Goal: Task Accomplishment & Management: Manage account settings

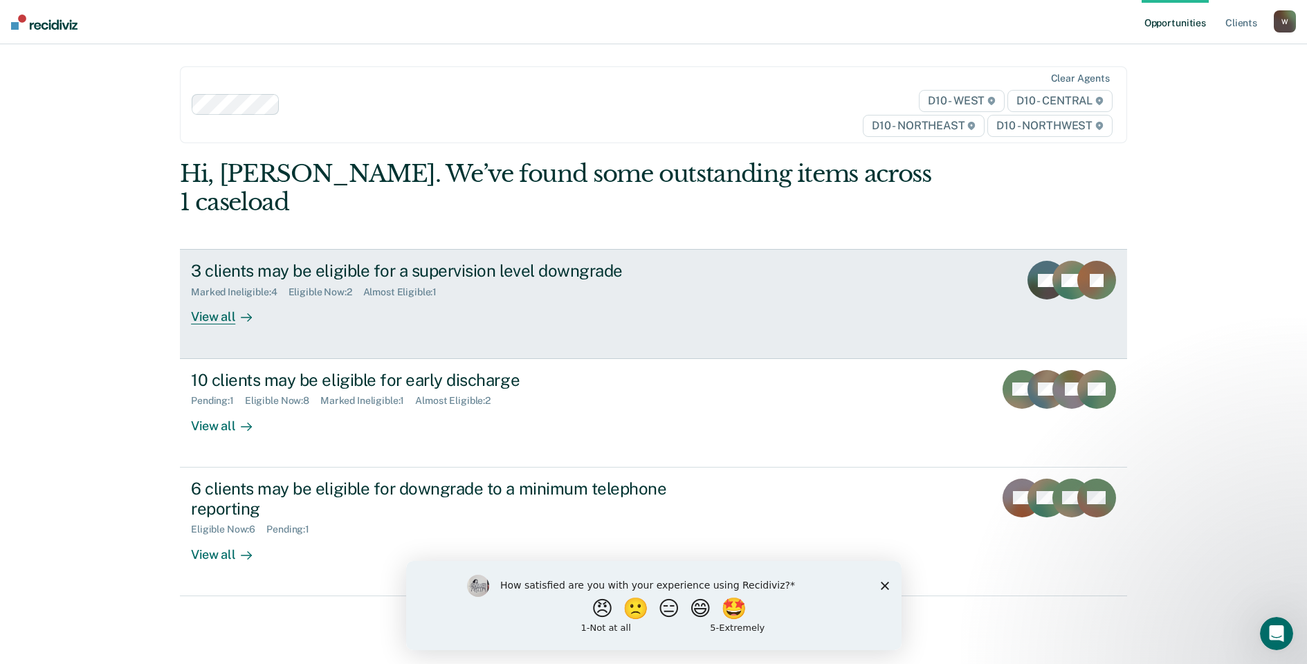
click at [210, 298] on div "View all" at bounding box center [229, 311] width 77 height 27
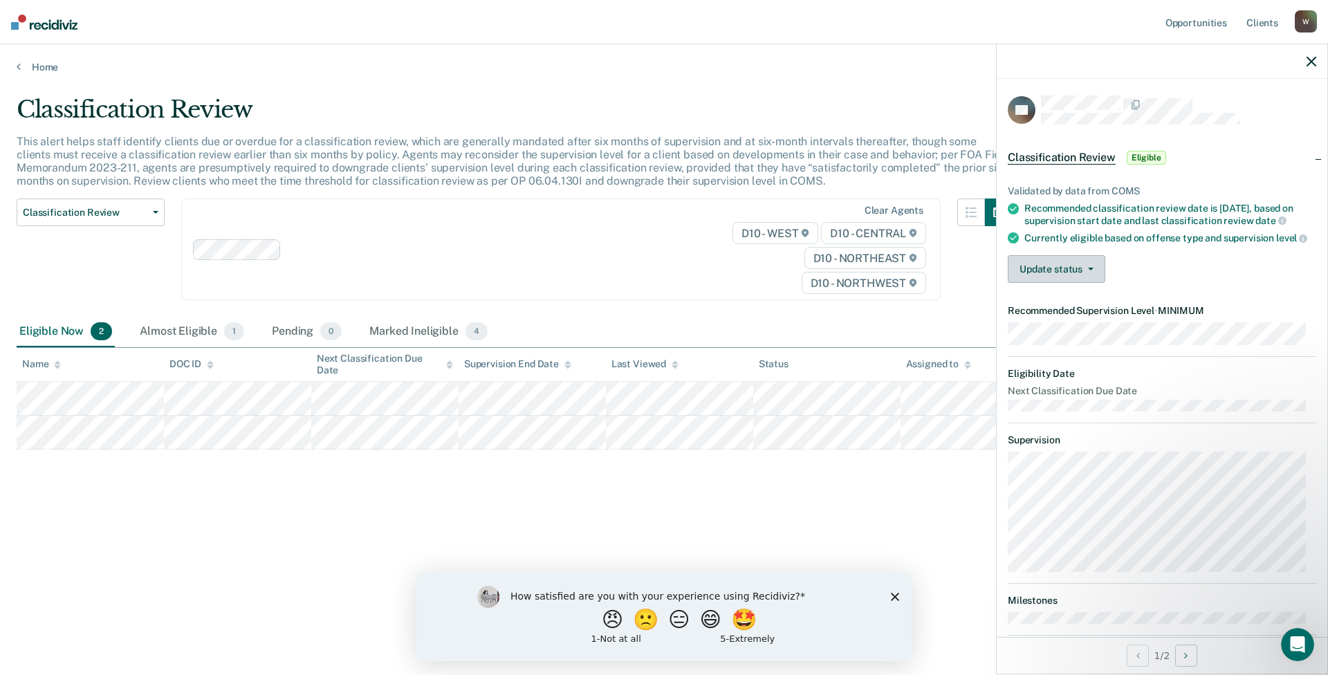
click at [1073, 283] on button "Update status" at bounding box center [1057, 269] width 98 height 28
click at [1073, 313] on button "[PERSON_NAME]" at bounding box center [1075, 302] width 134 height 22
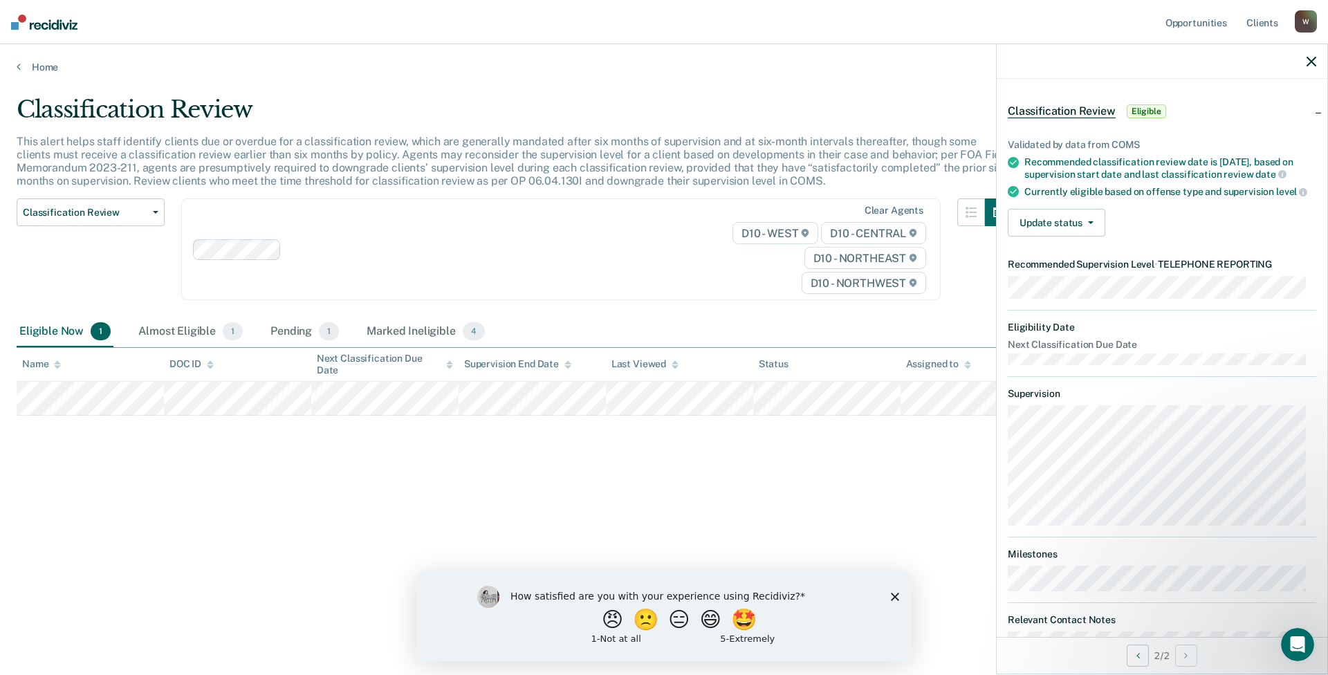
scroll to position [102, 0]
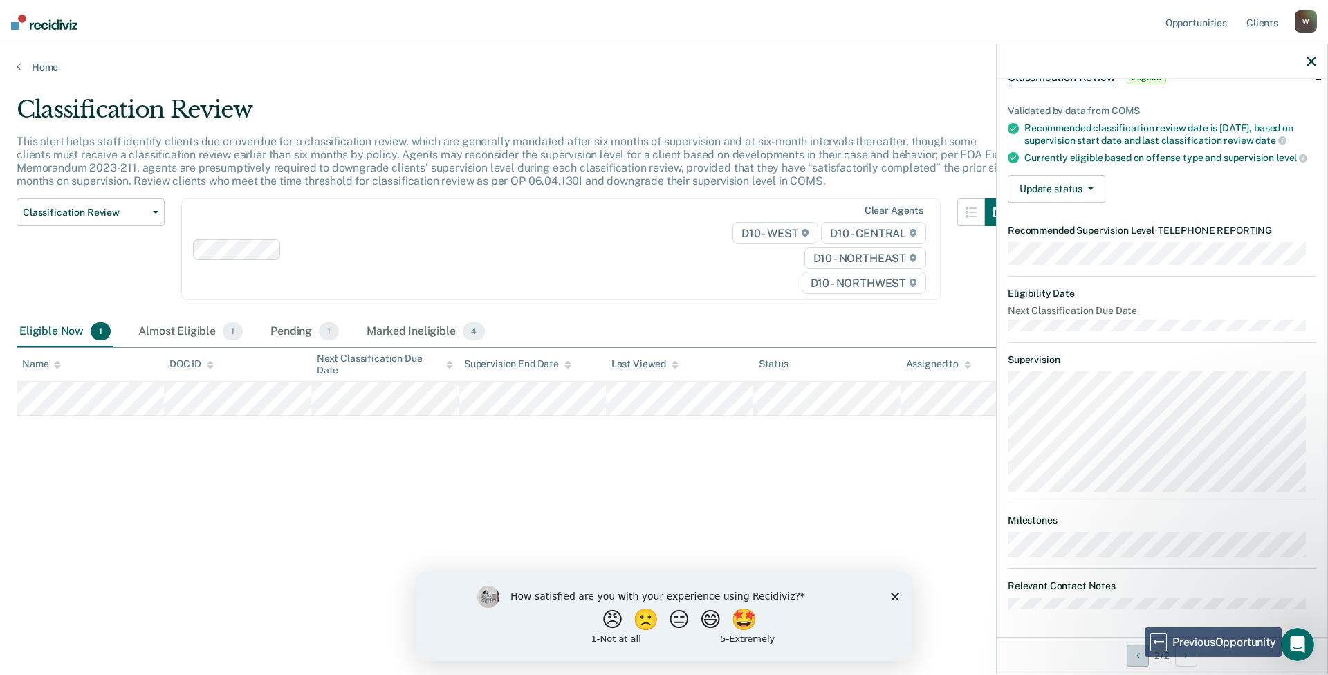
click at [1137, 656] on icon "Previous Opportunity" at bounding box center [1138, 656] width 3 height 10
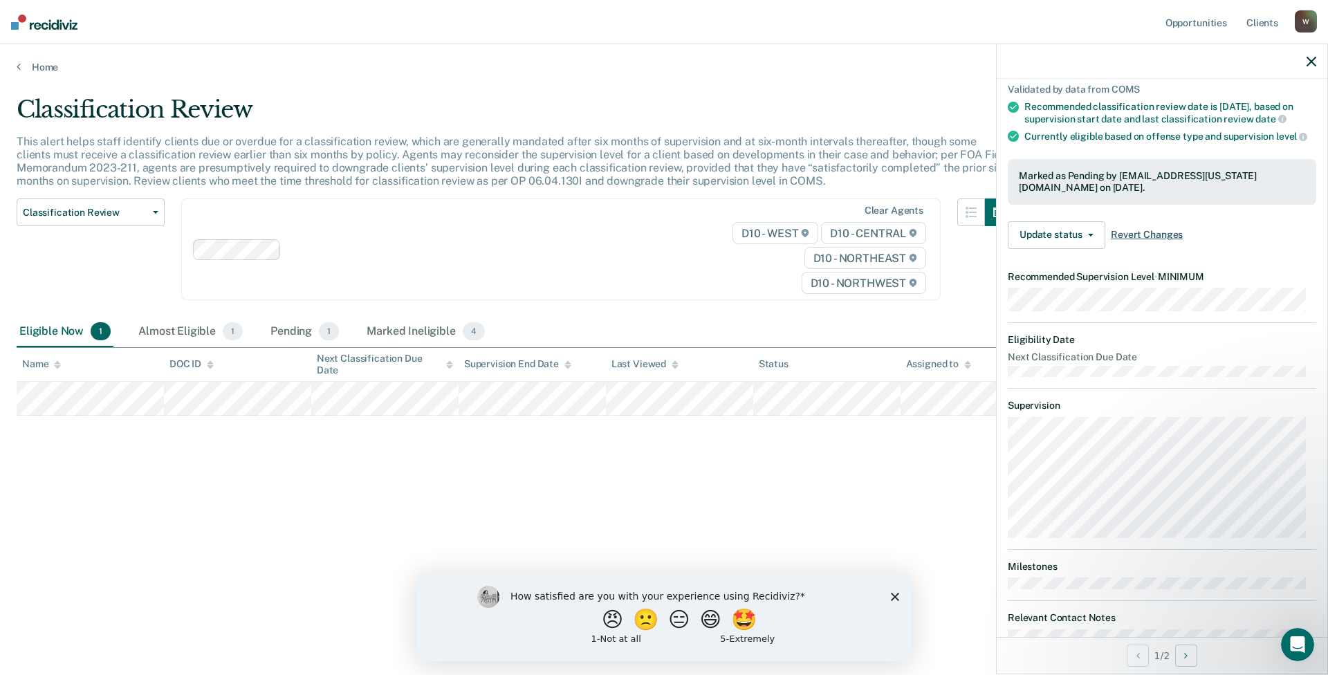
click at [1141, 241] on span "Revert Changes" at bounding box center [1147, 235] width 72 height 12
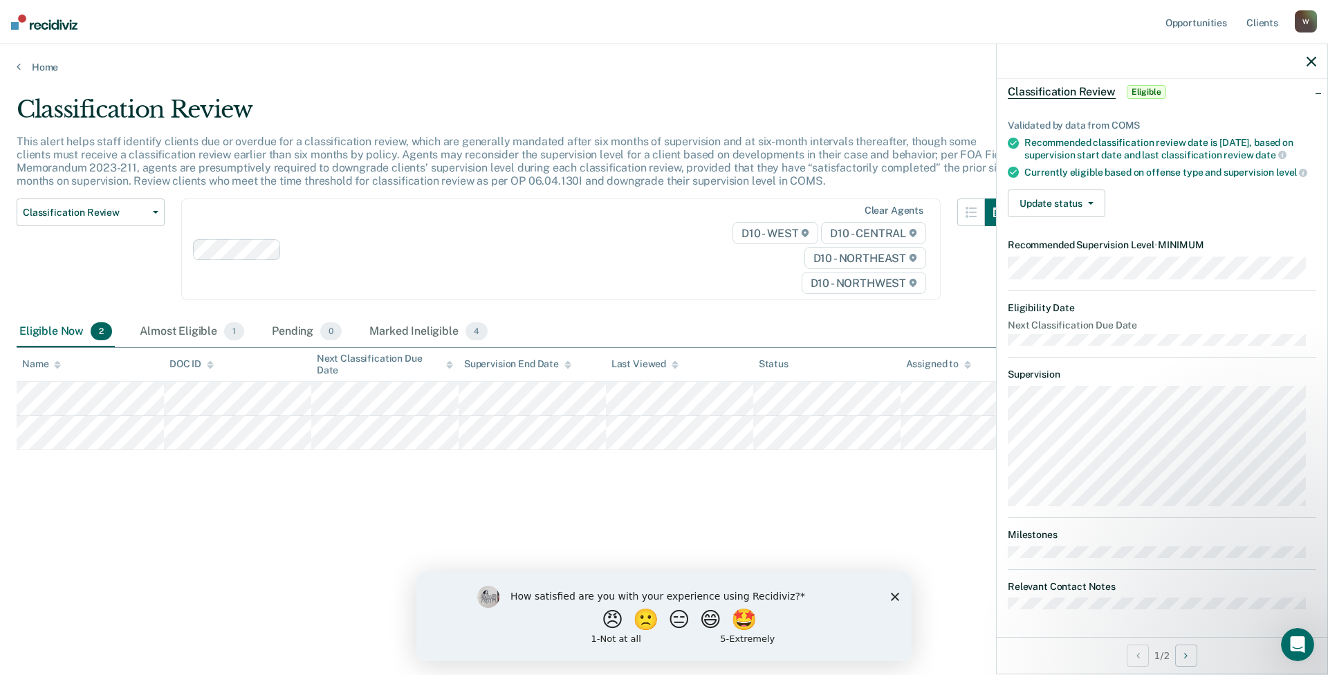
scroll to position [88, 0]
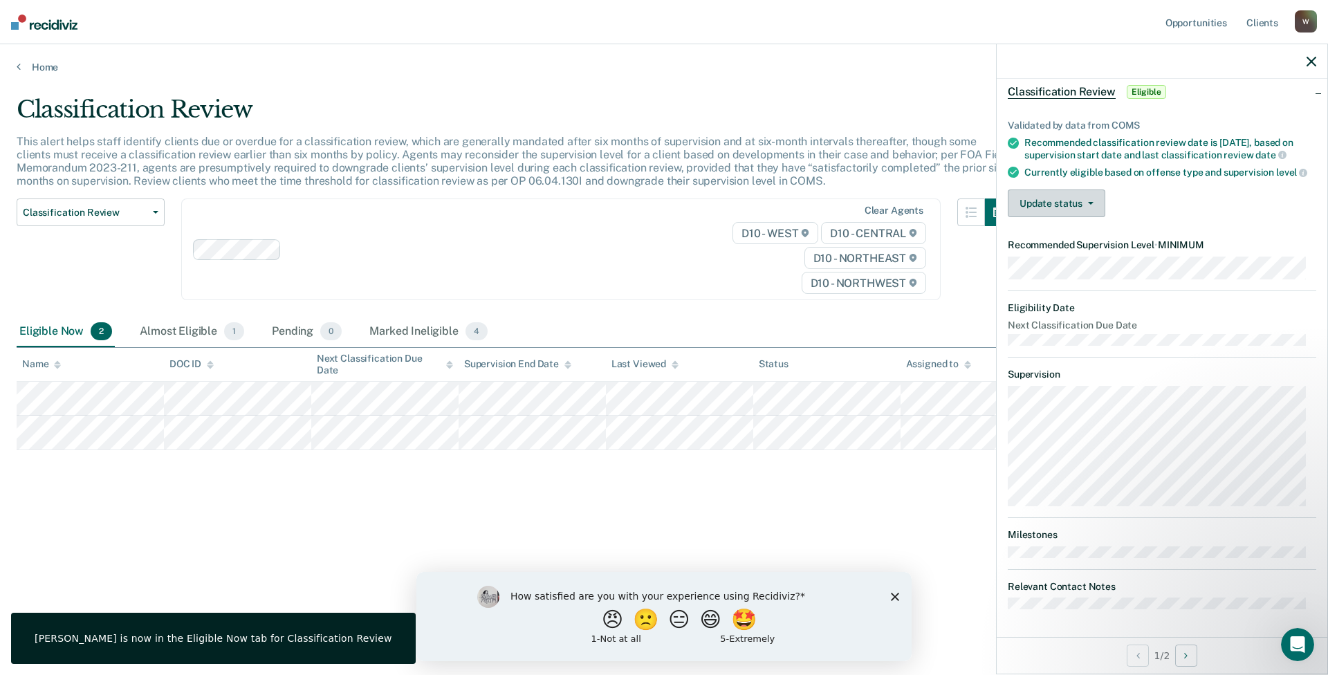
click at [1084, 206] on button "Update status" at bounding box center [1057, 204] width 98 height 28
click at [1075, 252] on button "Mark Ineligible" at bounding box center [1075, 259] width 134 height 22
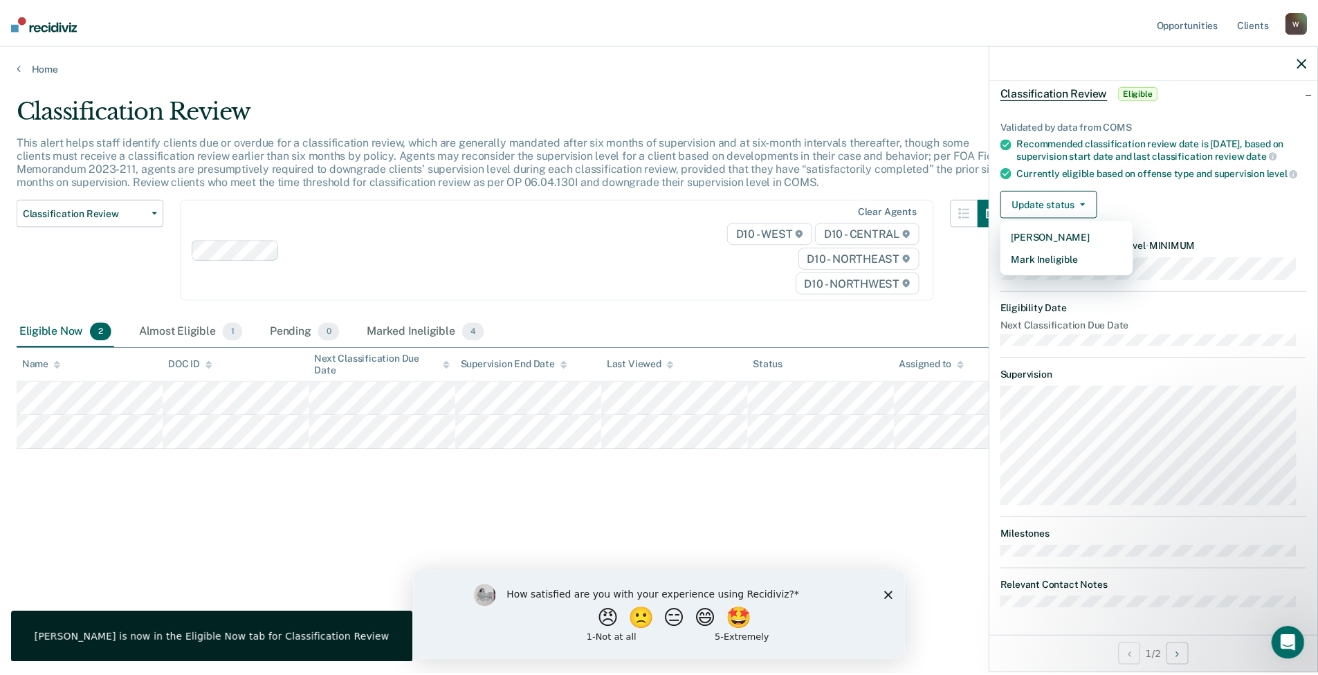
scroll to position [0, 0]
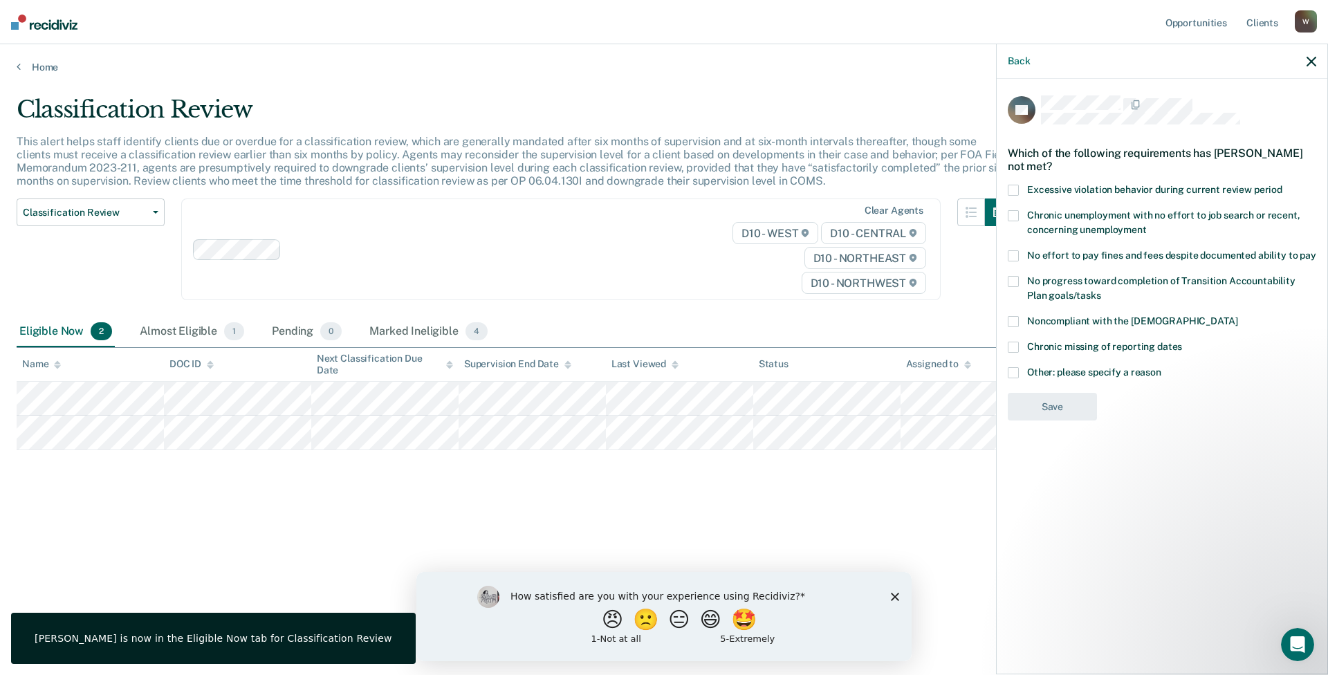
click at [1015, 252] on span at bounding box center [1013, 255] width 11 height 11
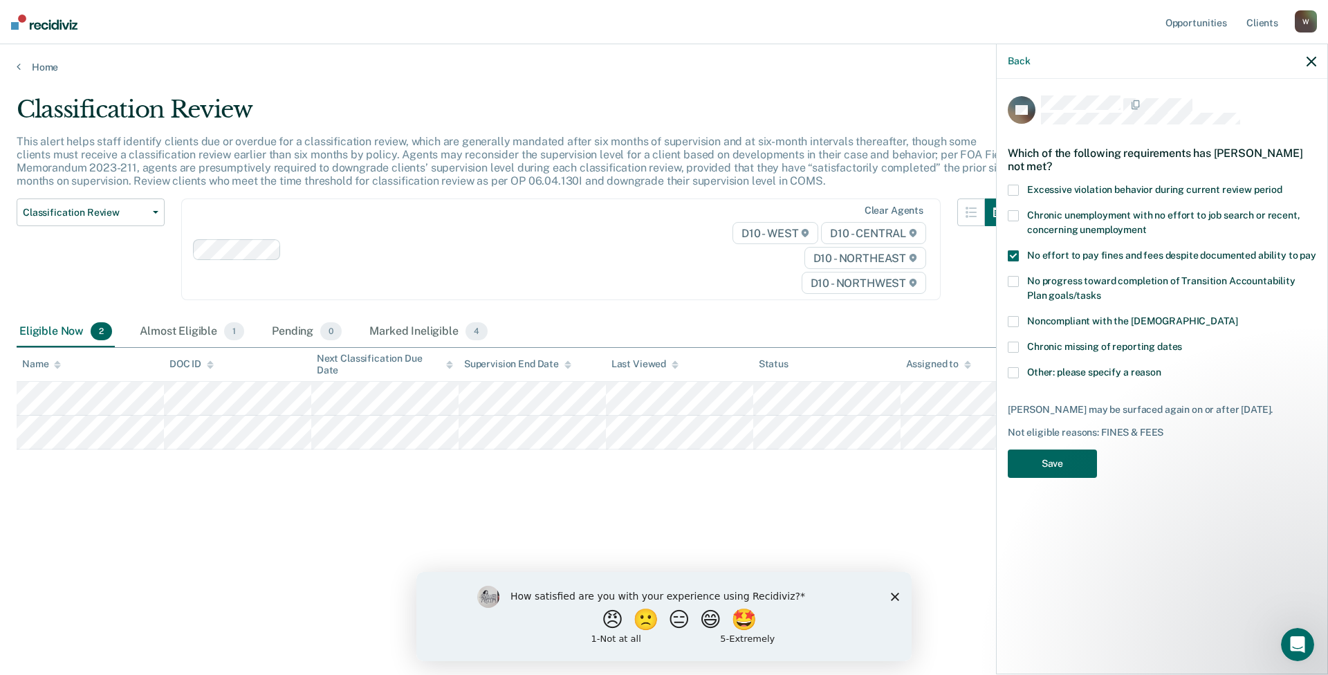
click at [1054, 456] on button "Save" at bounding box center [1052, 464] width 89 height 28
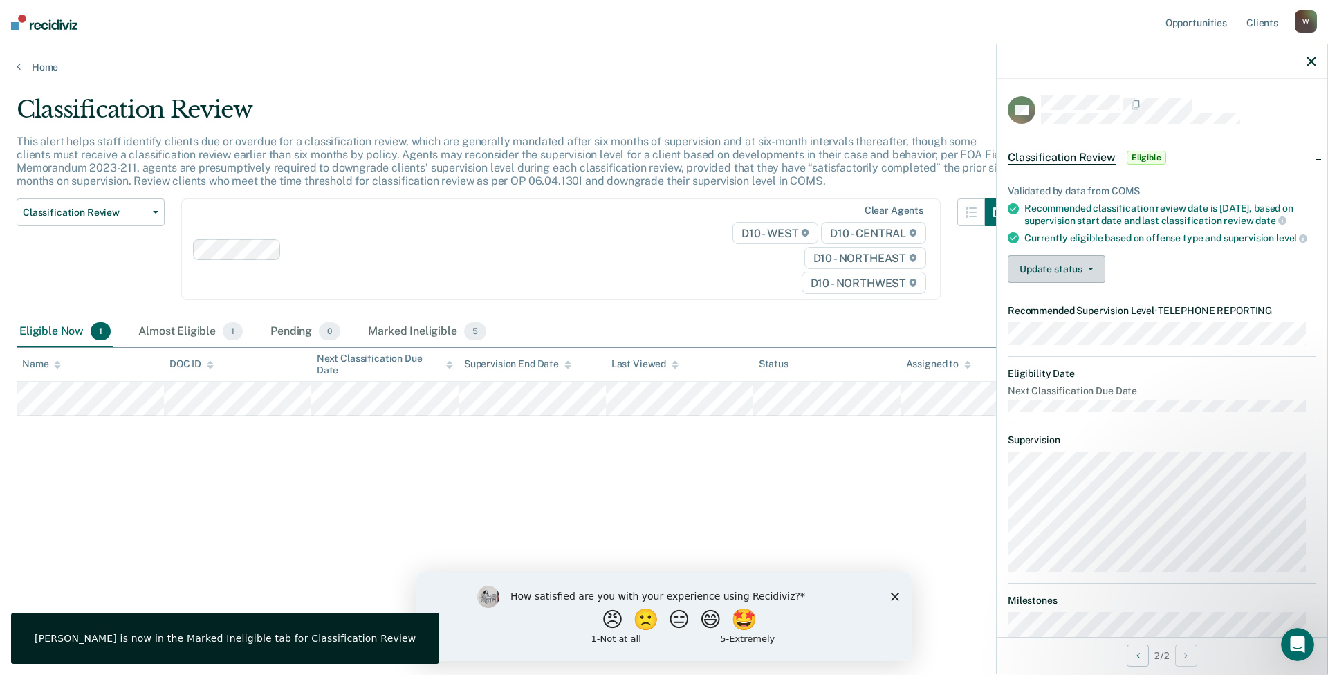
click at [1086, 283] on button "Update status" at bounding box center [1057, 269] width 98 height 28
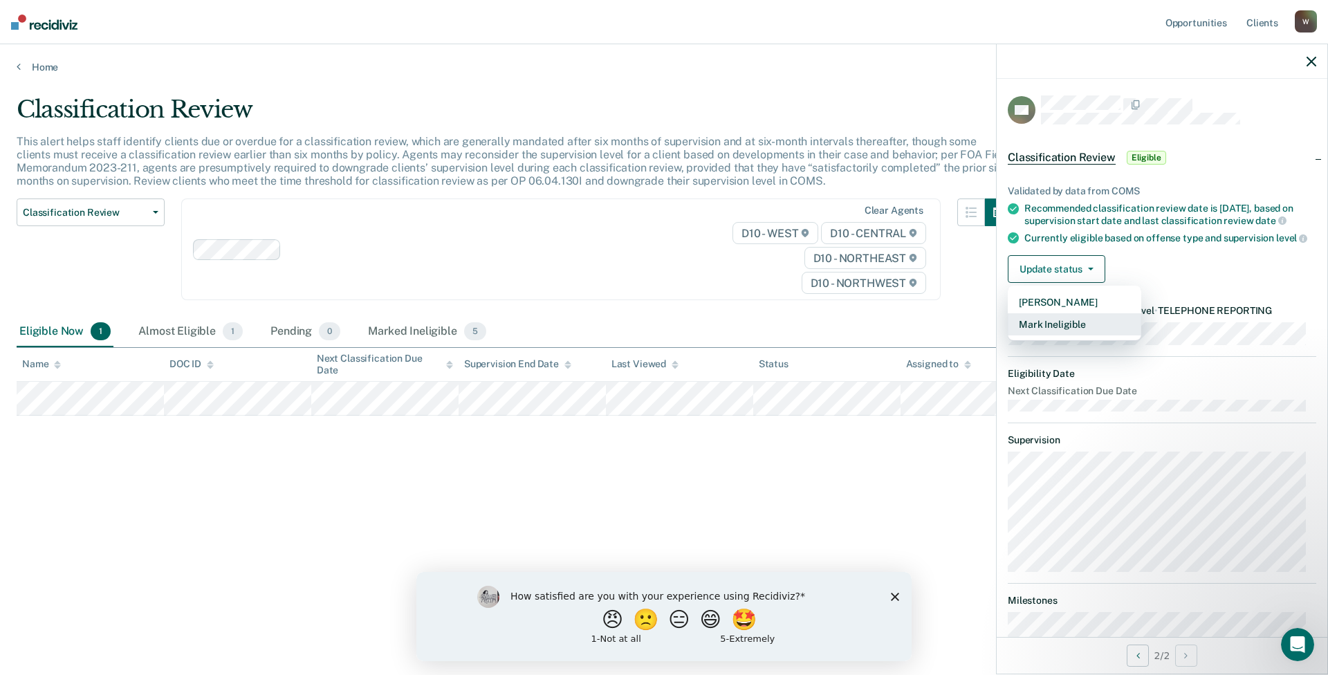
click at [1085, 335] on button "Mark Ineligible" at bounding box center [1075, 324] width 134 height 22
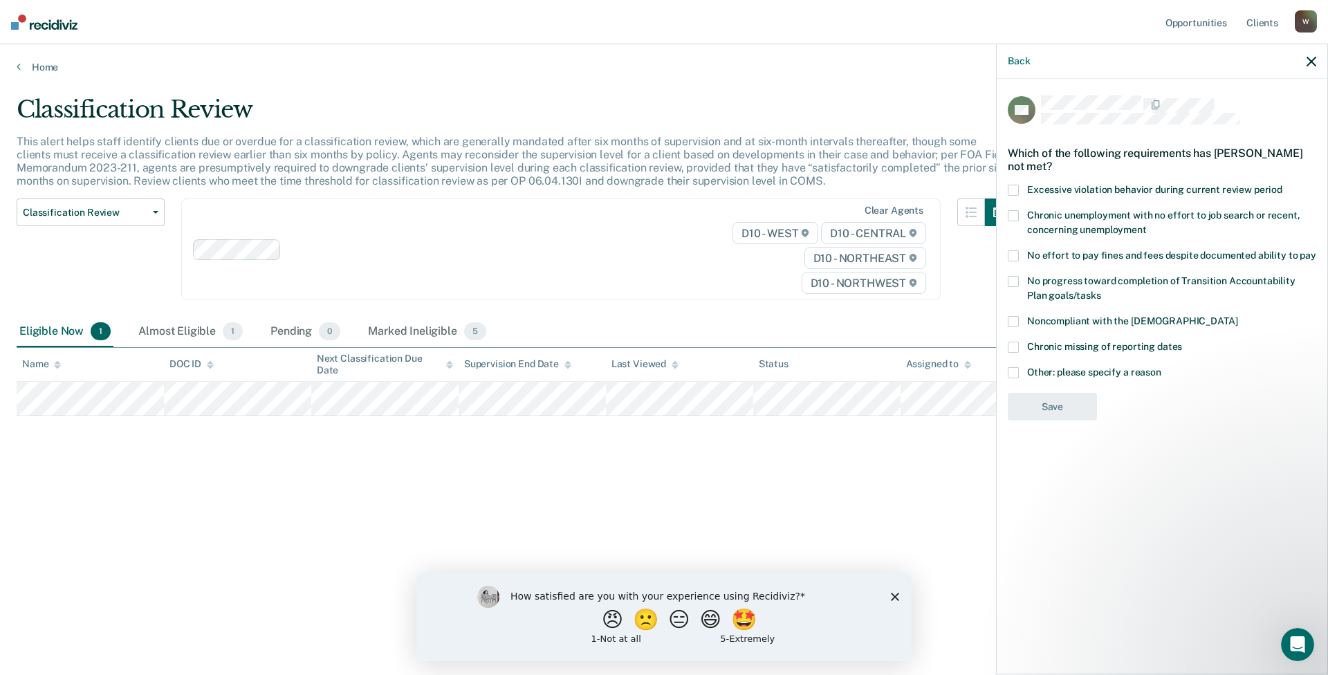
click at [1015, 370] on span at bounding box center [1013, 372] width 11 height 11
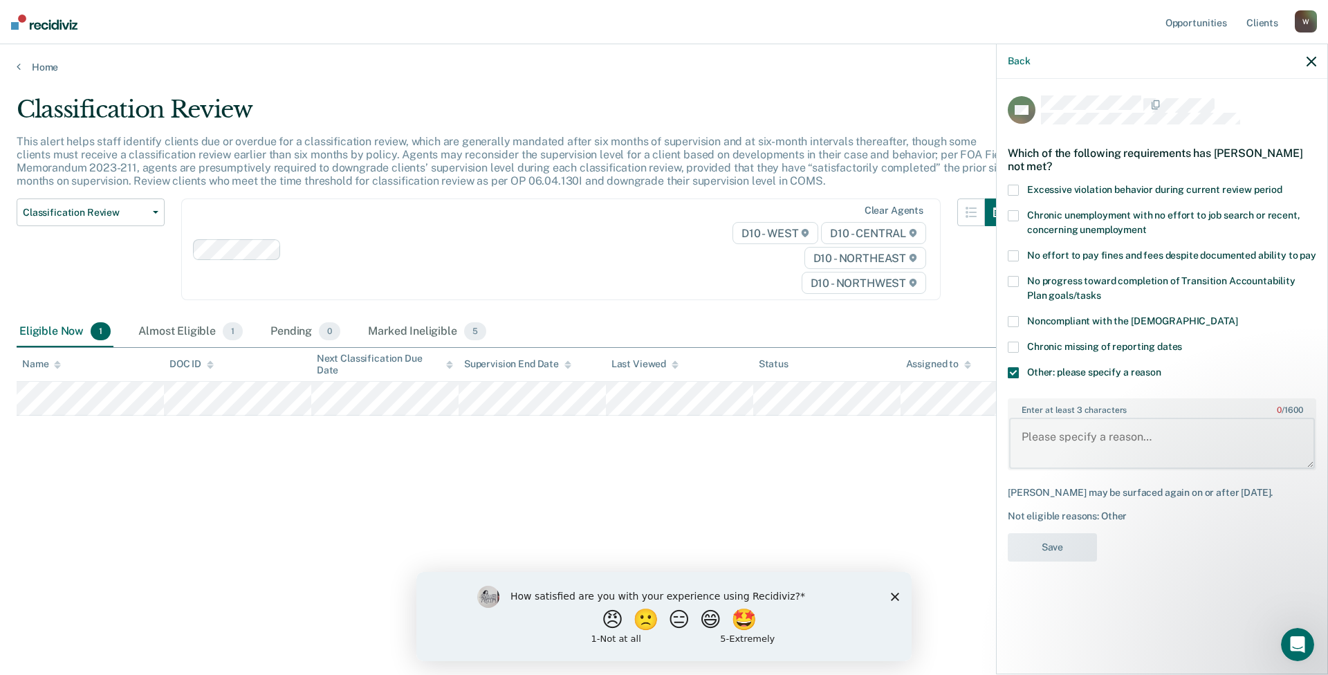
click at [1040, 433] on textarea "Enter at least 3 characters 0 / 1600" at bounding box center [1162, 443] width 306 height 51
type textarea "Serving offense not allowed on telephone"
click at [1056, 555] on button "Save" at bounding box center [1052, 547] width 89 height 28
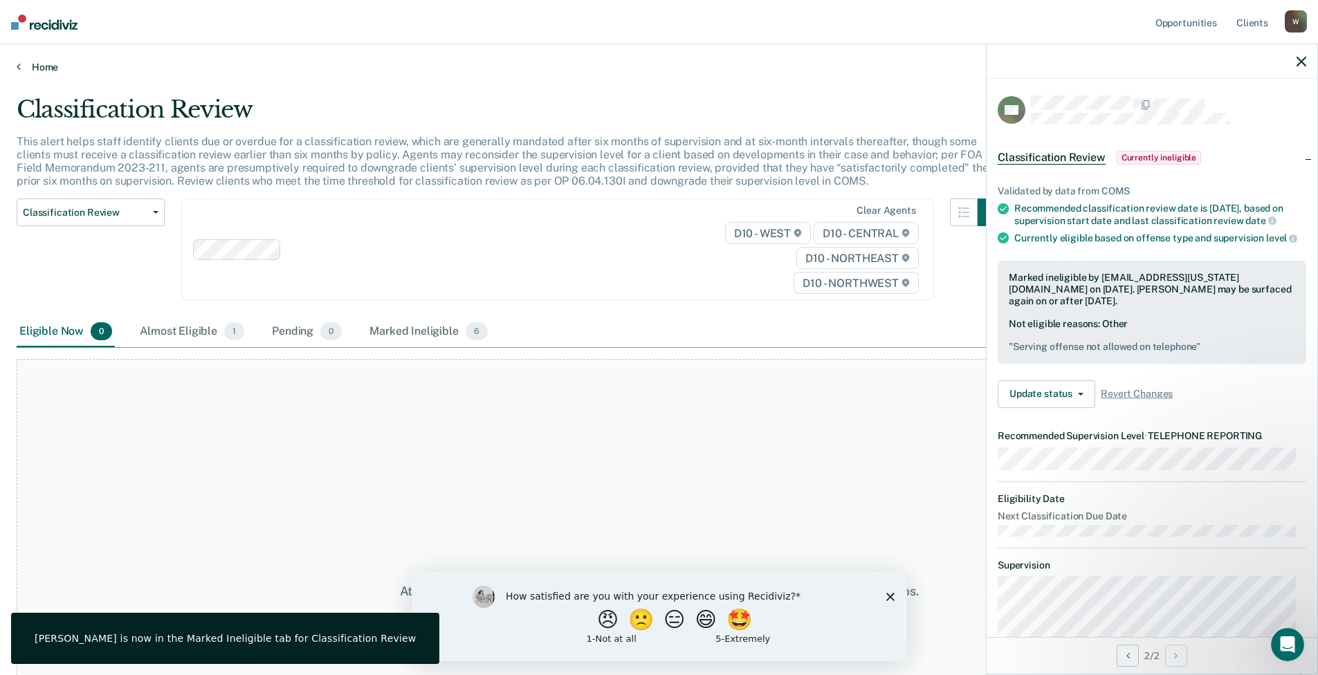
click at [19, 62] on icon at bounding box center [19, 66] width 4 height 11
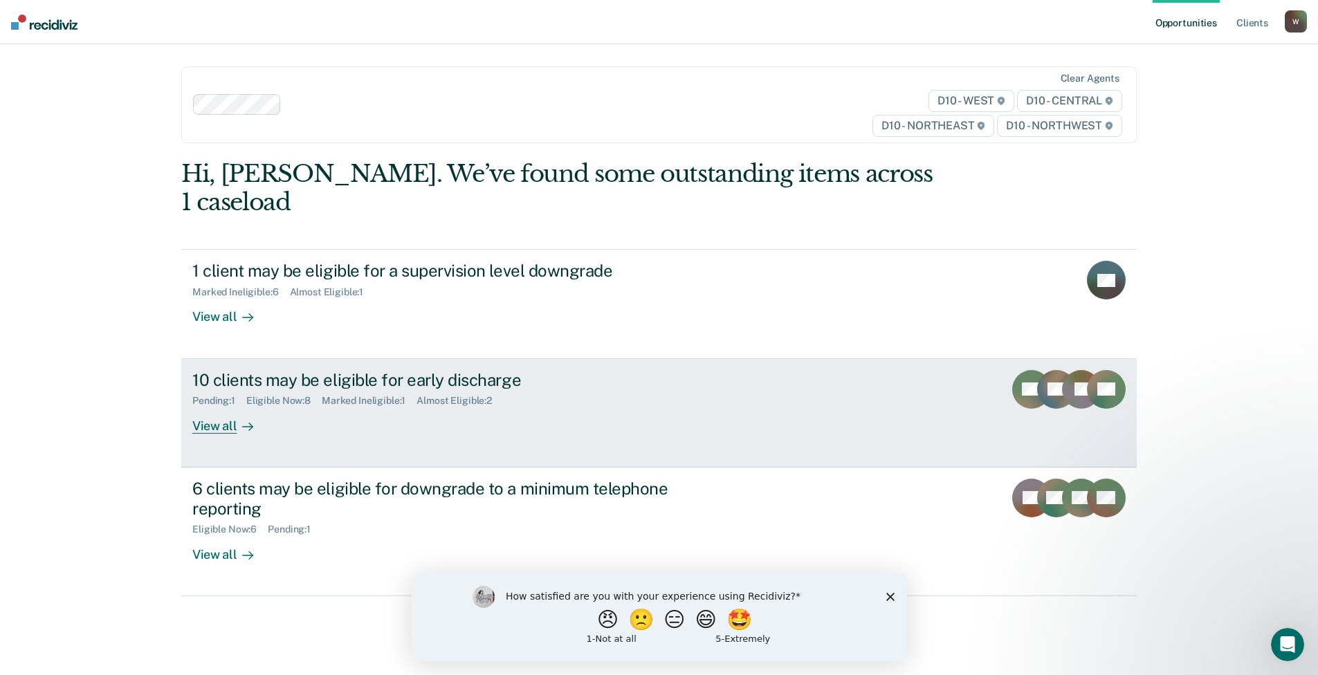
click at [224, 407] on div "View all" at bounding box center [230, 420] width 77 height 27
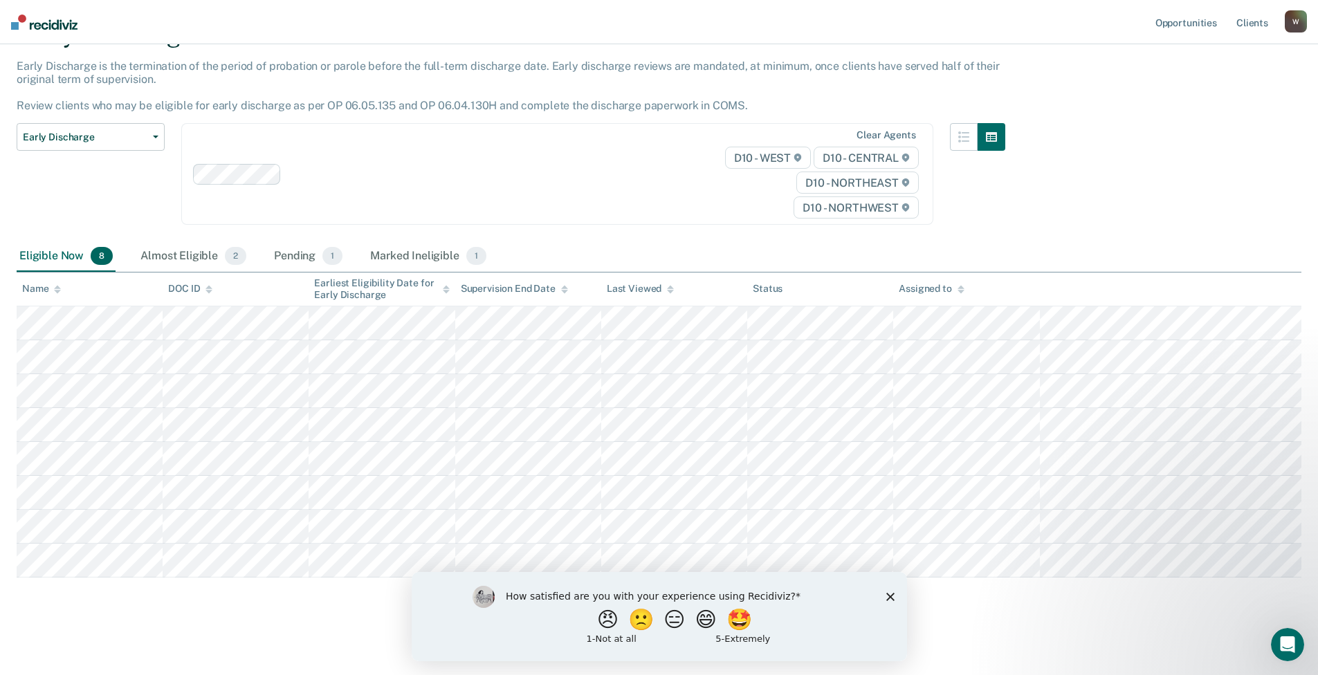
scroll to position [77, 0]
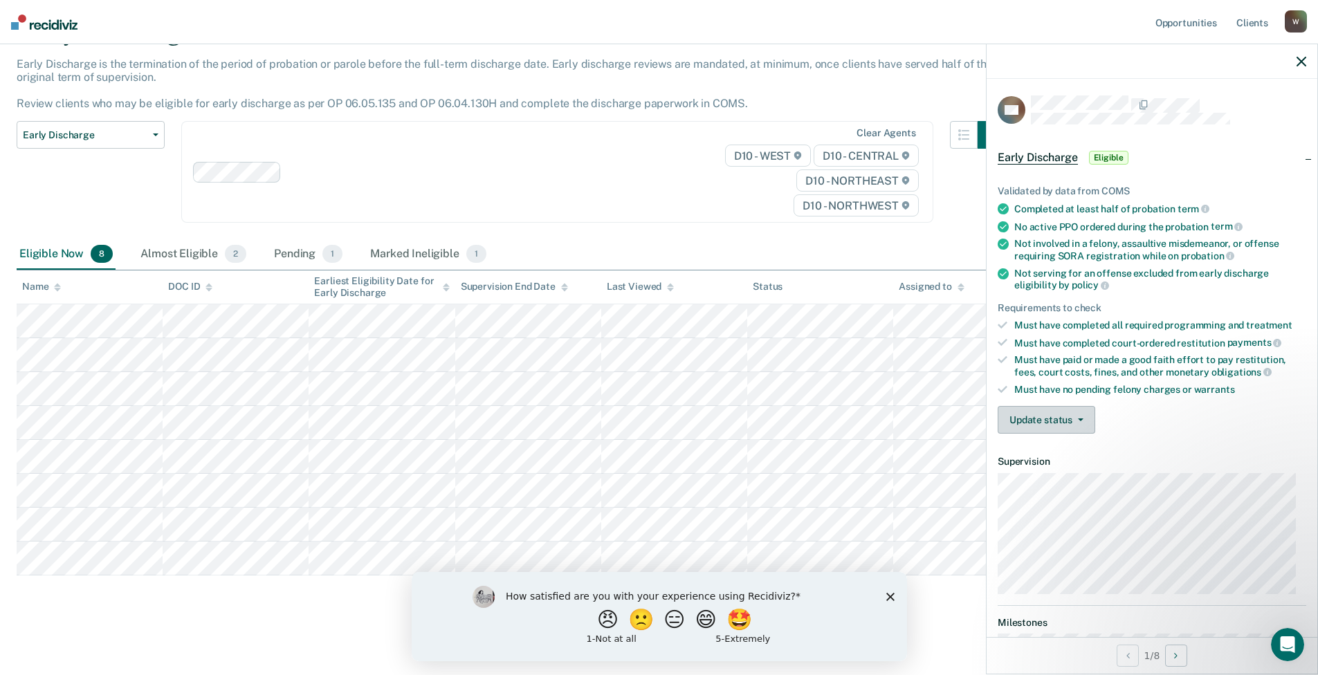
click at [1045, 418] on button "Update status" at bounding box center [1046, 420] width 98 height 28
click at [1054, 475] on button "Mark Ineligible" at bounding box center [1064, 475] width 134 height 22
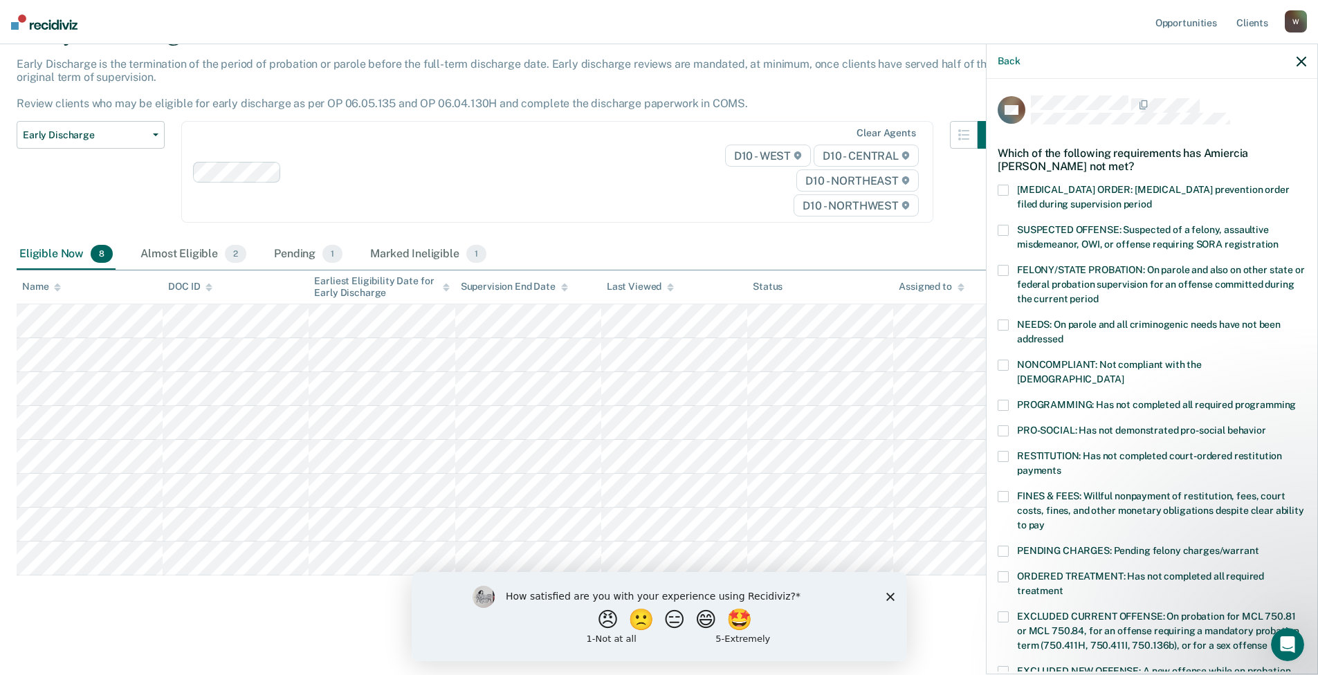
click at [1009, 491] on label "FINES & FEES: Willful nonpayment of restitution, fees, court costs, fines, and …" at bounding box center [1151, 513] width 309 height 44
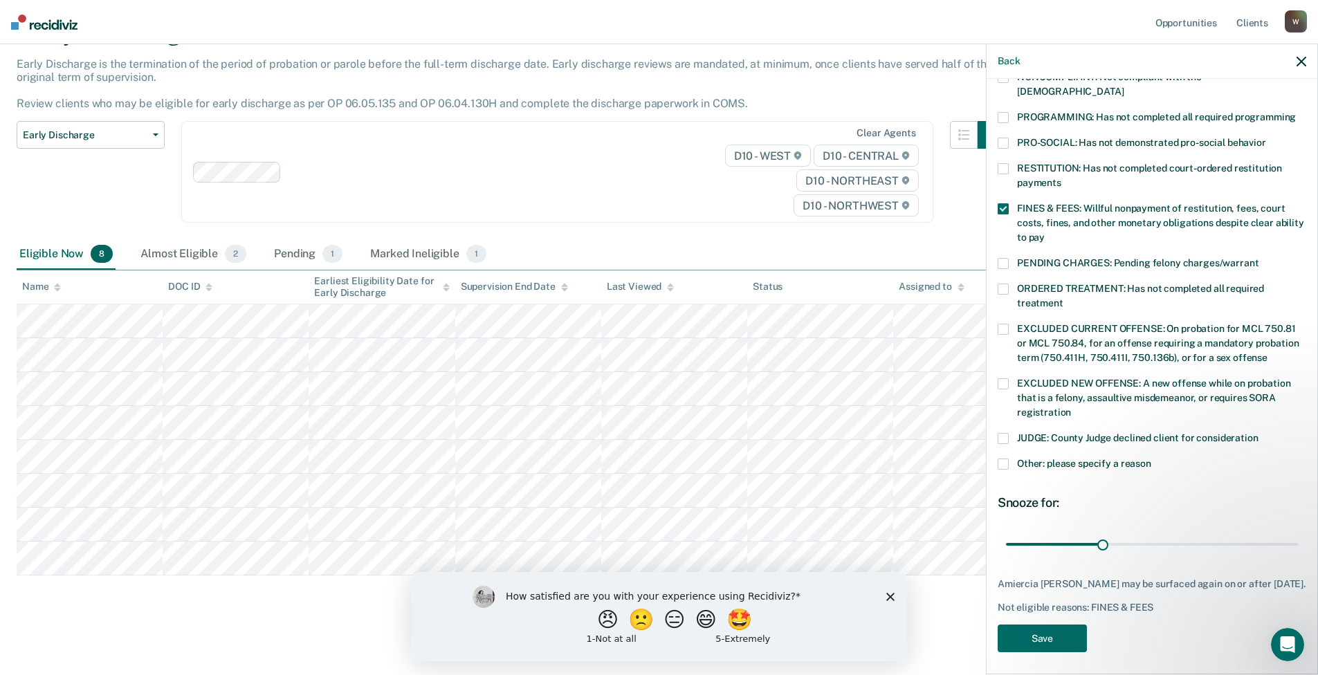
scroll to position [289, 0]
click at [1049, 632] on button "Save" at bounding box center [1041, 637] width 89 height 28
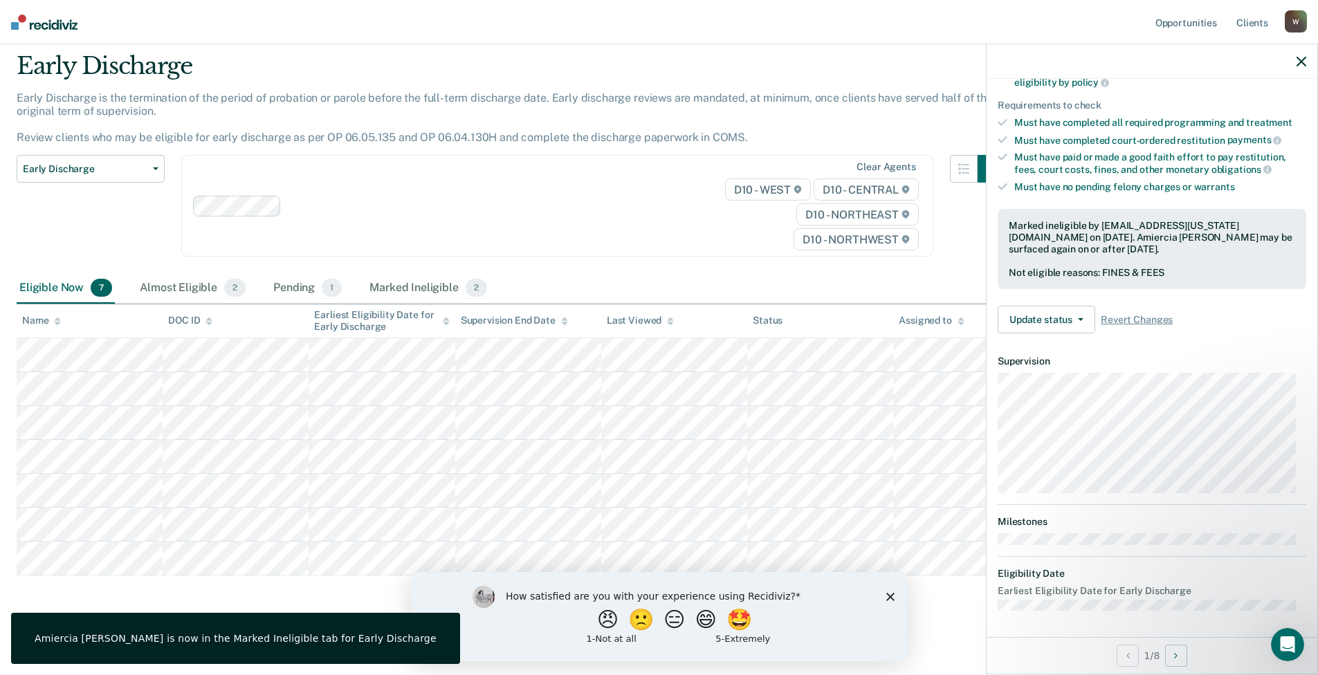
scroll to position [100, 0]
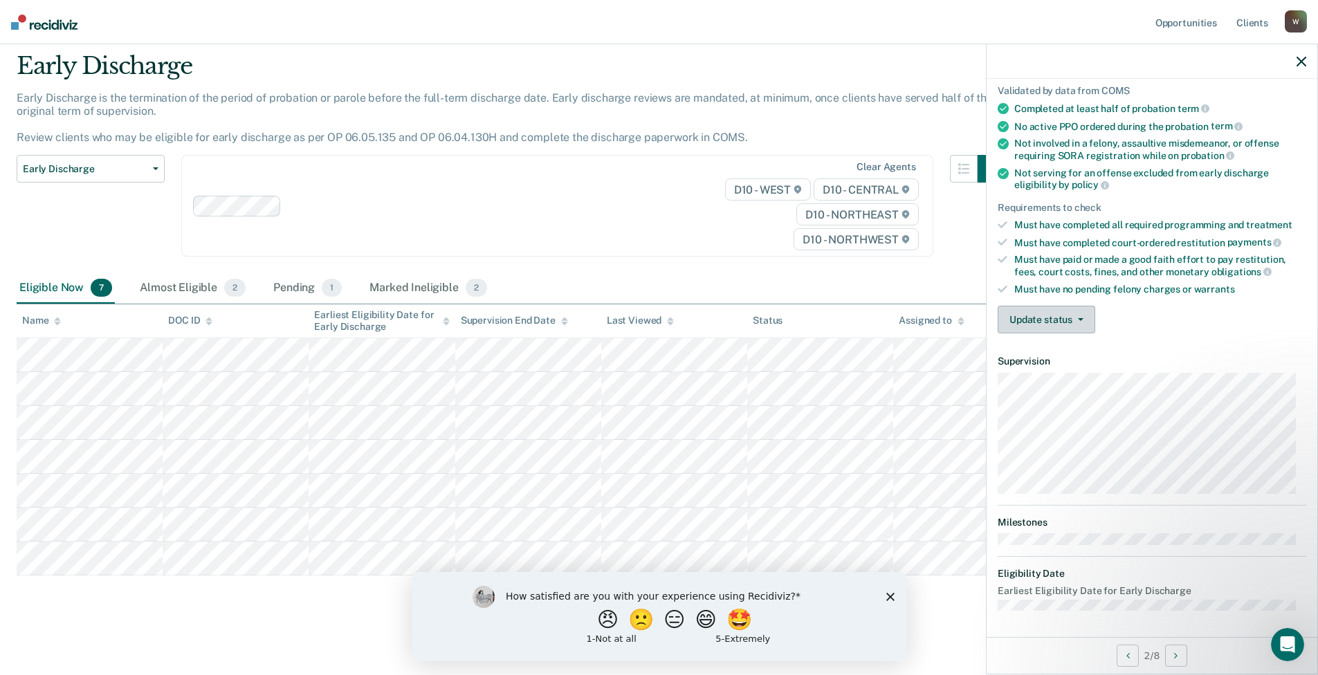
click at [1074, 319] on span "button" at bounding box center [1077, 319] width 11 height 3
click at [1067, 371] on button "Mark Ineligible" at bounding box center [1064, 375] width 134 height 22
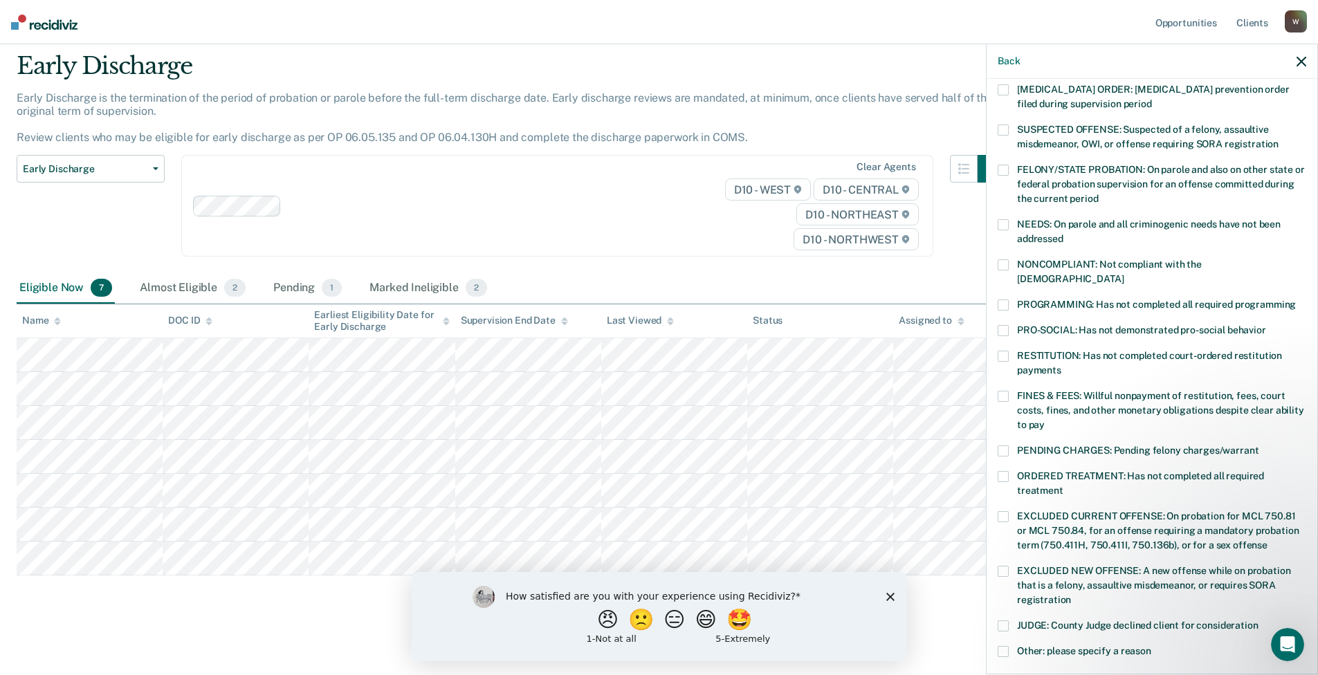
click at [1005, 646] on span at bounding box center [1002, 651] width 11 height 11
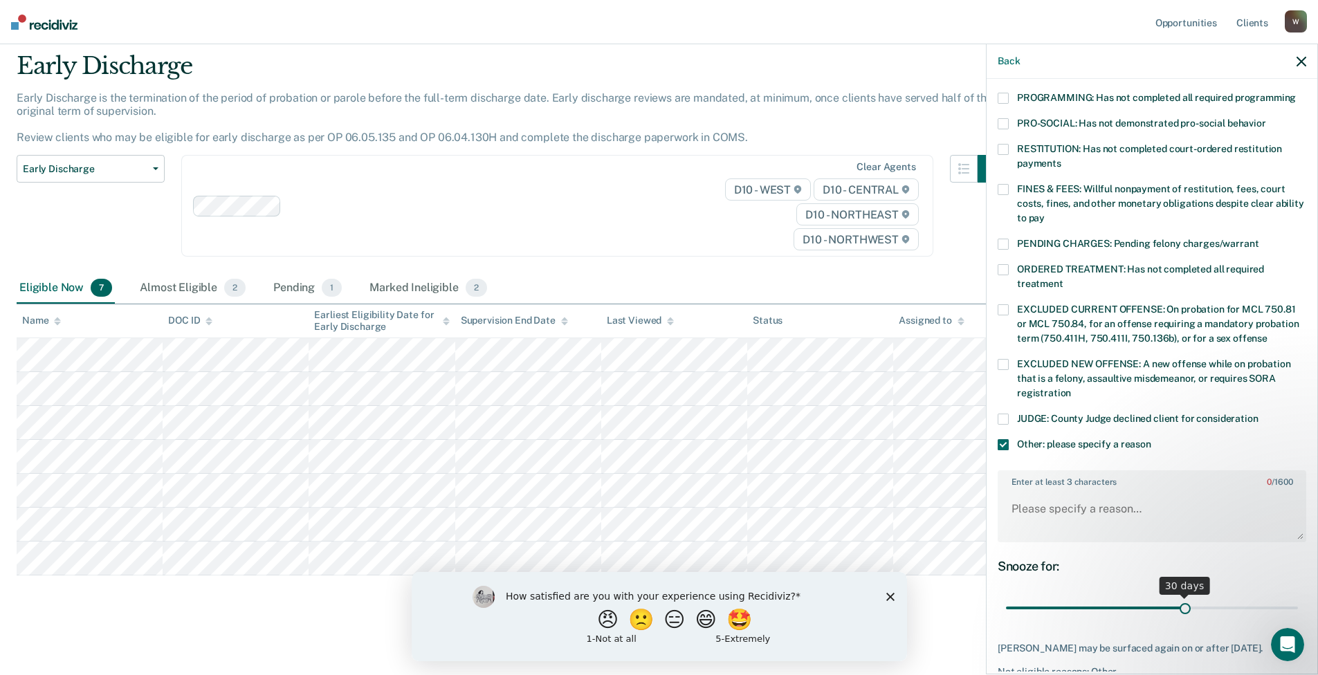
scroll to position [308, 0]
click at [1058, 496] on textarea "Enter at least 3 characters 0 / 1600" at bounding box center [1152, 514] width 306 height 51
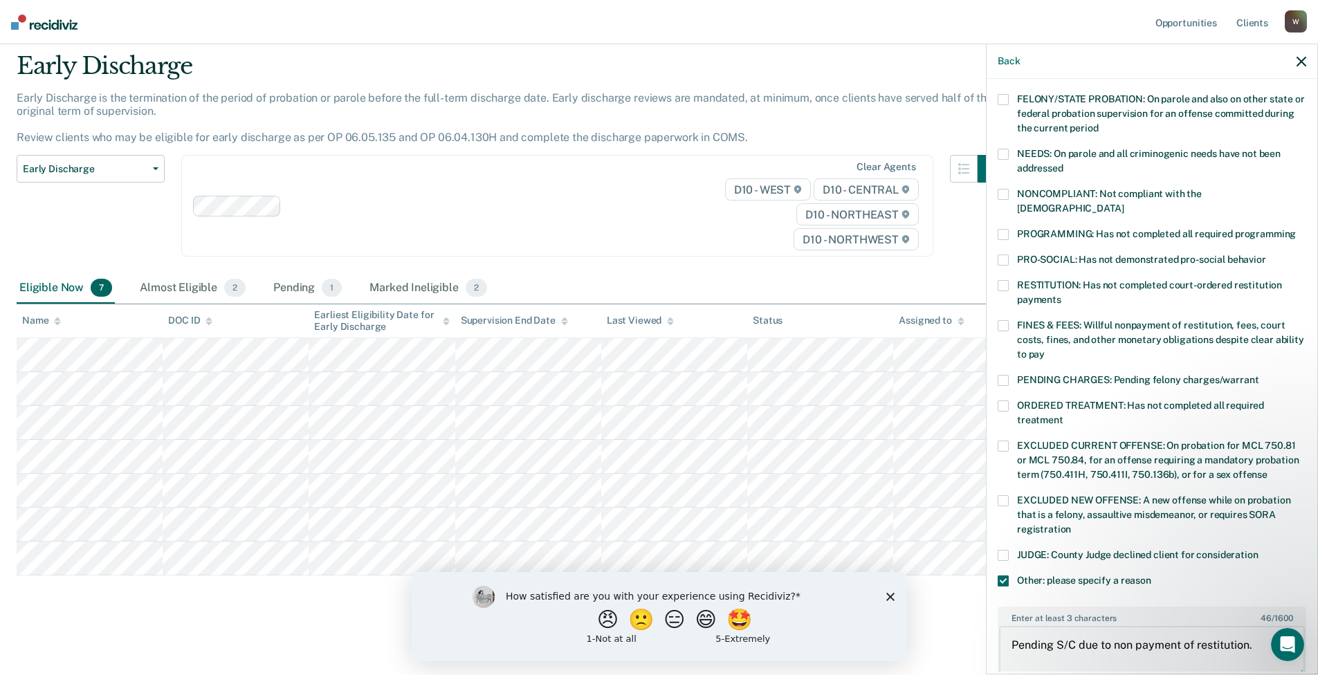
scroll to position [169, 0]
type textarea "Pending S/C due to non payment of restitution."
click at [1000, 282] on span at bounding box center [1002, 287] width 11 height 11
drag, startPoint x: 1260, startPoint y: 631, endPoint x: 1004, endPoint y: 629, distance: 256.6
click at [1004, 629] on textarea "Pending S/C due to non payment of restitution." at bounding box center [1152, 652] width 306 height 51
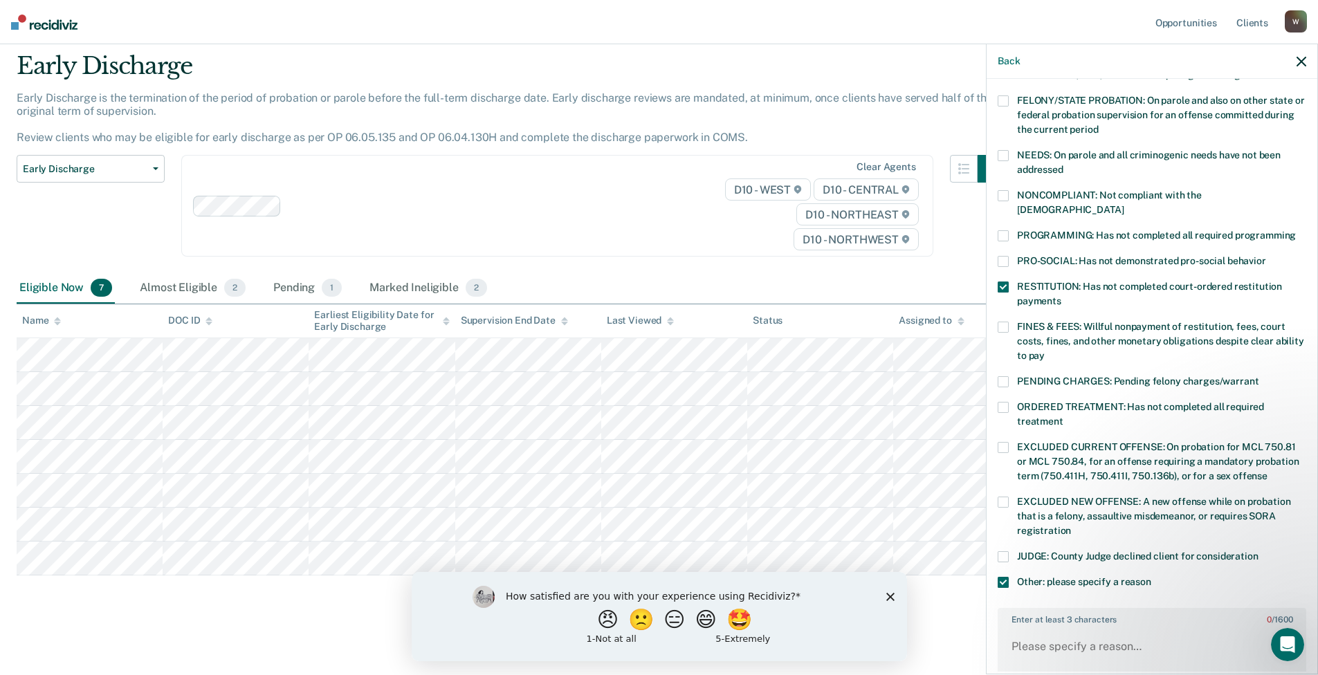
click at [997, 577] on span at bounding box center [1002, 582] width 11 height 11
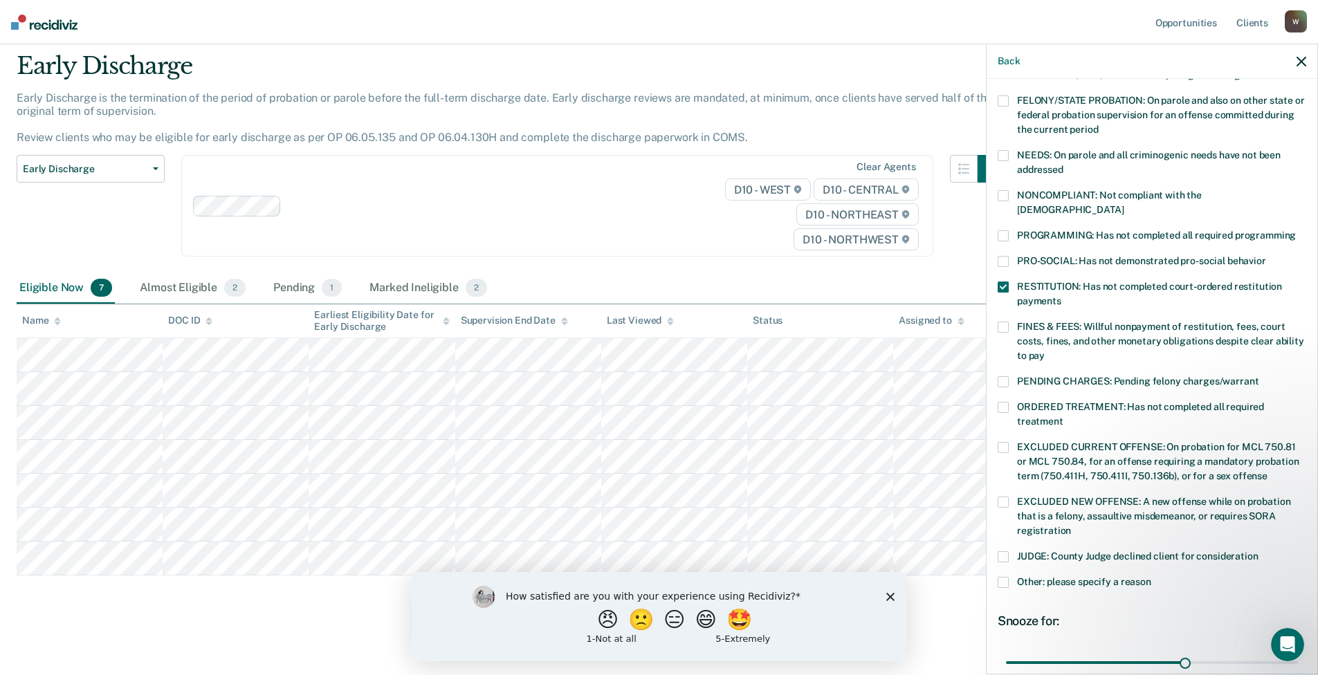
scroll to position [289, 0]
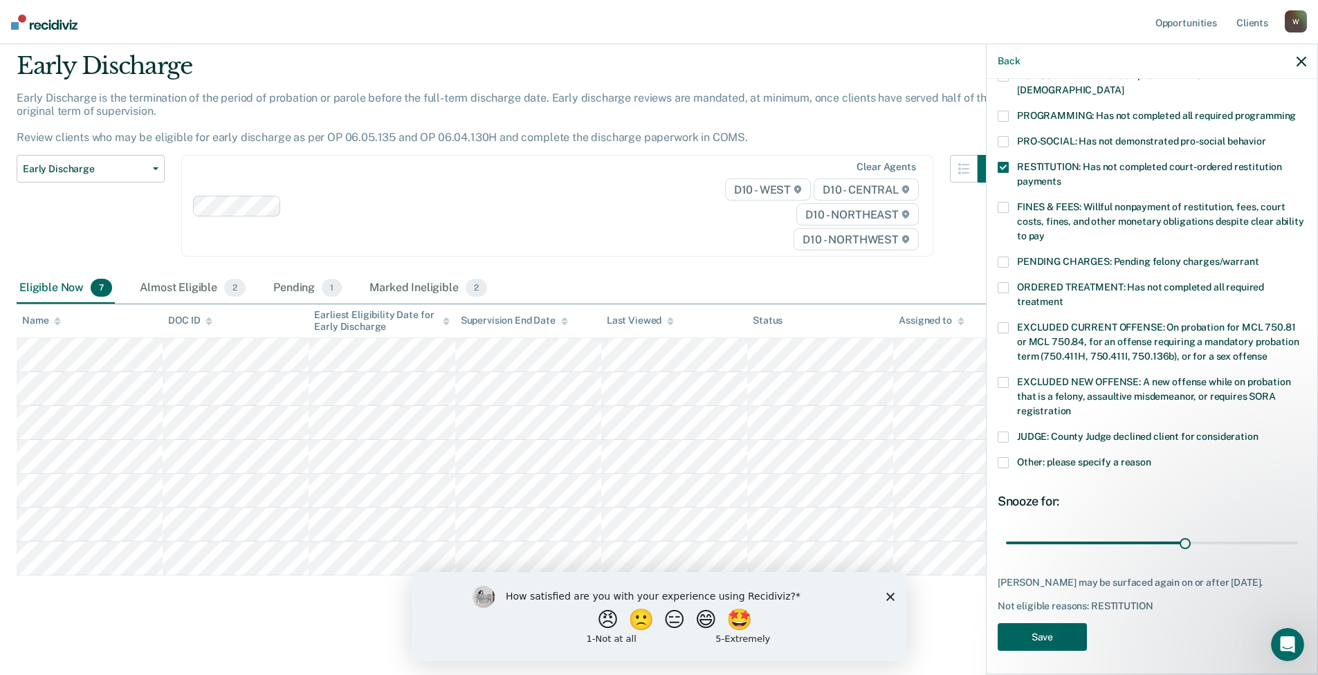
click at [1033, 636] on button "Save" at bounding box center [1041, 637] width 89 height 28
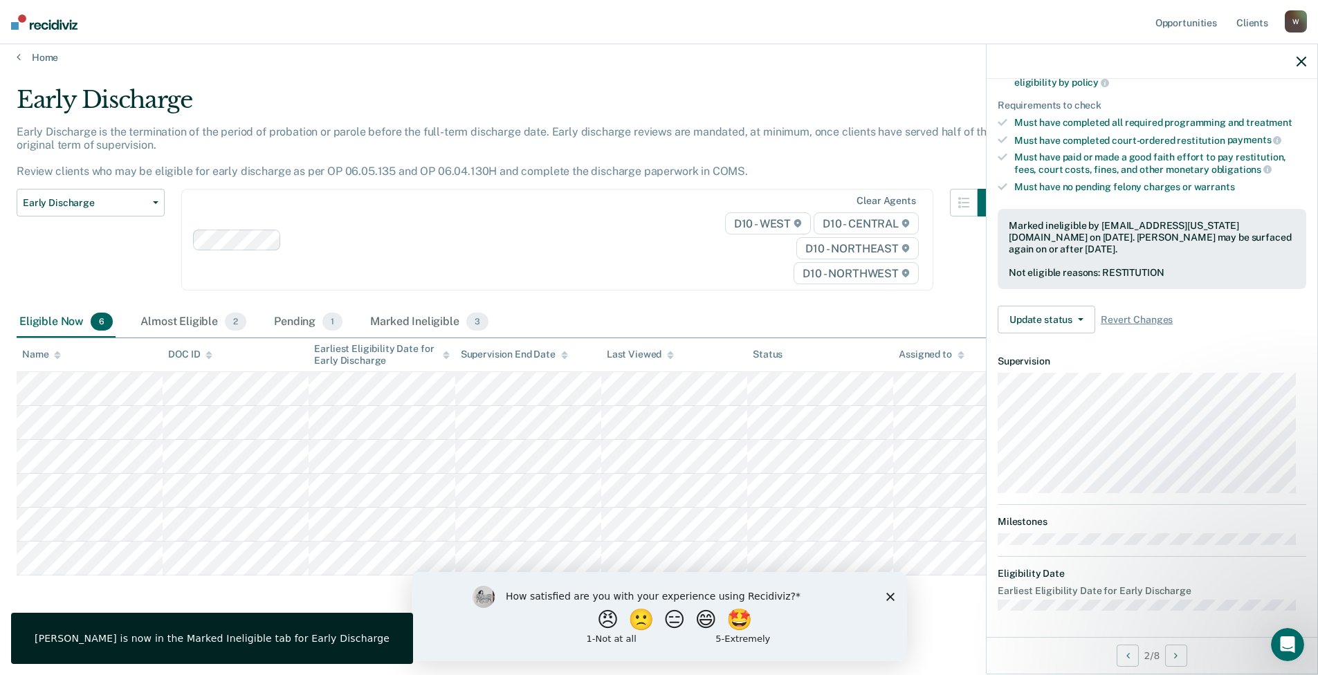
scroll to position [115, 0]
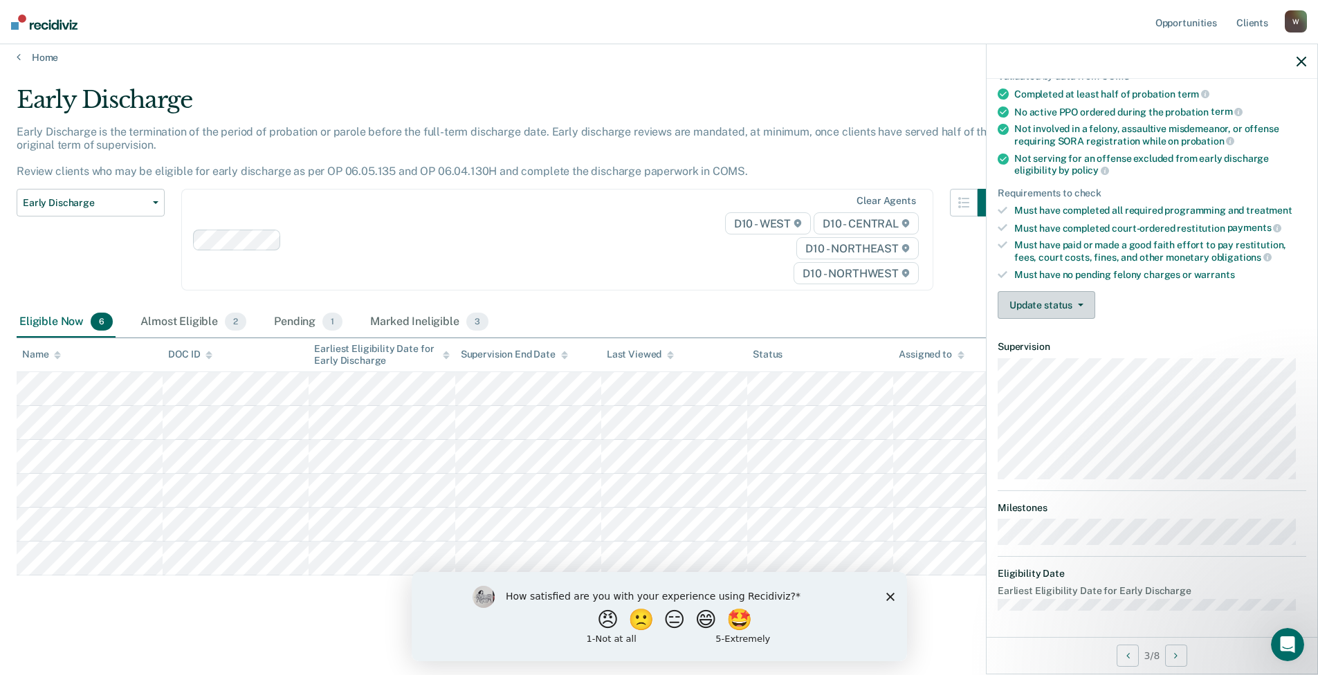
drag, startPoint x: 1096, startPoint y: 302, endPoint x: 1087, endPoint y: 302, distance: 8.3
click at [1095, 302] on div "Update status [PERSON_NAME] Mark Ineligible" at bounding box center [1151, 305] width 309 height 28
click at [1086, 302] on button "Update status" at bounding box center [1046, 305] width 98 height 28
click at [1042, 358] on button "Mark Ineligible" at bounding box center [1064, 360] width 134 height 22
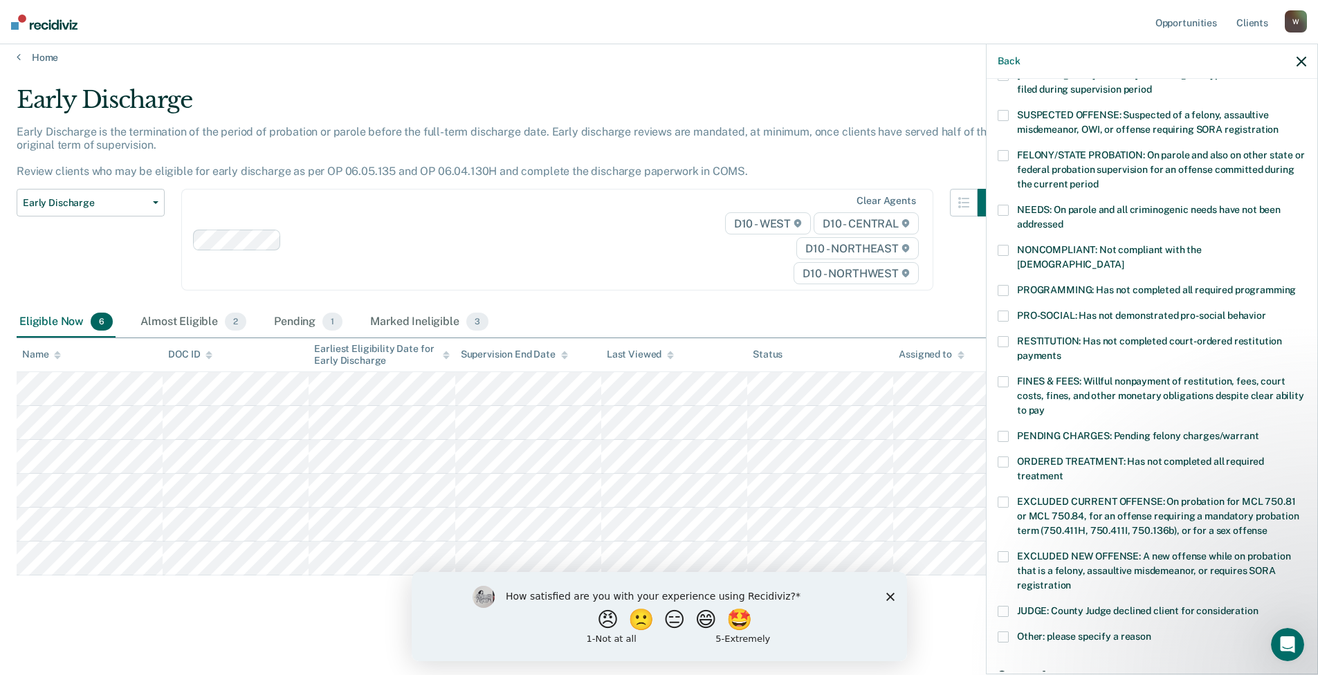
drag, startPoint x: 999, startPoint y: 324, endPoint x: 1008, endPoint y: 330, distance: 10.9
click at [999, 336] on span at bounding box center [1002, 341] width 11 height 11
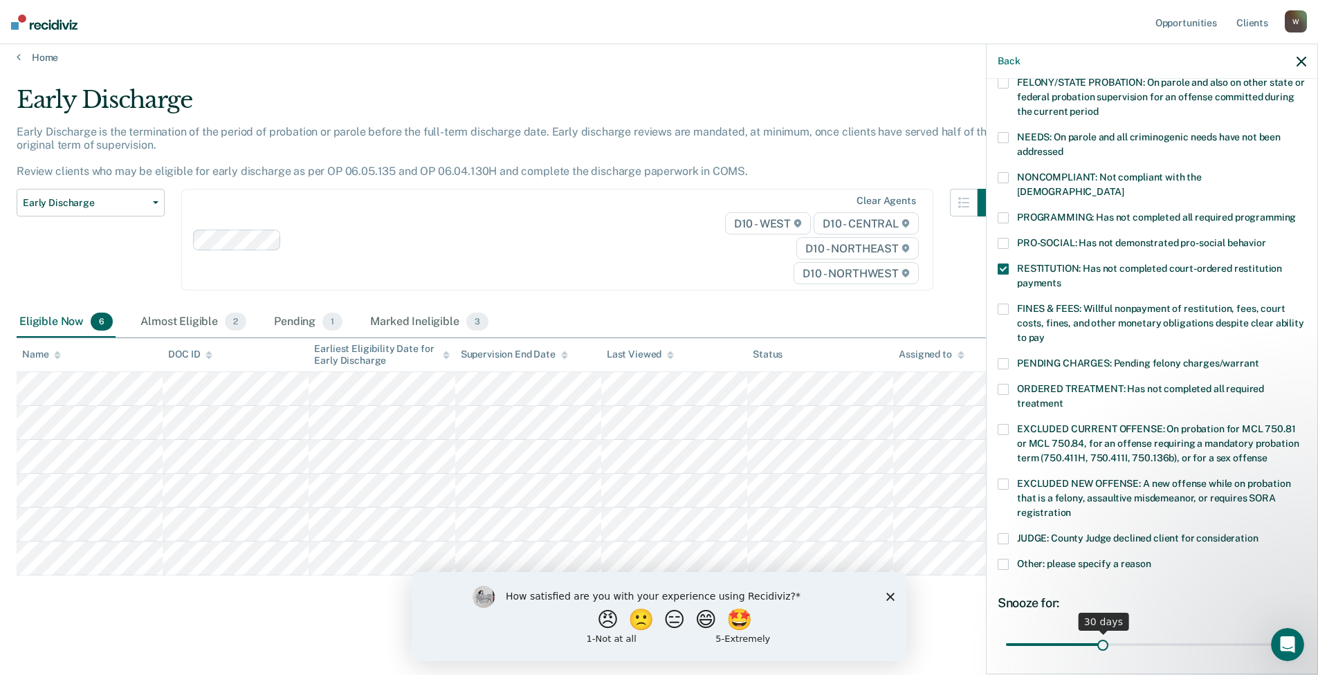
scroll to position [289, 0]
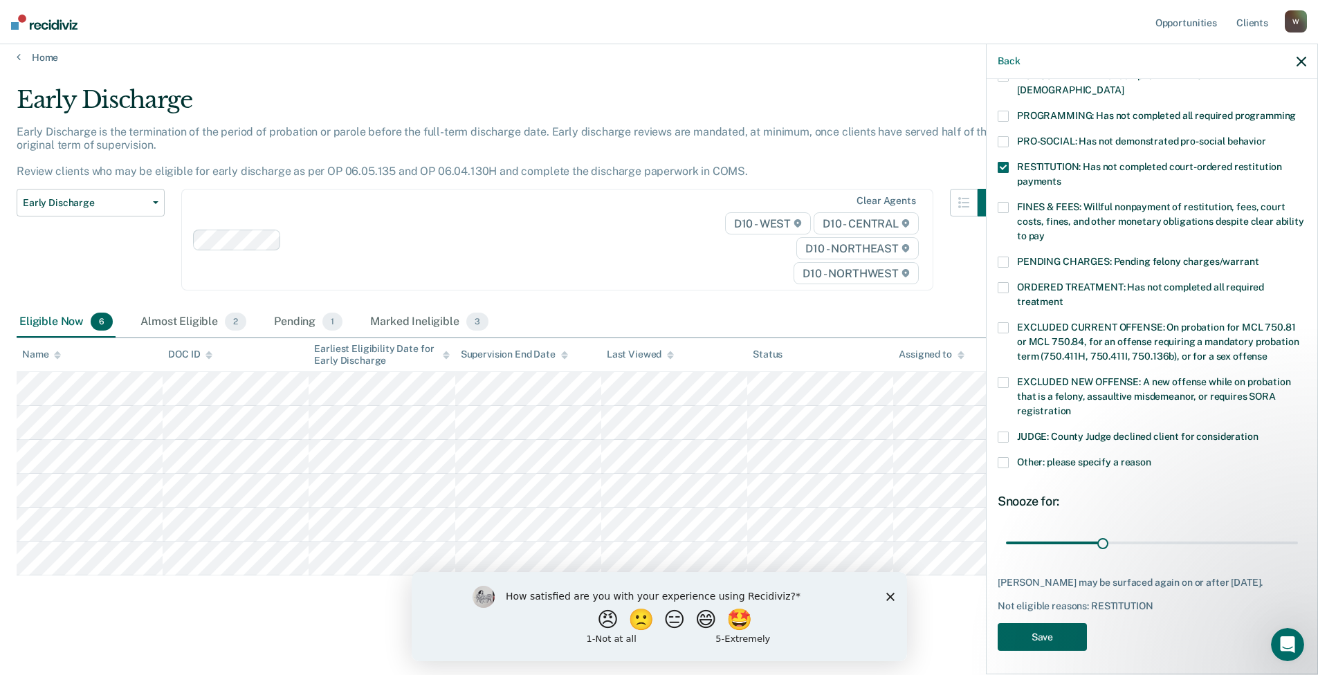
click at [1059, 632] on button "Save" at bounding box center [1041, 637] width 89 height 28
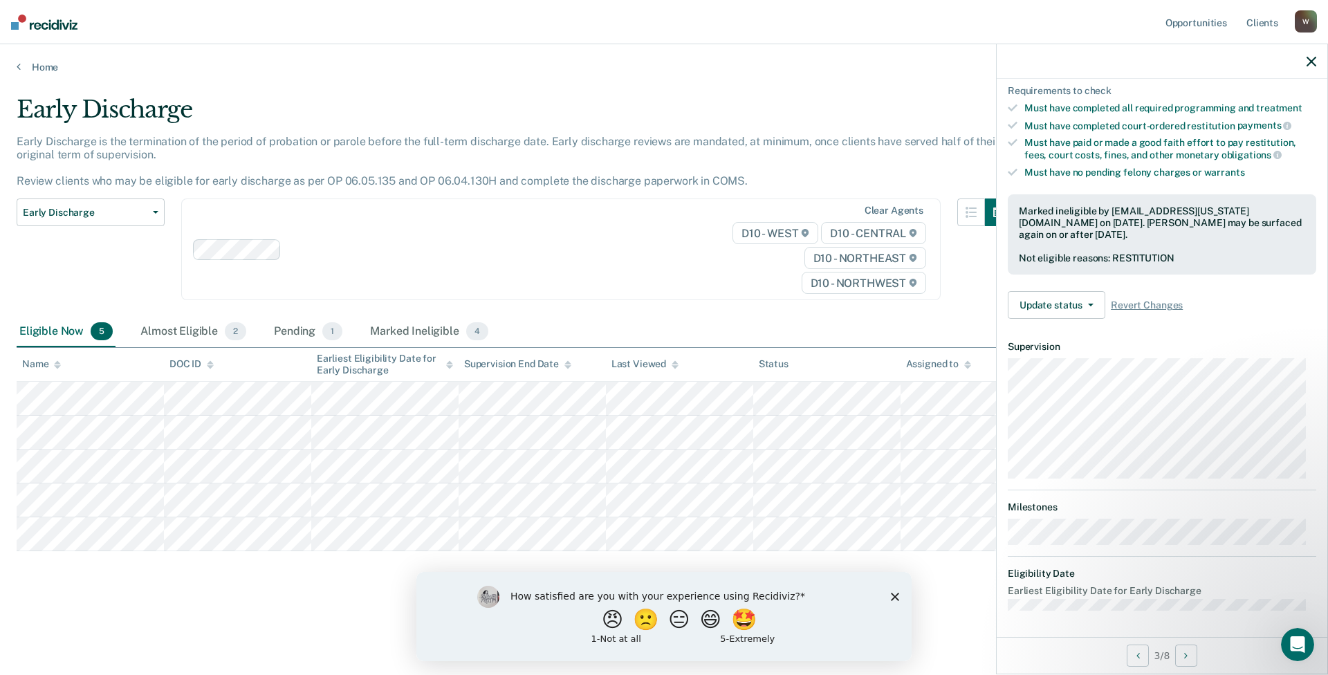
scroll to position [115, 0]
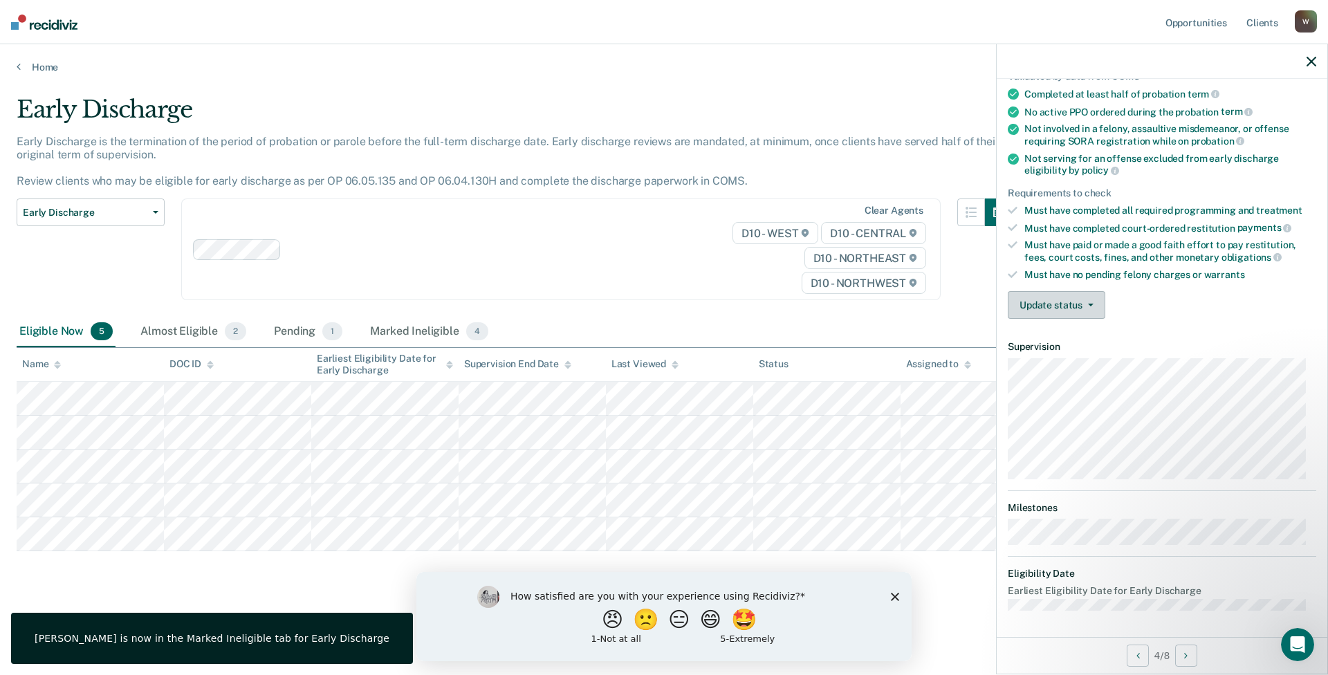
click at [1069, 305] on button "Update status" at bounding box center [1057, 305] width 98 height 28
click at [1069, 359] on button "Mark Ineligible" at bounding box center [1075, 360] width 134 height 22
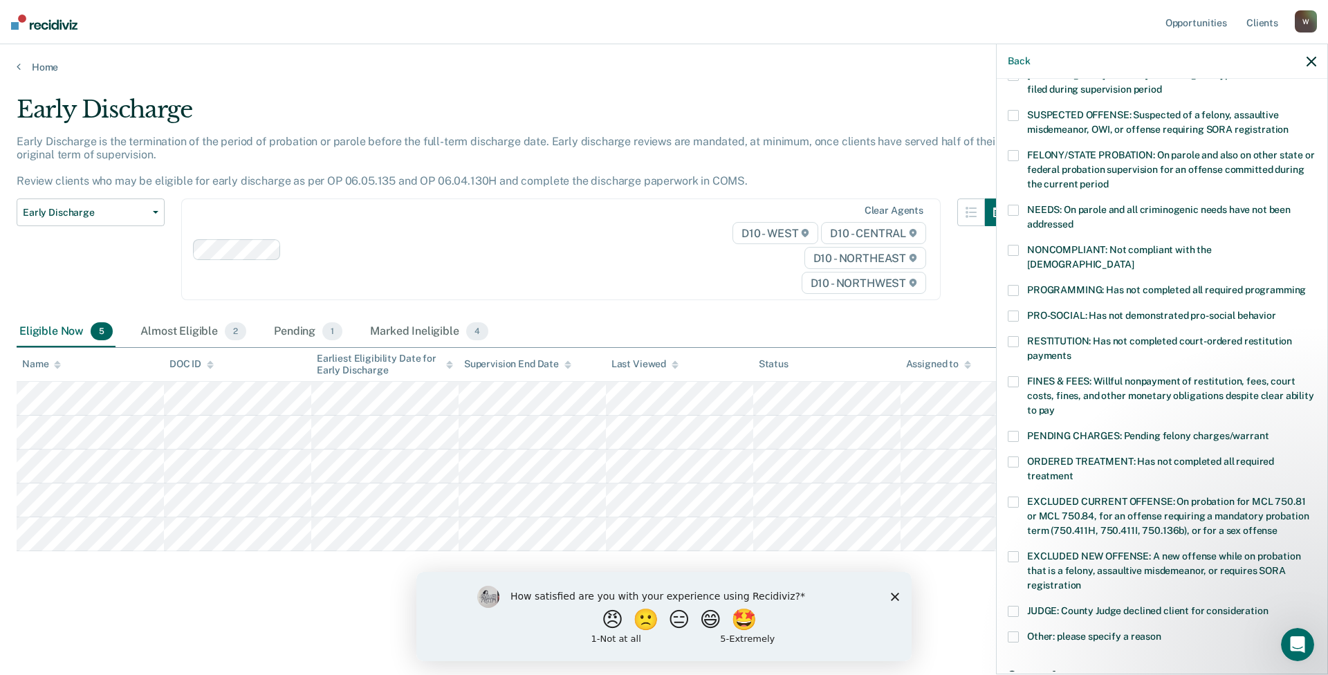
click at [1016, 285] on span at bounding box center [1013, 290] width 11 height 11
click at [1017, 245] on span at bounding box center [1013, 250] width 11 height 11
click at [1015, 115] on span at bounding box center [1013, 115] width 11 height 11
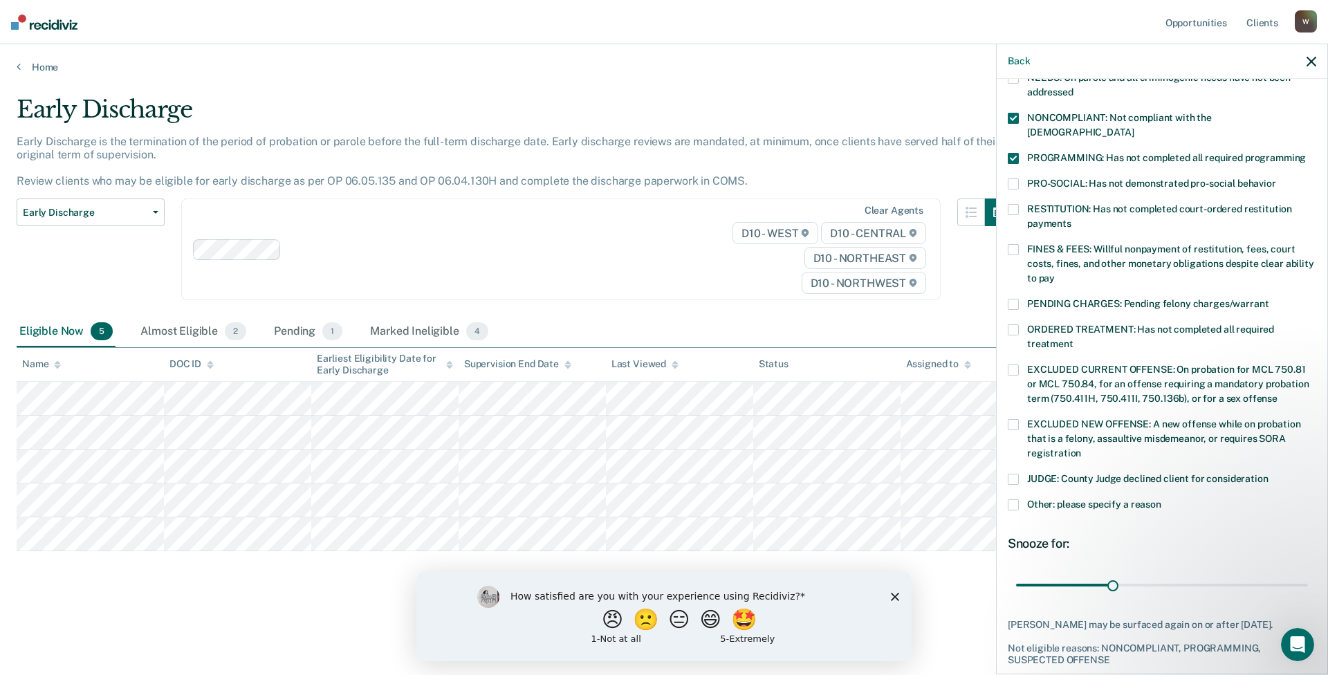
scroll to position [277, 0]
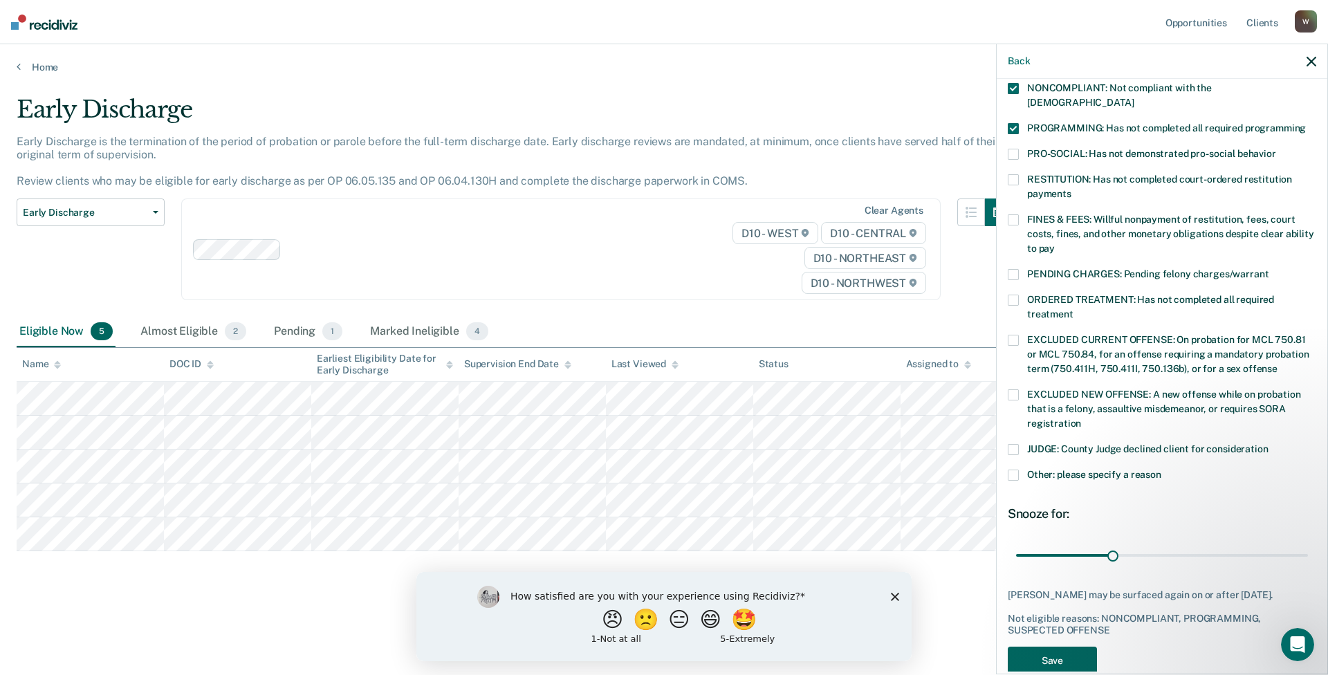
click at [1056, 654] on button "Save" at bounding box center [1052, 661] width 89 height 28
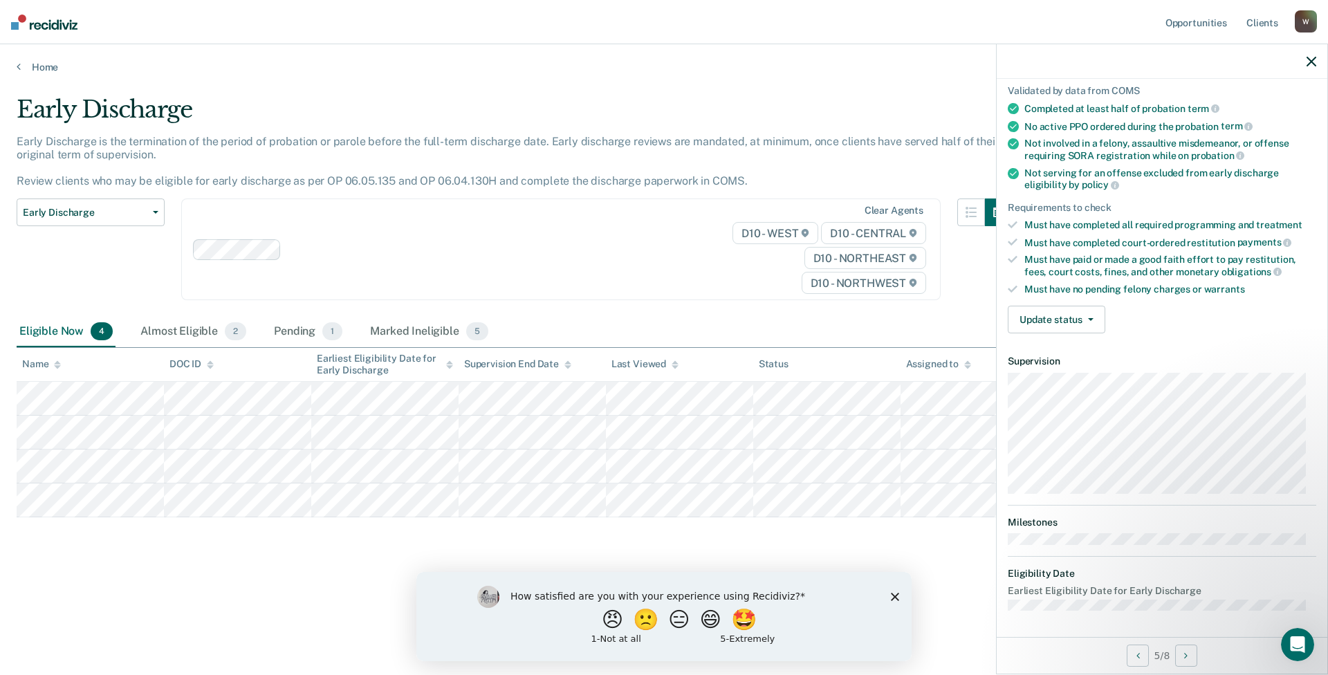
scroll to position [115, 0]
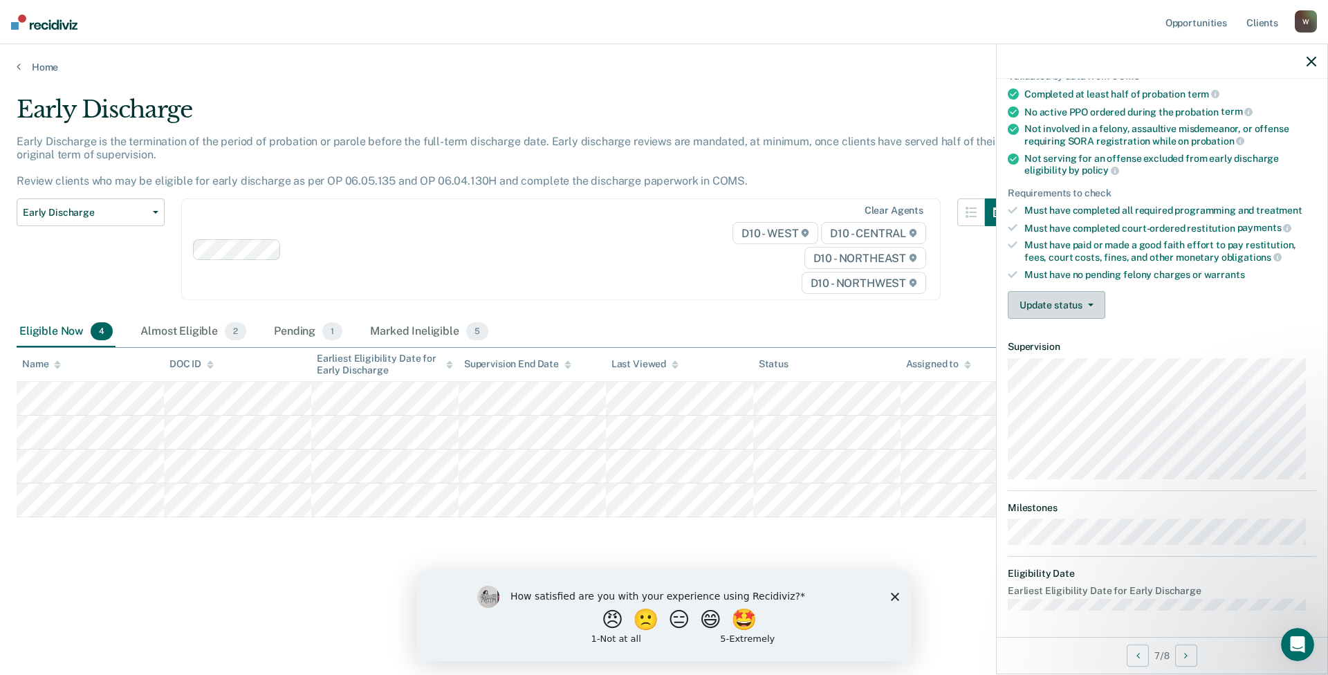
click at [1082, 305] on button "Update status" at bounding box center [1057, 305] width 98 height 28
click at [1080, 355] on button "Mark Ineligible" at bounding box center [1075, 360] width 134 height 22
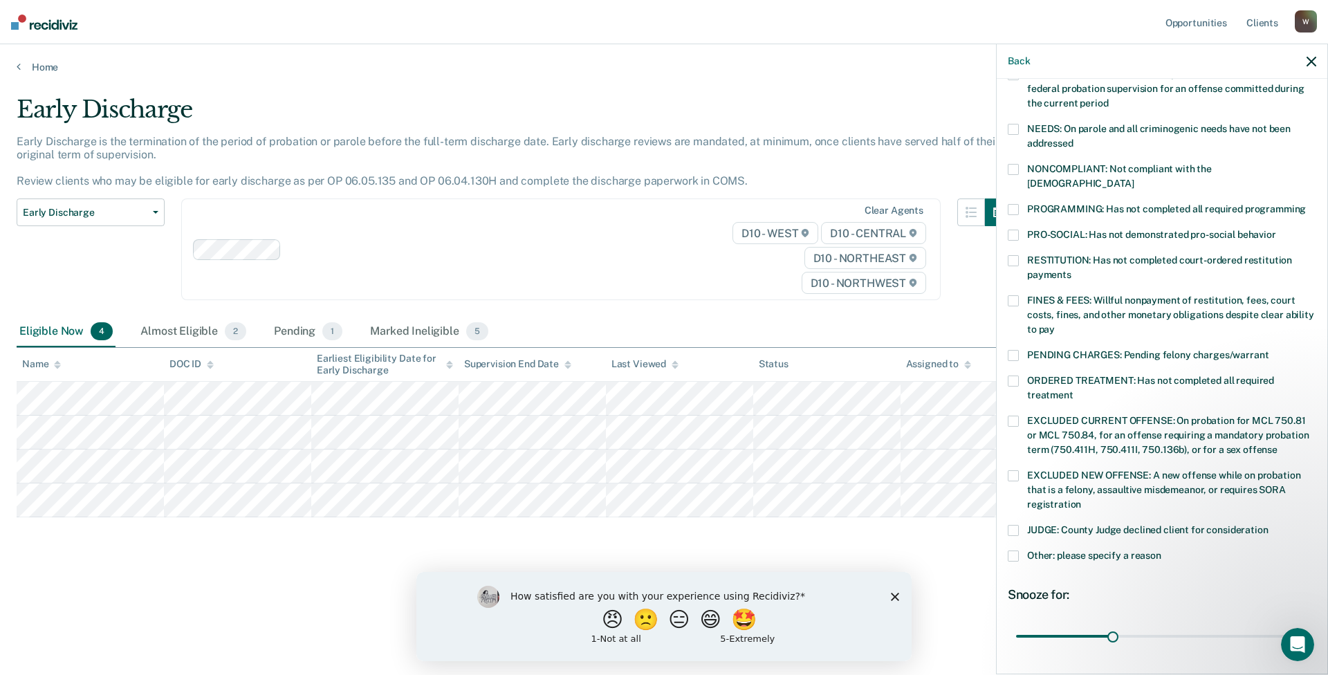
scroll to position [208, 0]
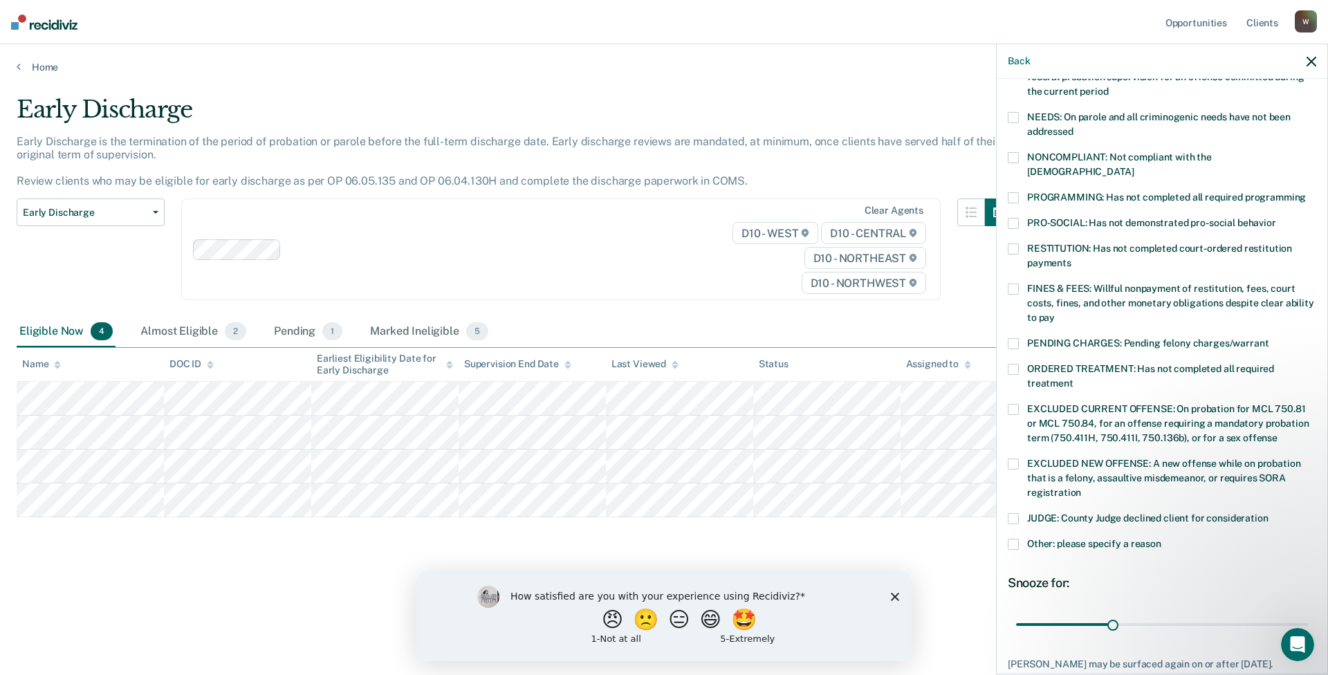
click at [1015, 539] on span at bounding box center [1013, 544] width 11 height 11
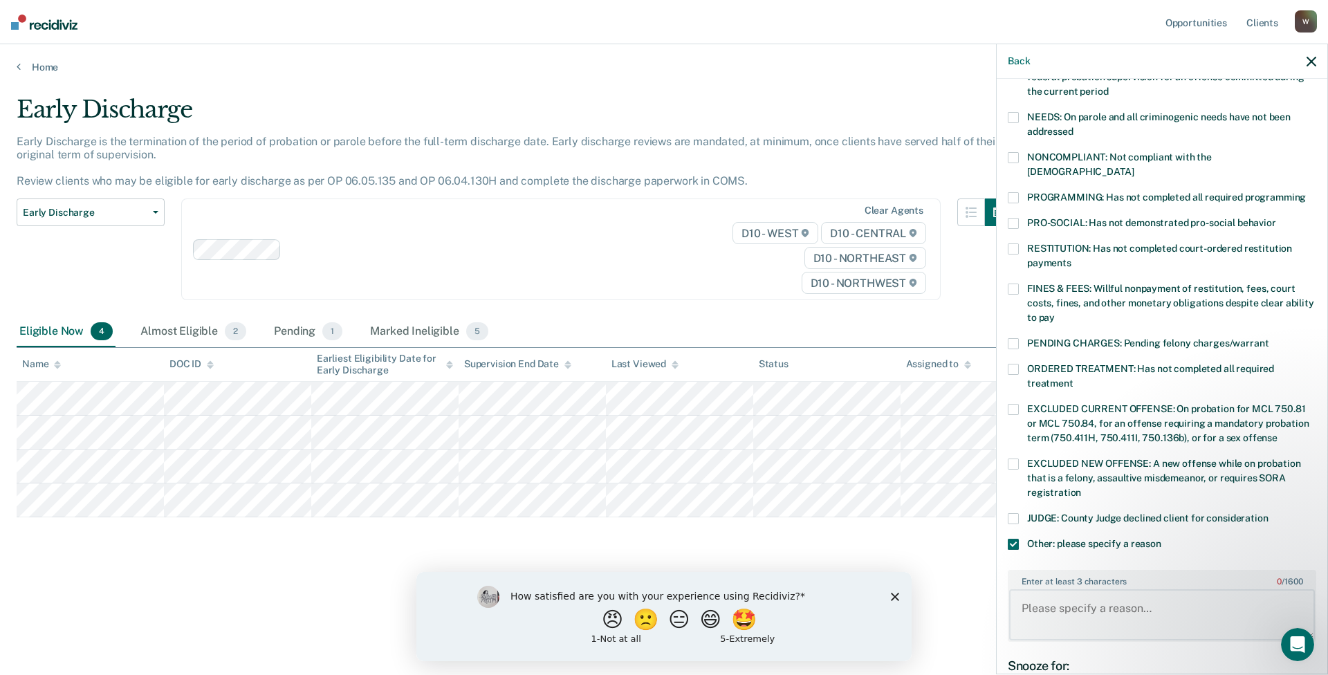
click at [1038, 595] on textarea "Enter at least 3 characters 0 / 1600" at bounding box center [1162, 614] width 306 height 51
type textarea "Def is struggling with severe mental health issues."
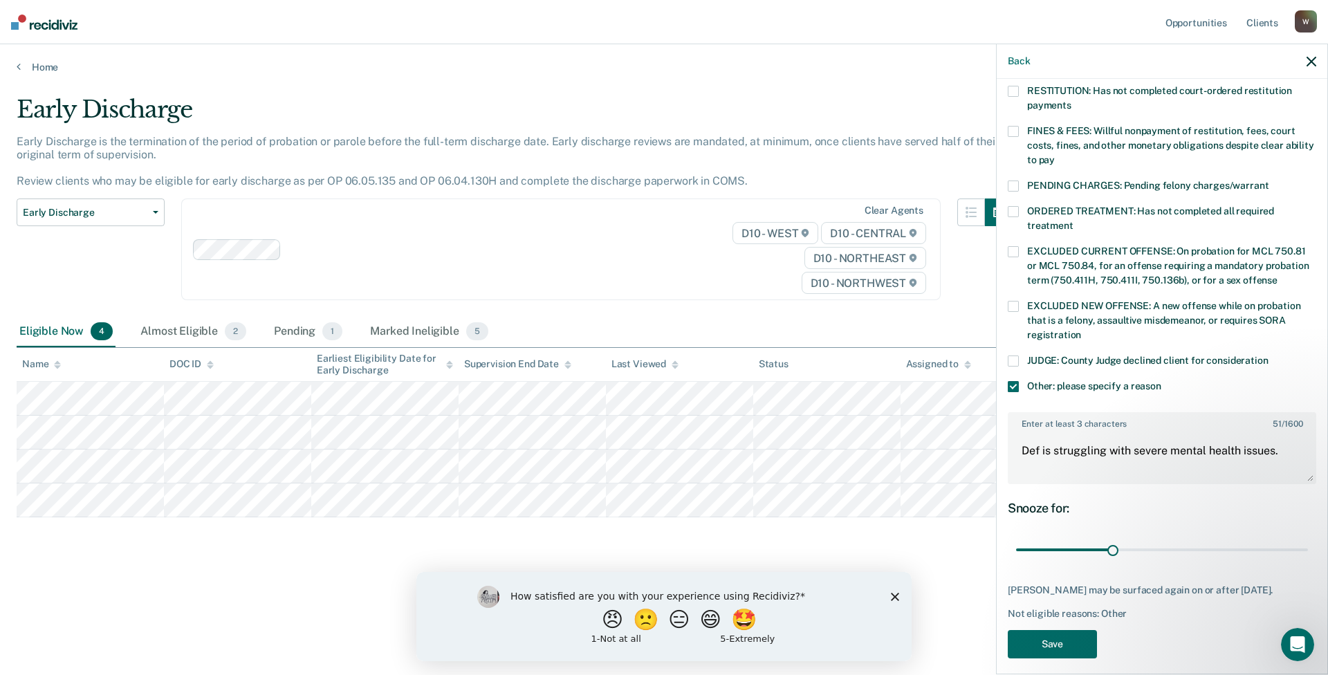
scroll to position [373, 0]
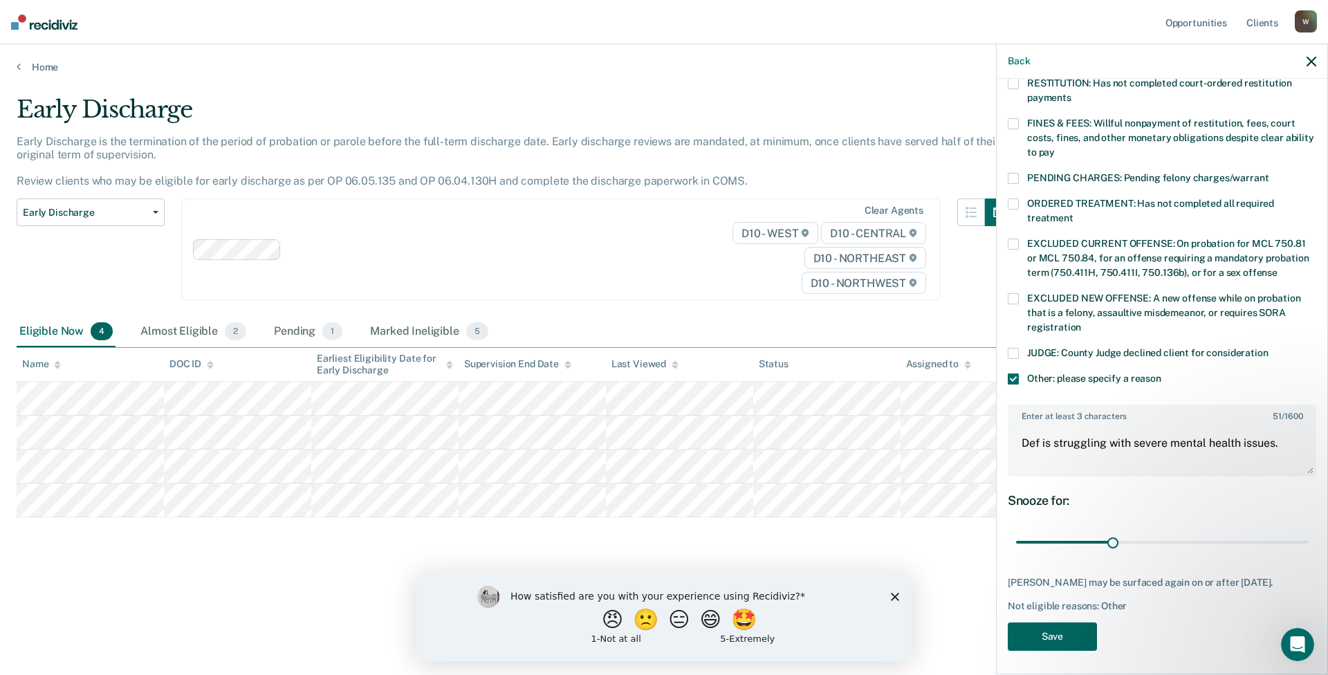
click at [1067, 627] on button "Save" at bounding box center [1052, 637] width 89 height 28
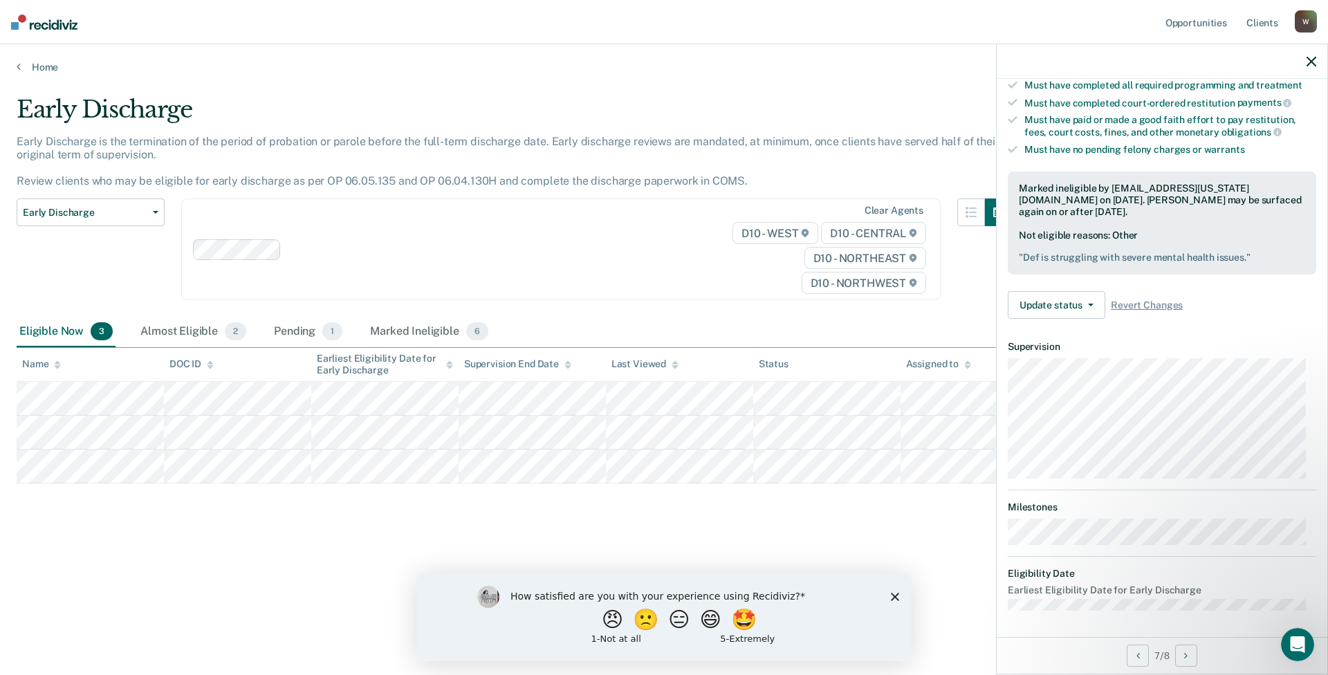
scroll to position [100, 0]
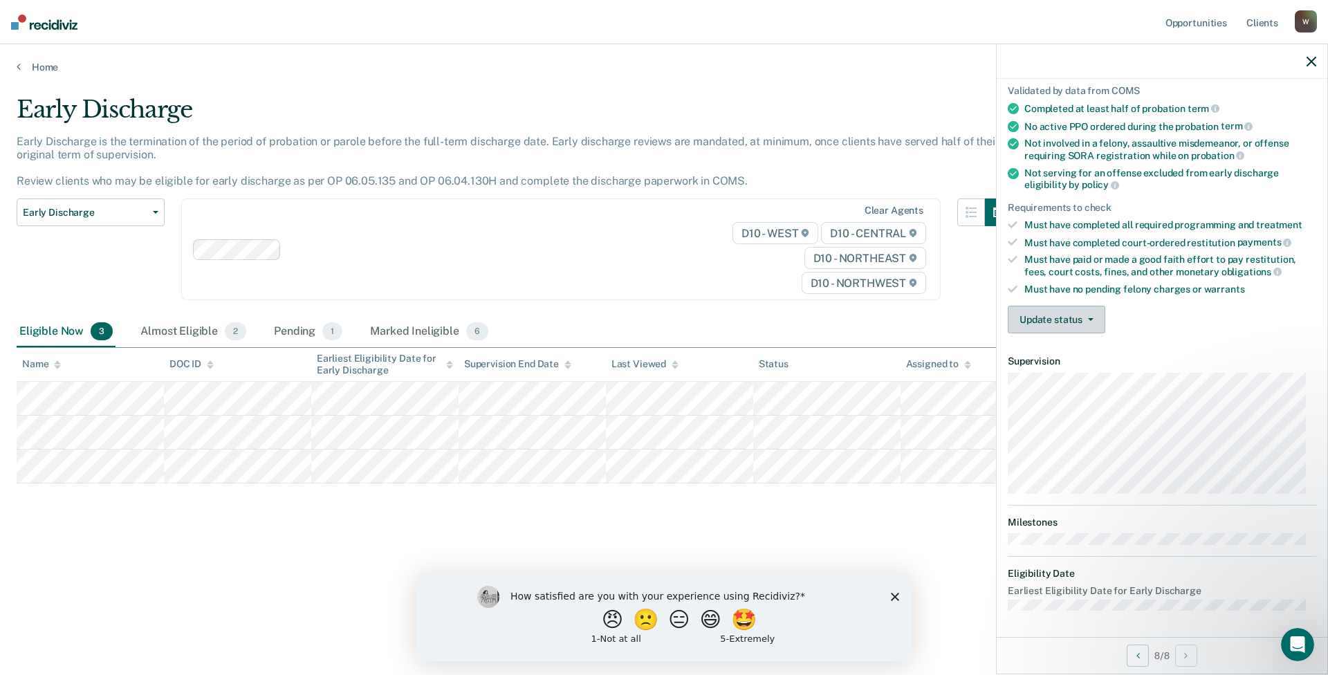
click at [1045, 314] on button "Update status" at bounding box center [1057, 320] width 98 height 28
click at [1057, 375] on button "Mark Ineligible" at bounding box center [1075, 375] width 134 height 22
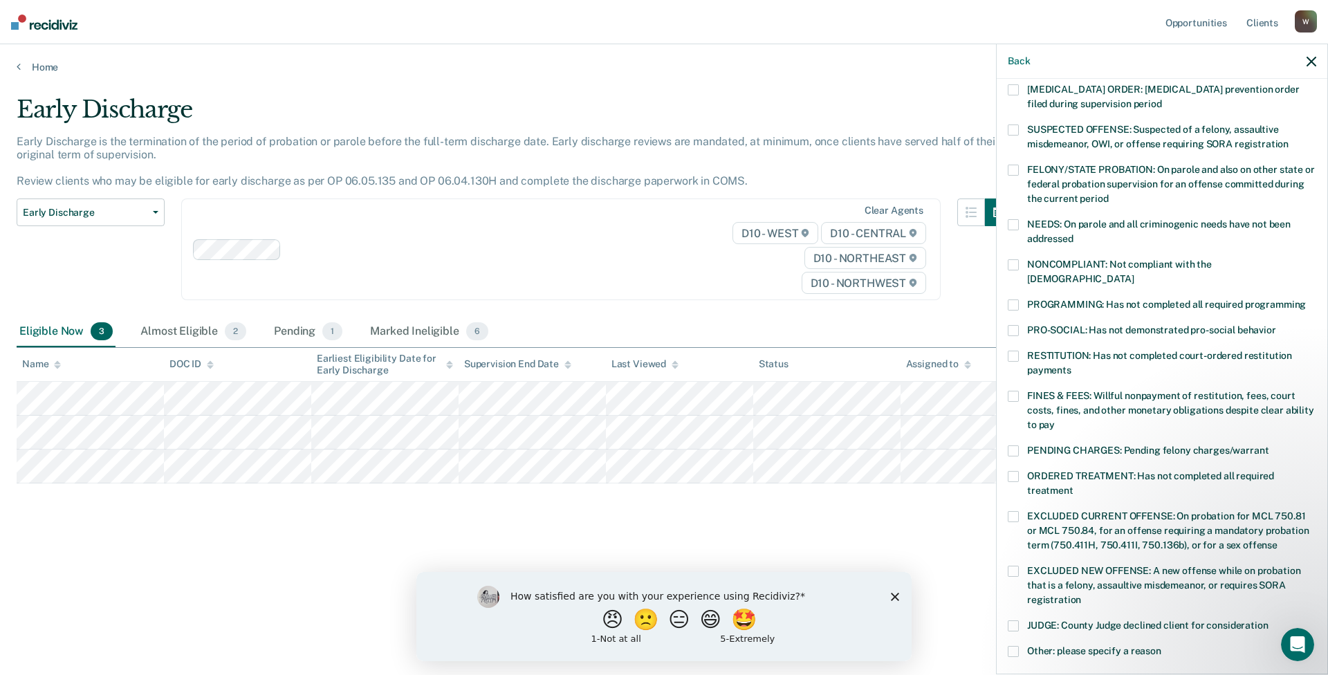
click at [1016, 646] on span at bounding box center [1013, 651] width 11 height 11
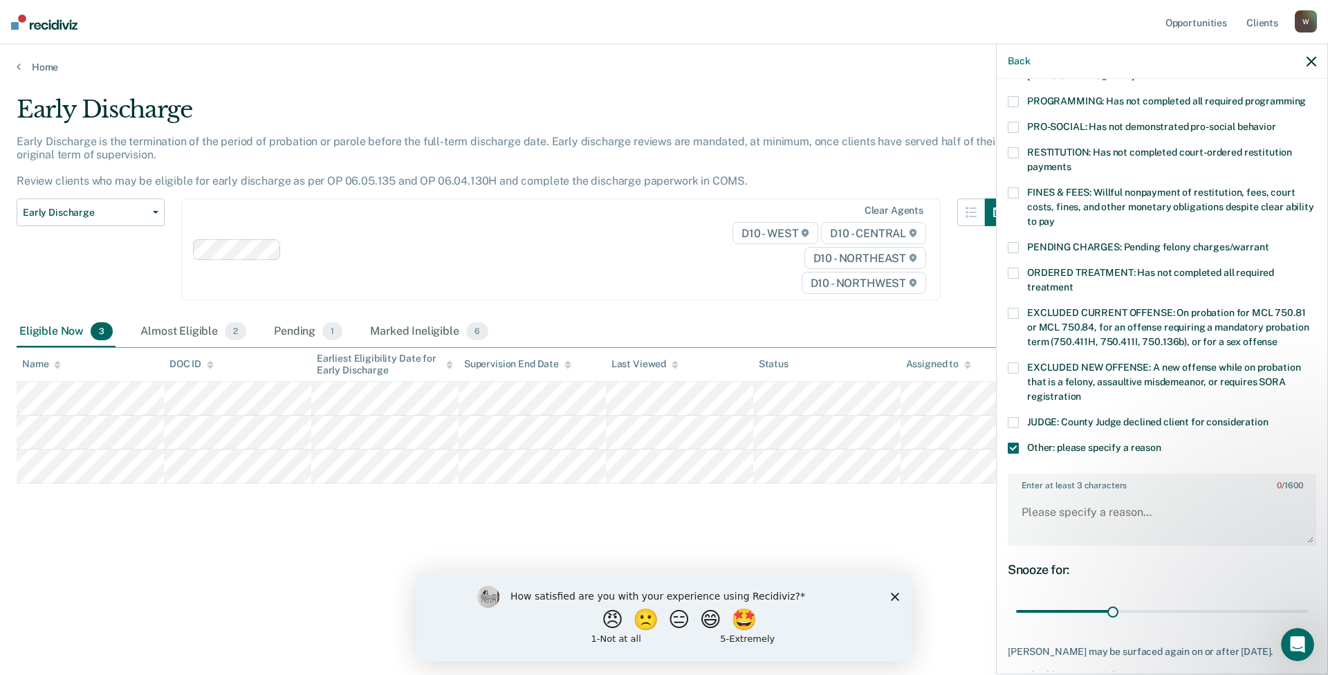
scroll to position [308, 0]
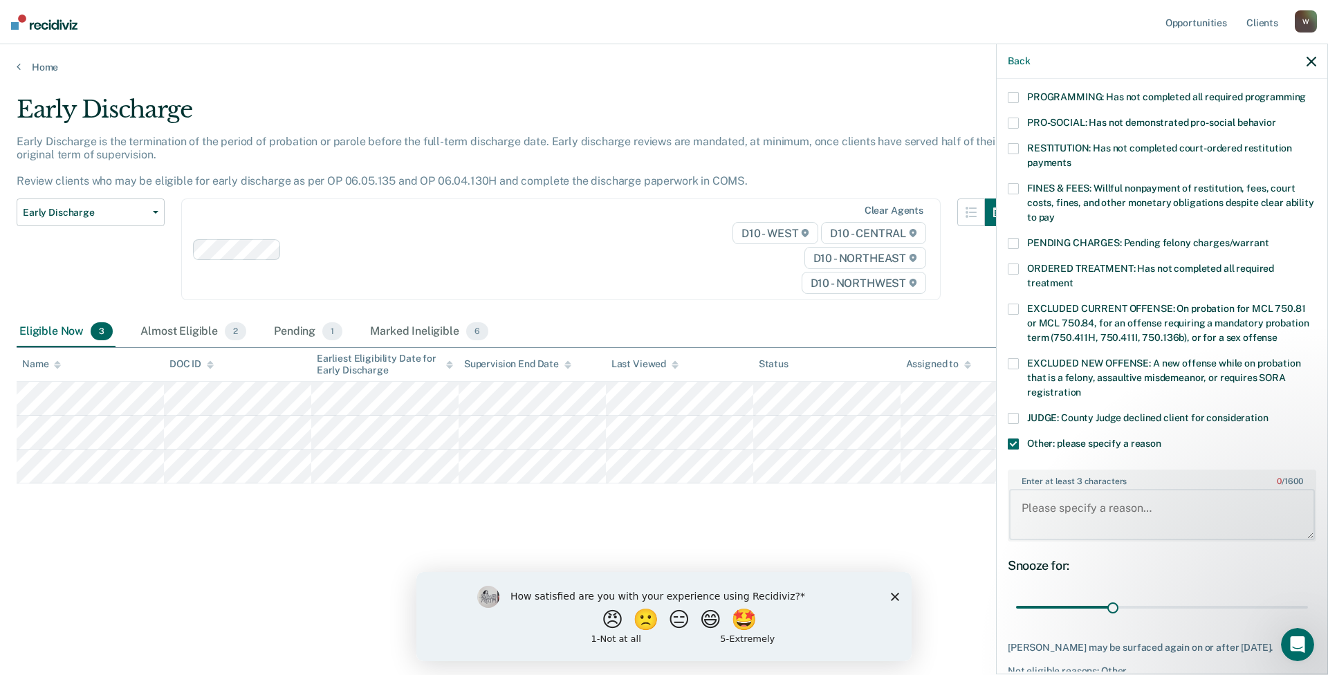
click at [1078, 495] on textarea "Enter at least 3 characters 0 / 1600" at bounding box center [1162, 514] width 306 height 51
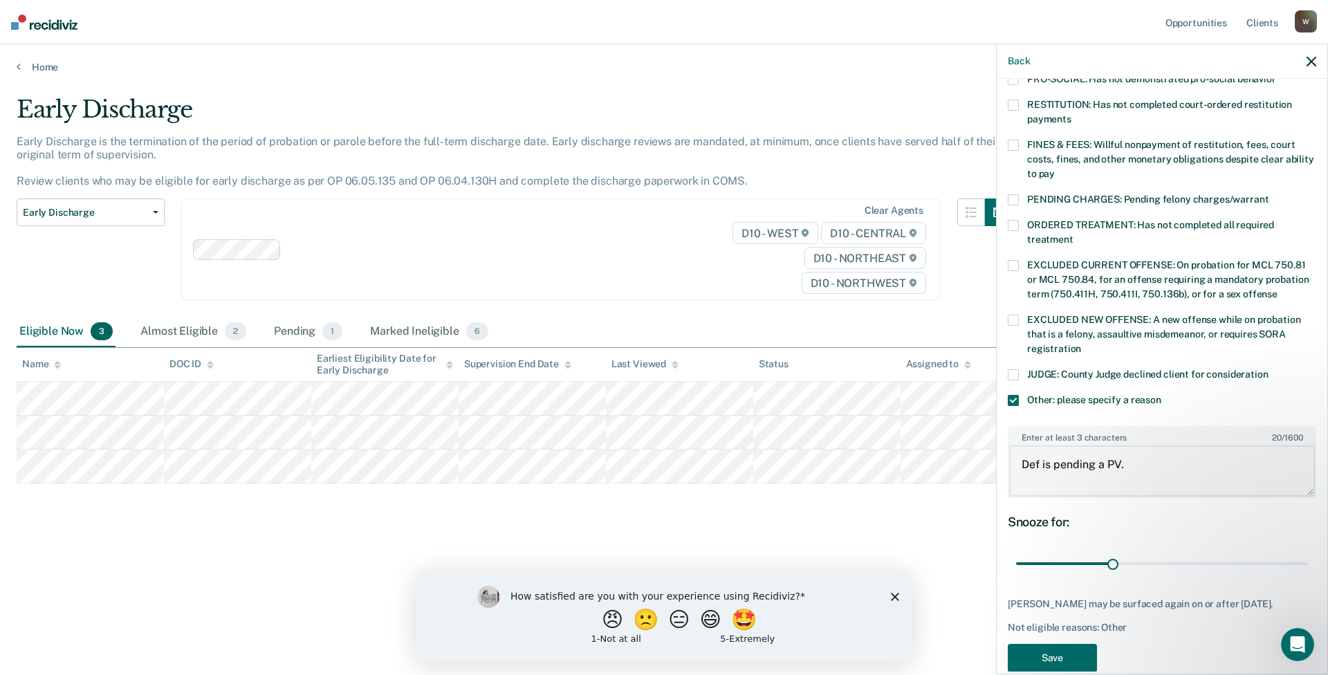
scroll to position [373, 0]
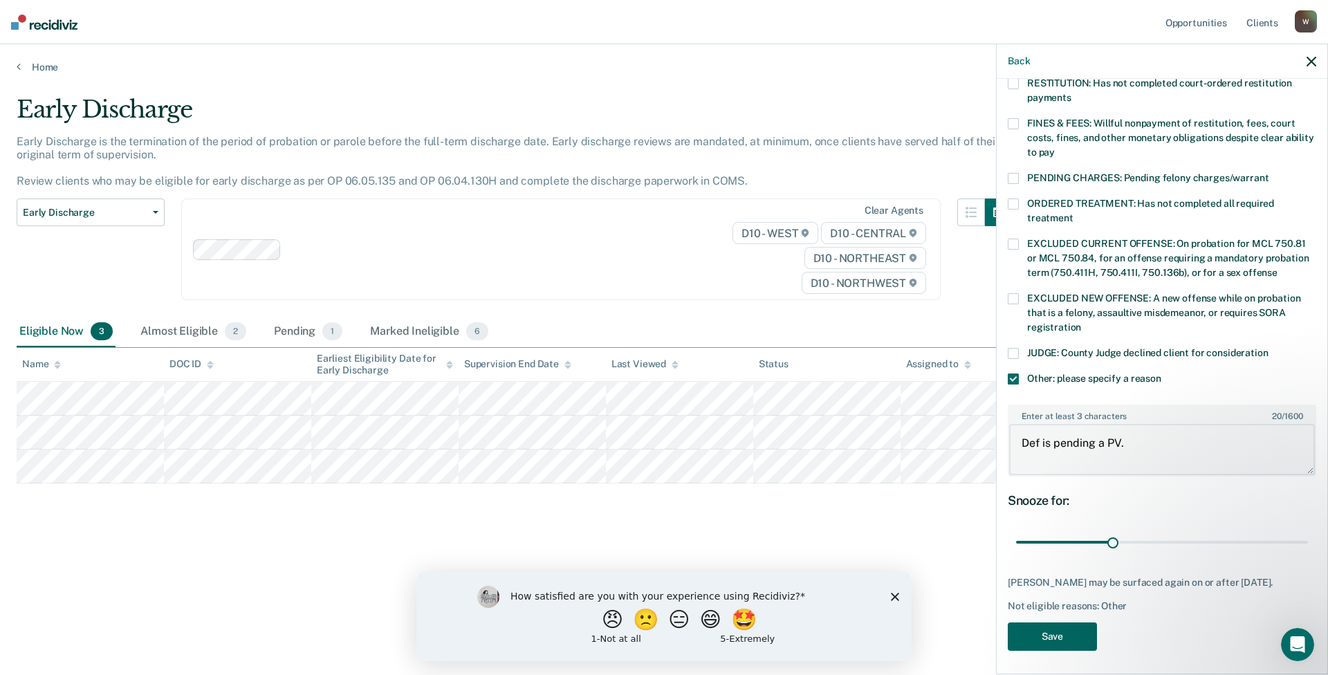
type textarea "Def is pending a PV."
click at [1054, 627] on button "Save" at bounding box center [1052, 637] width 89 height 28
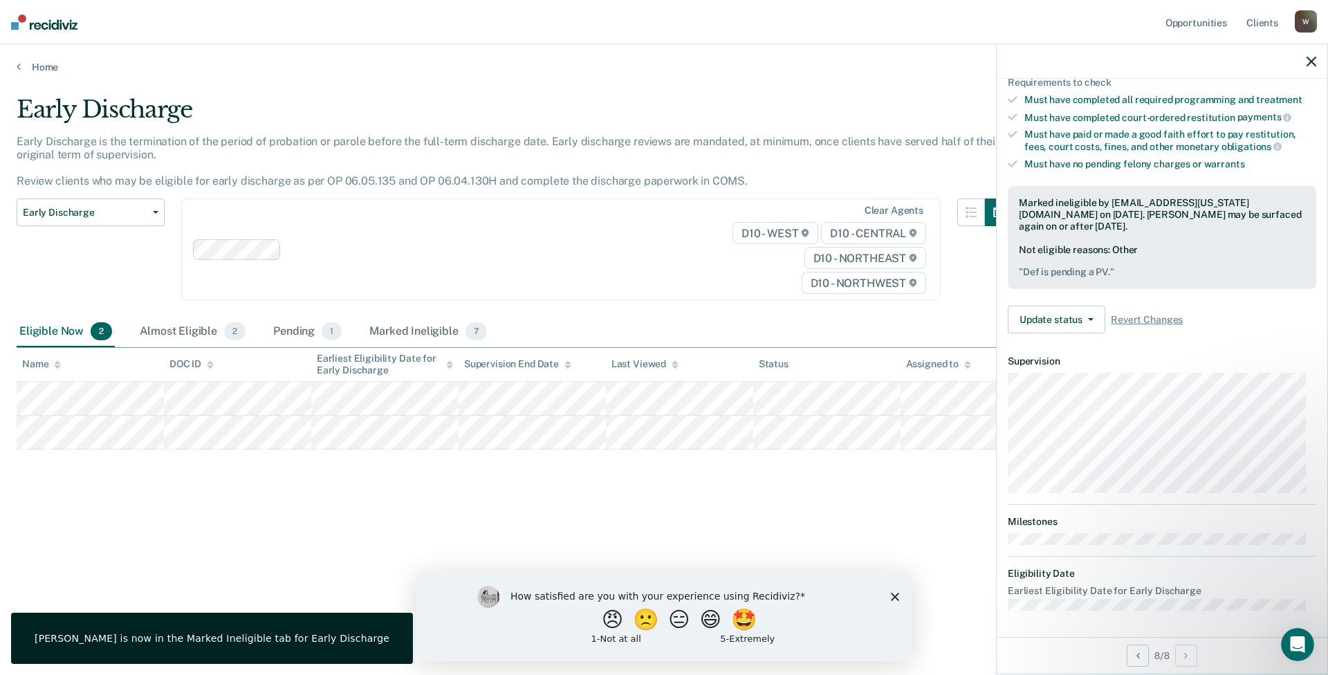
scroll to position [115, 0]
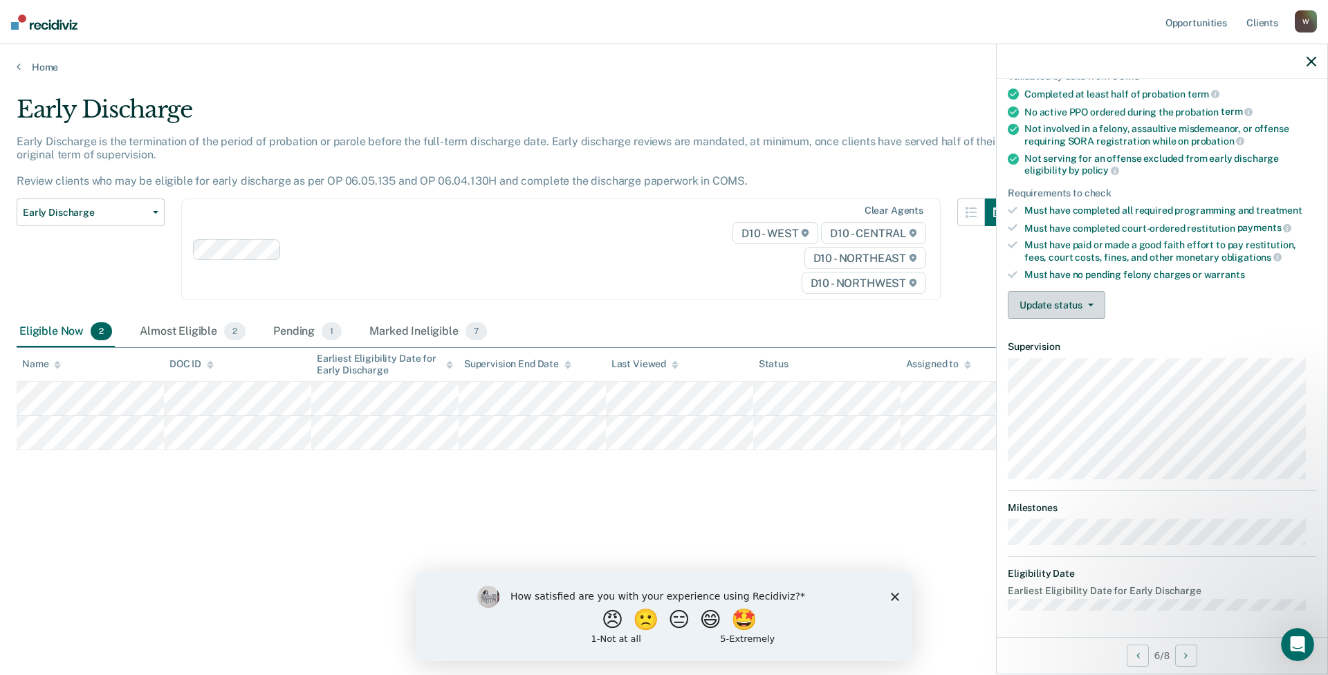
click at [1087, 307] on button "Update status" at bounding box center [1057, 305] width 98 height 28
click at [1090, 358] on button "Mark Ineligible" at bounding box center [1075, 360] width 134 height 22
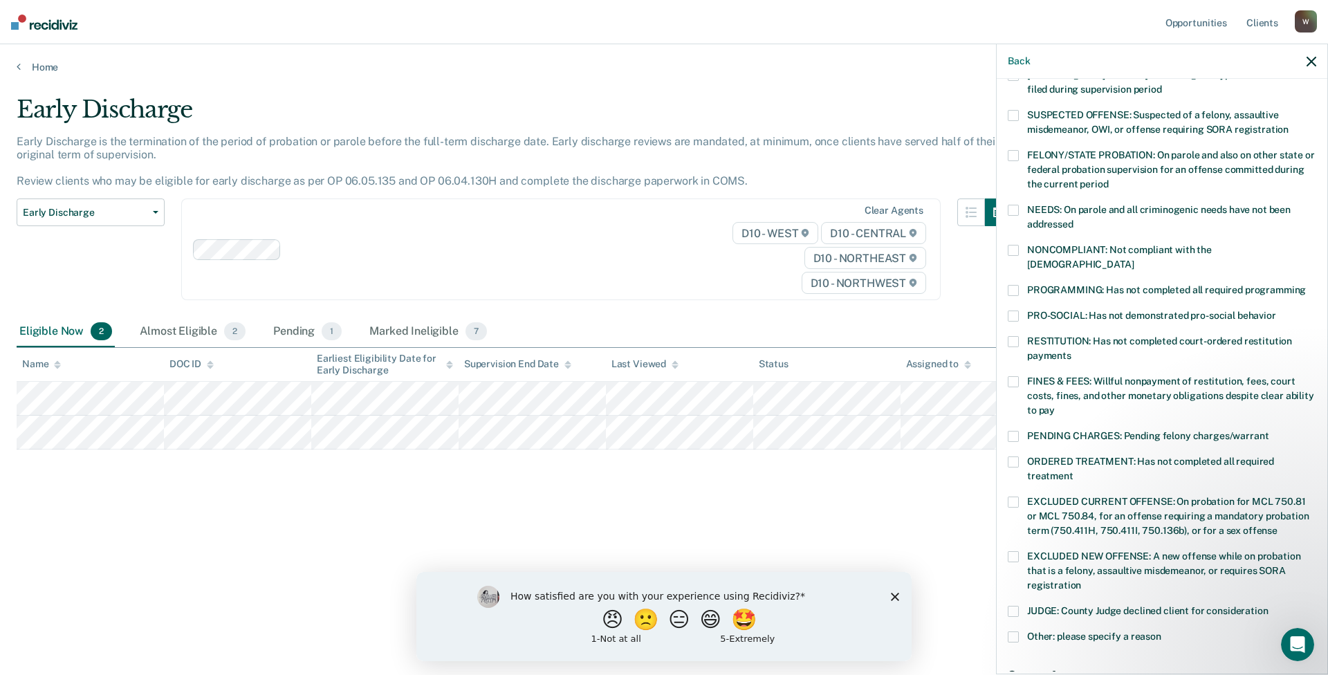
click at [1015, 457] on span at bounding box center [1013, 462] width 11 height 11
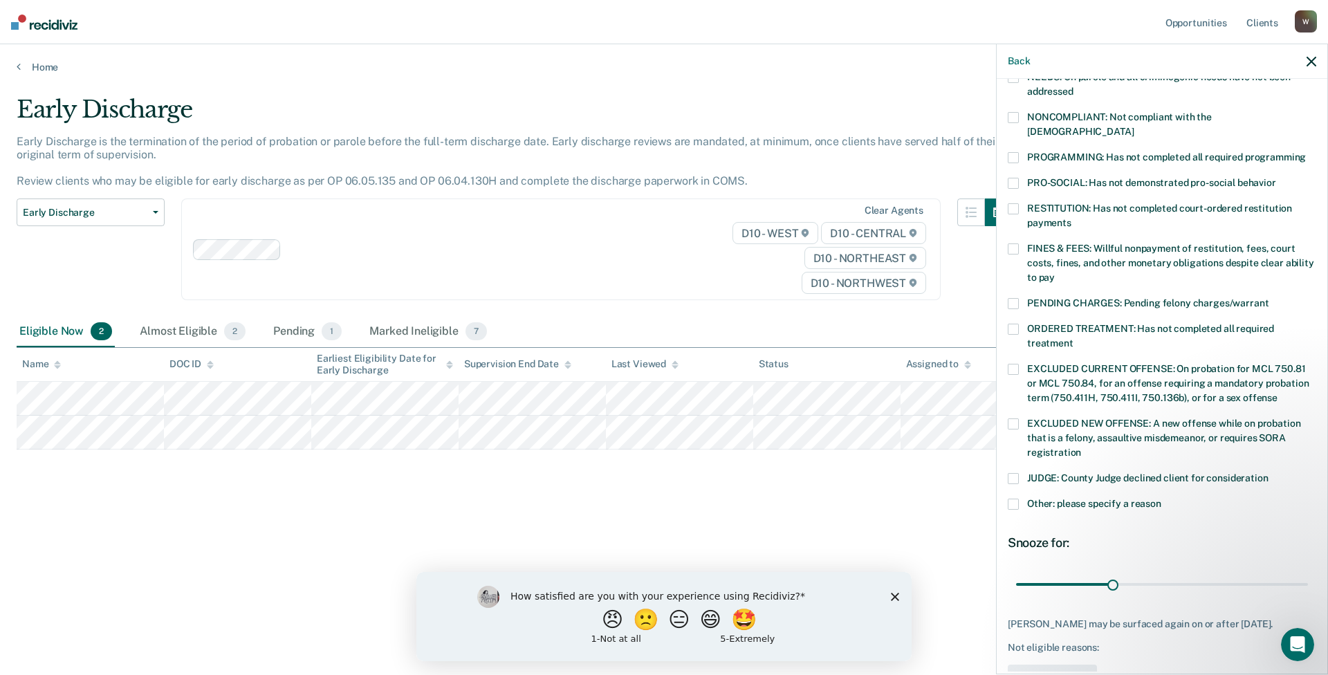
scroll to position [253, 0]
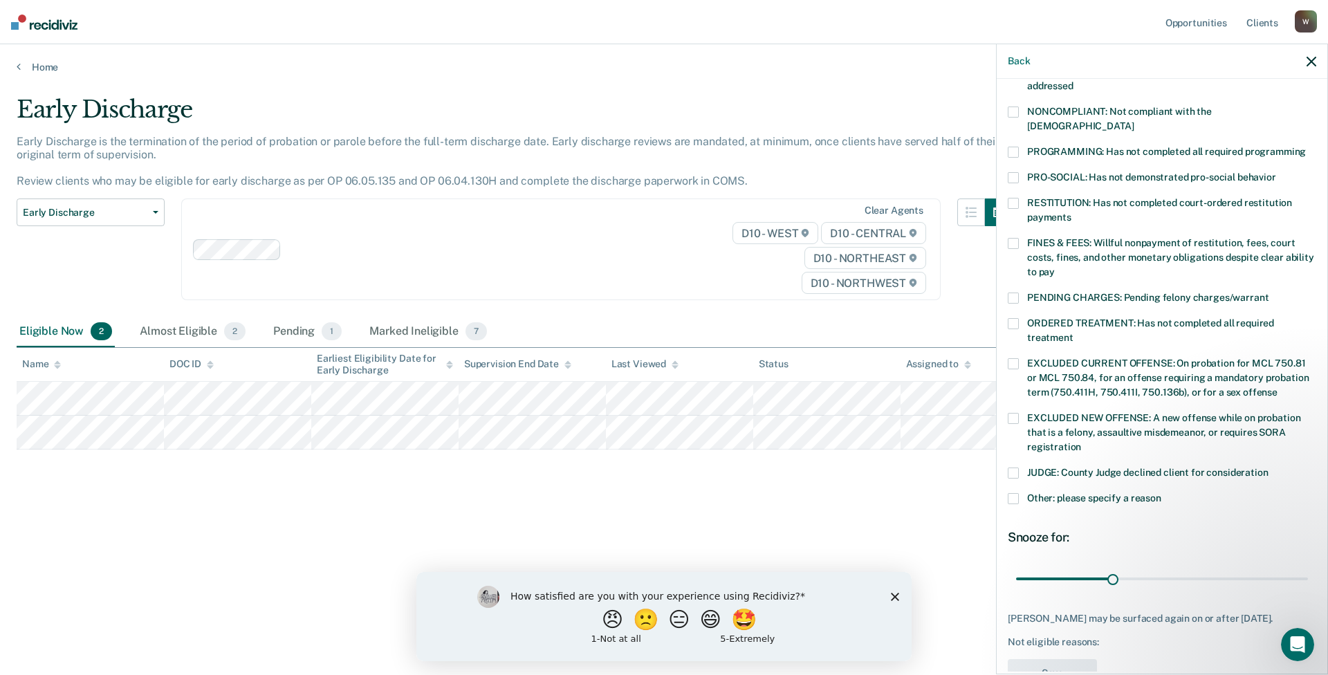
click at [1014, 493] on span at bounding box center [1013, 498] width 11 height 11
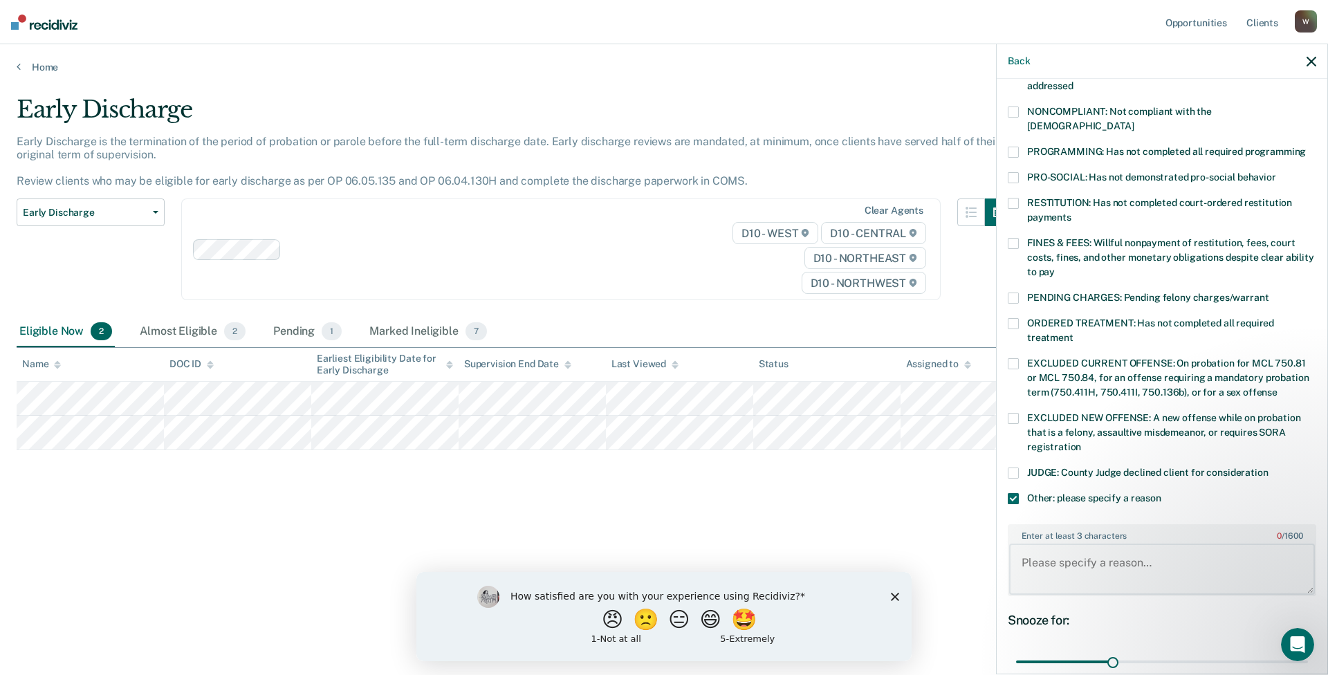
click at [1036, 553] on textarea "Enter at least 3 characters 0 / 1600" at bounding box center [1162, 569] width 306 height 51
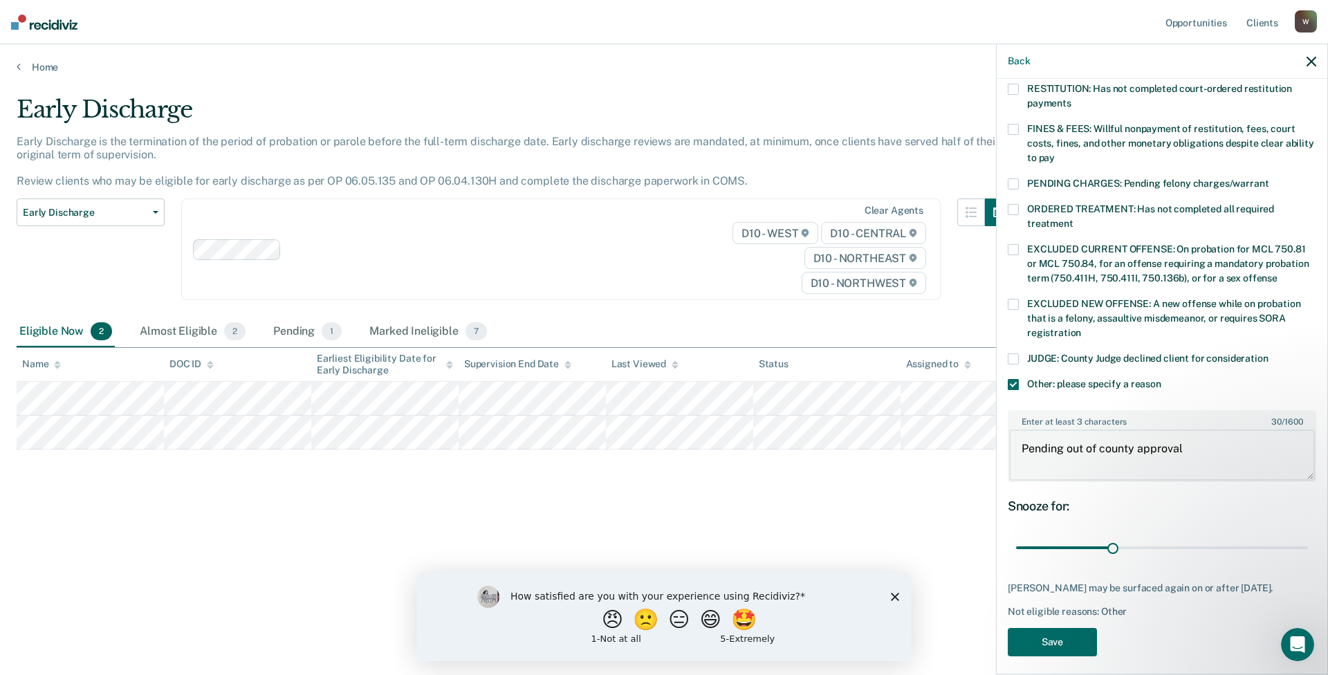
scroll to position [373, 0]
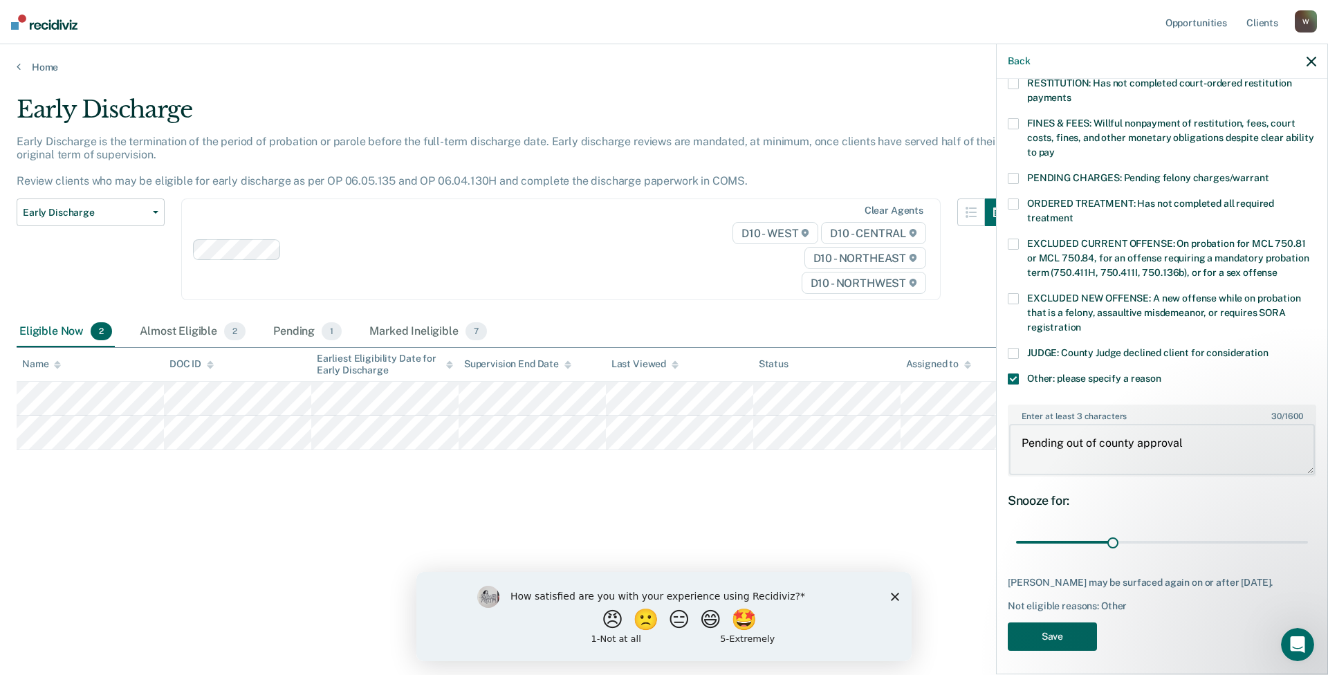
type textarea "Pending out of county approval"
click at [1076, 625] on button "Save" at bounding box center [1052, 637] width 89 height 28
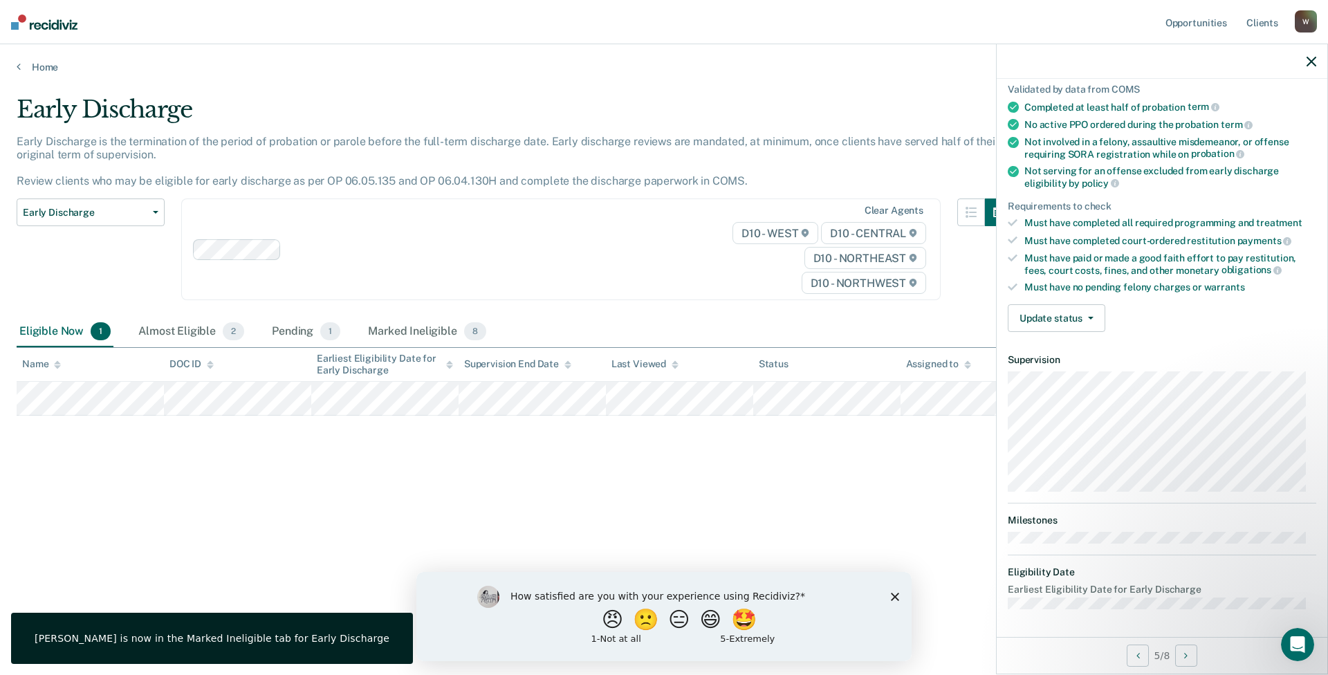
scroll to position [100, 0]
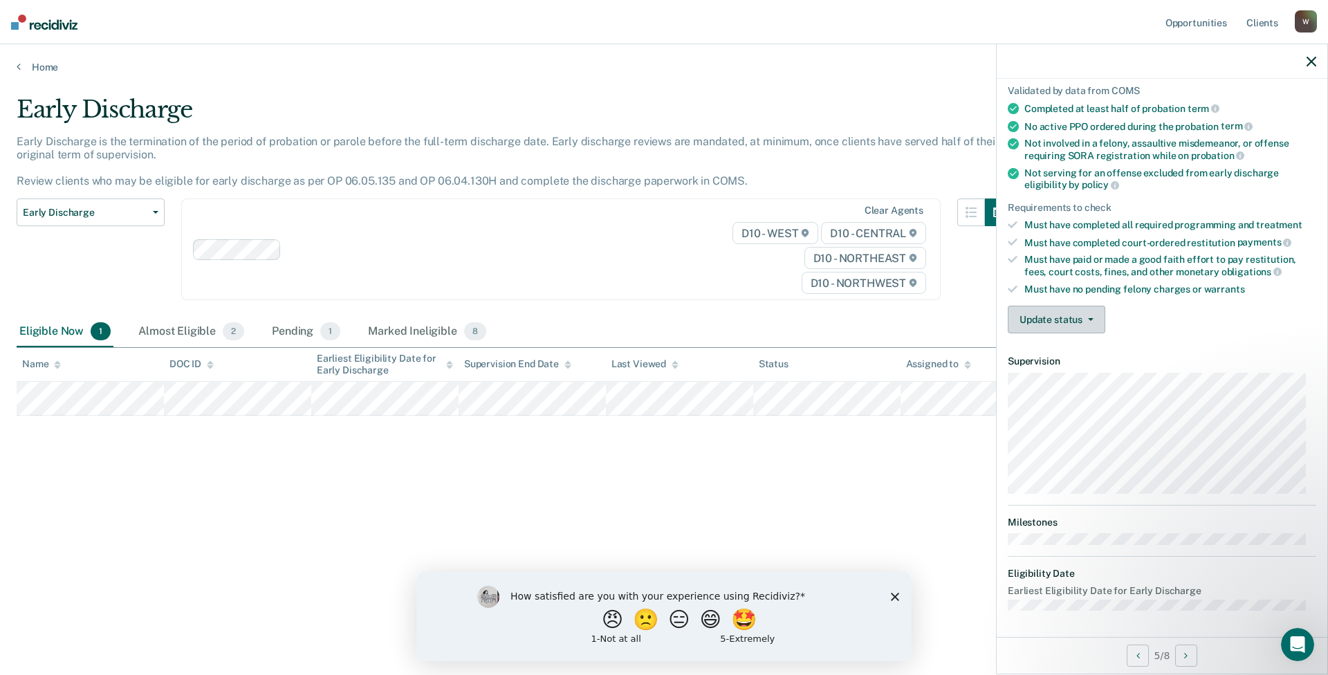
click at [1057, 317] on button "Update status" at bounding box center [1057, 320] width 98 height 28
click at [1061, 370] on button "Mark Ineligible" at bounding box center [1075, 375] width 134 height 22
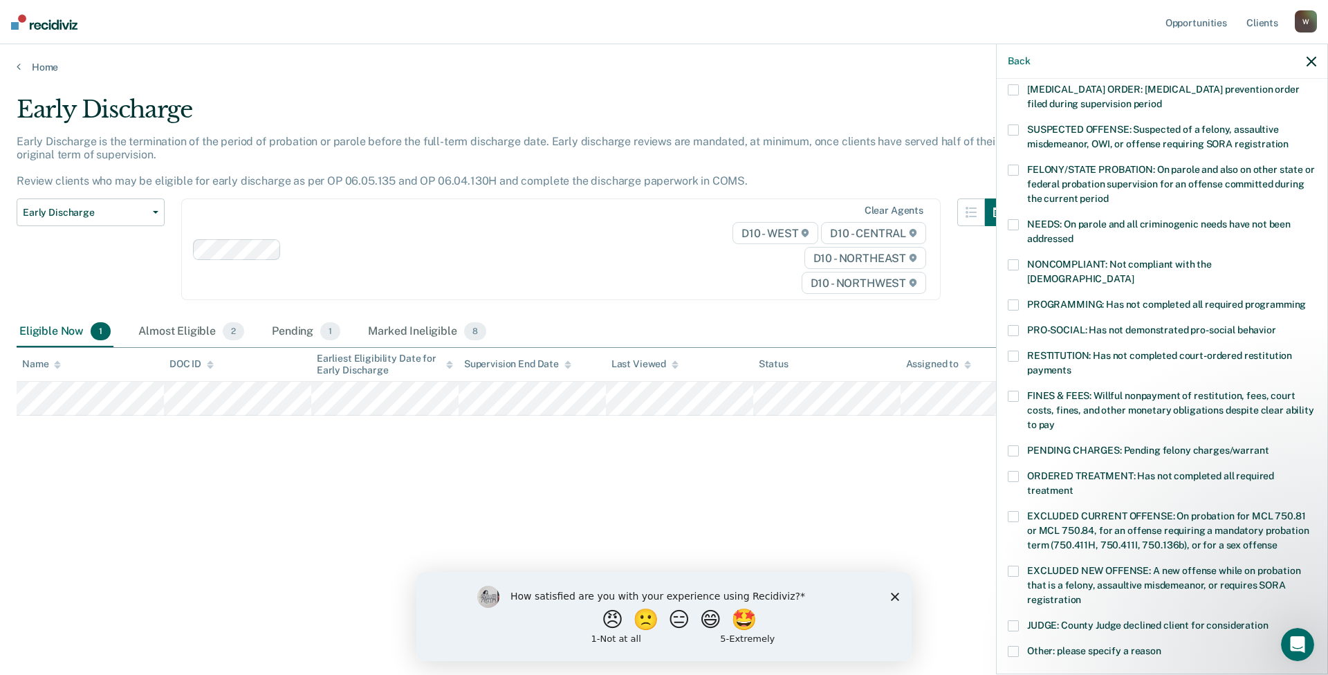
click at [1015, 646] on span at bounding box center [1013, 651] width 11 height 11
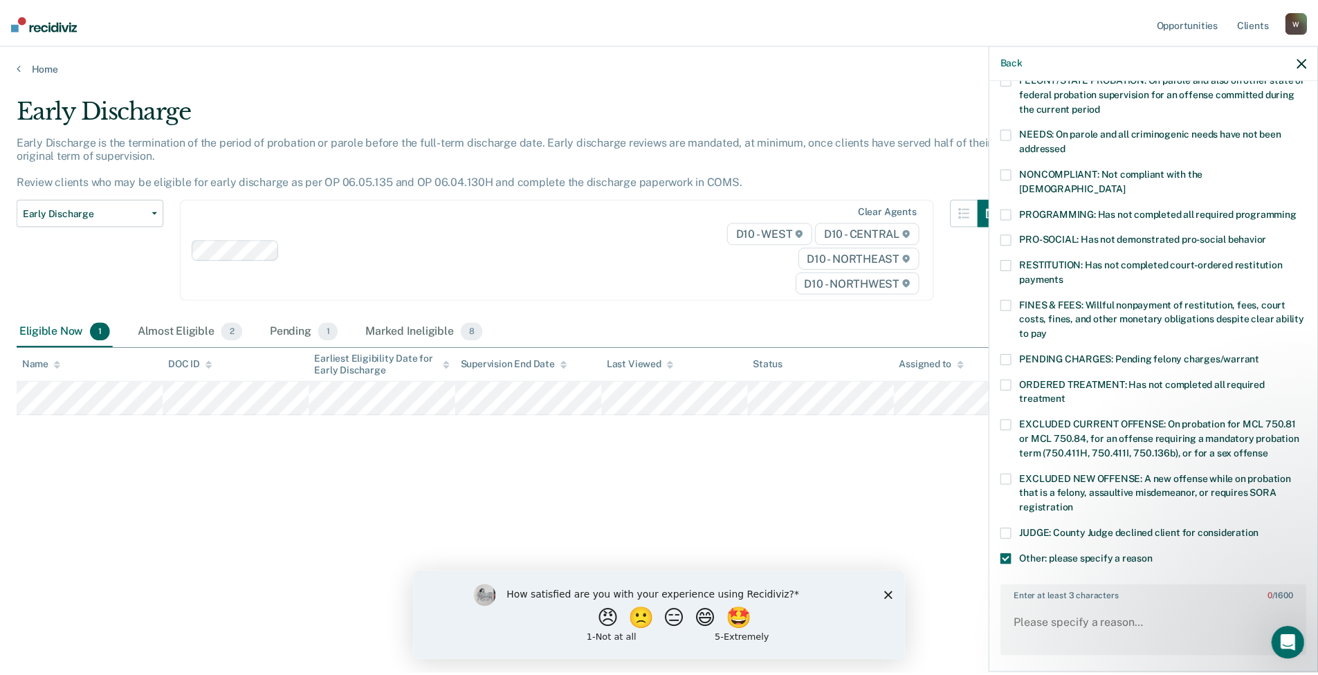
scroll to position [373, 0]
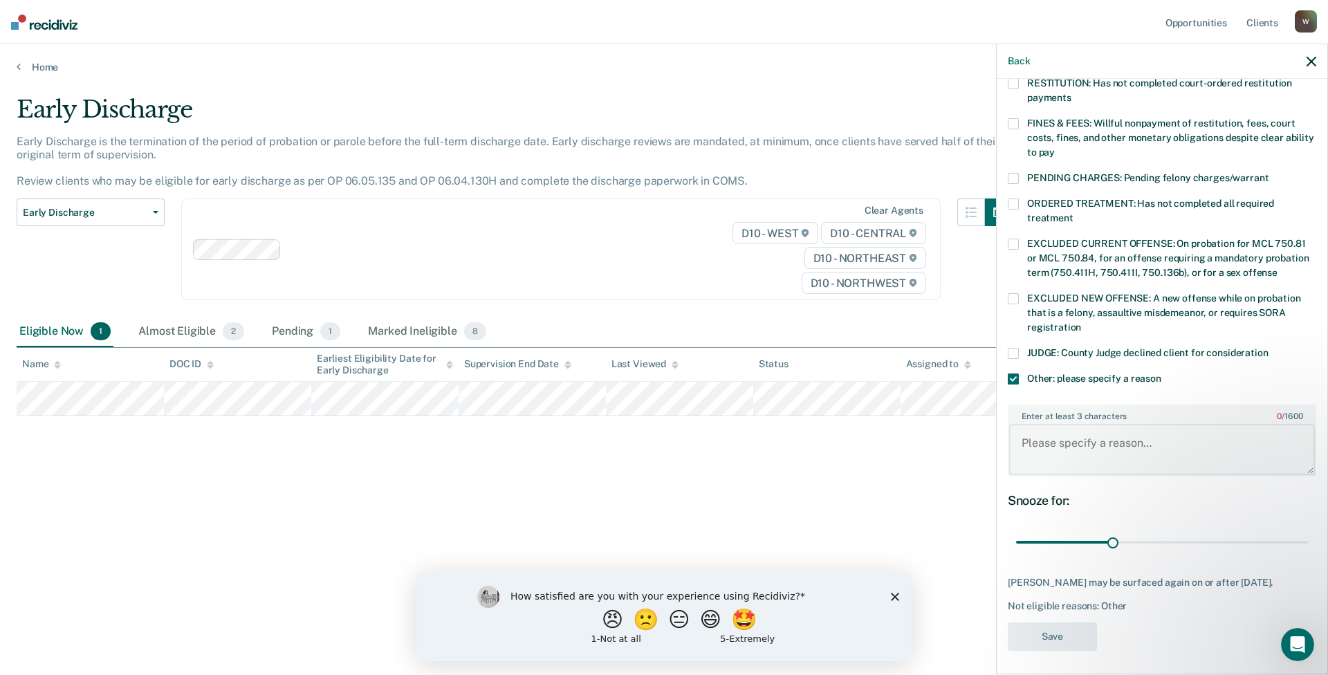
click at [1052, 429] on textarea "Enter at least 3 characters 0 / 1600" at bounding box center [1162, 449] width 306 height 51
click at [1049, 427] on textarea "Enter at least 3 characters 0 / 1600" at bounding box center [1162, 449] width 306 height 51
type textarea "D"
type textarea "Needs to complete supervision requirement after tether"
click at [1064, 628] on button "Save" at bounding box center [1052, 637] width 89 height 28
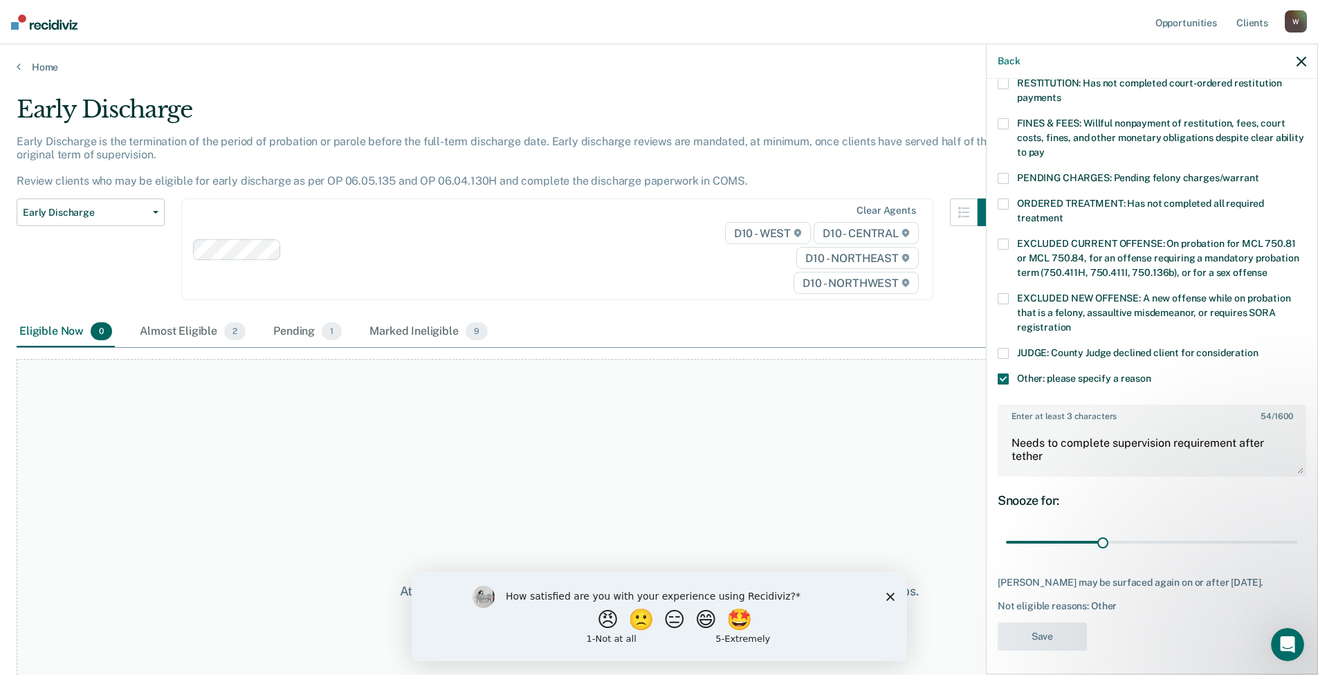
scroll to position [226, 0]
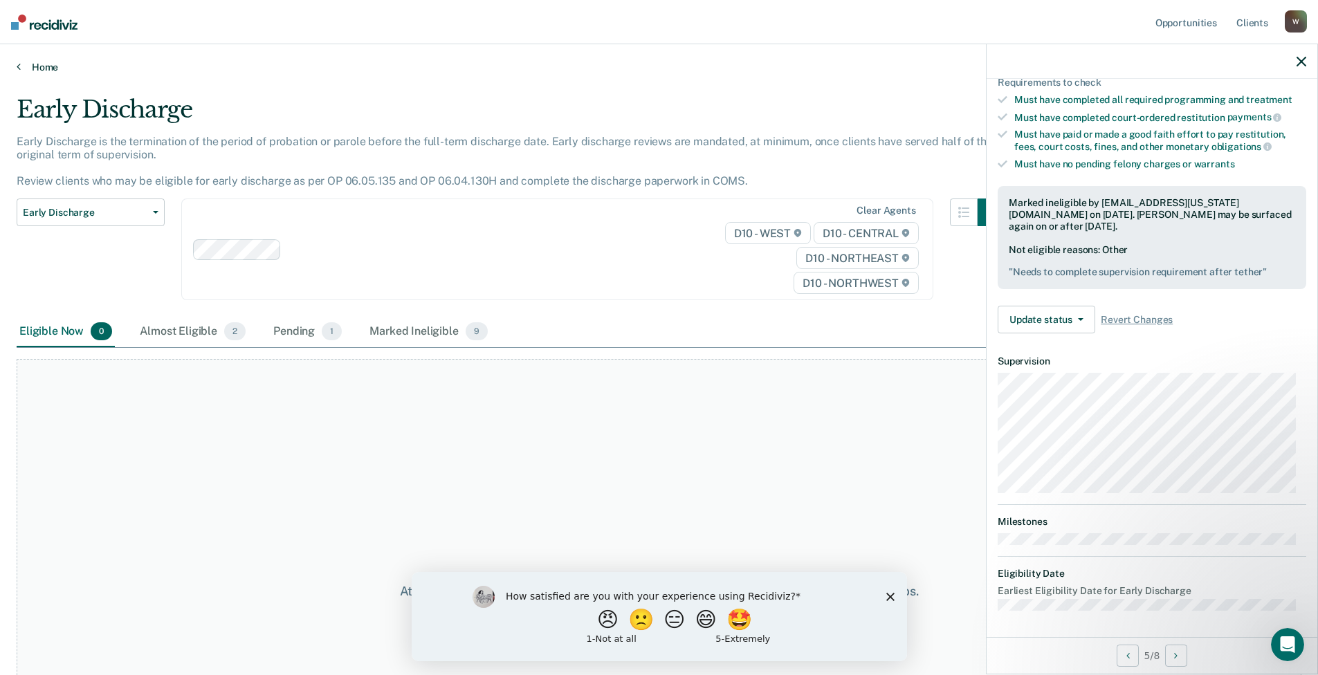
click at [59, 70] on link "Home" at bounding box center [659, 67] width 1285 height 12
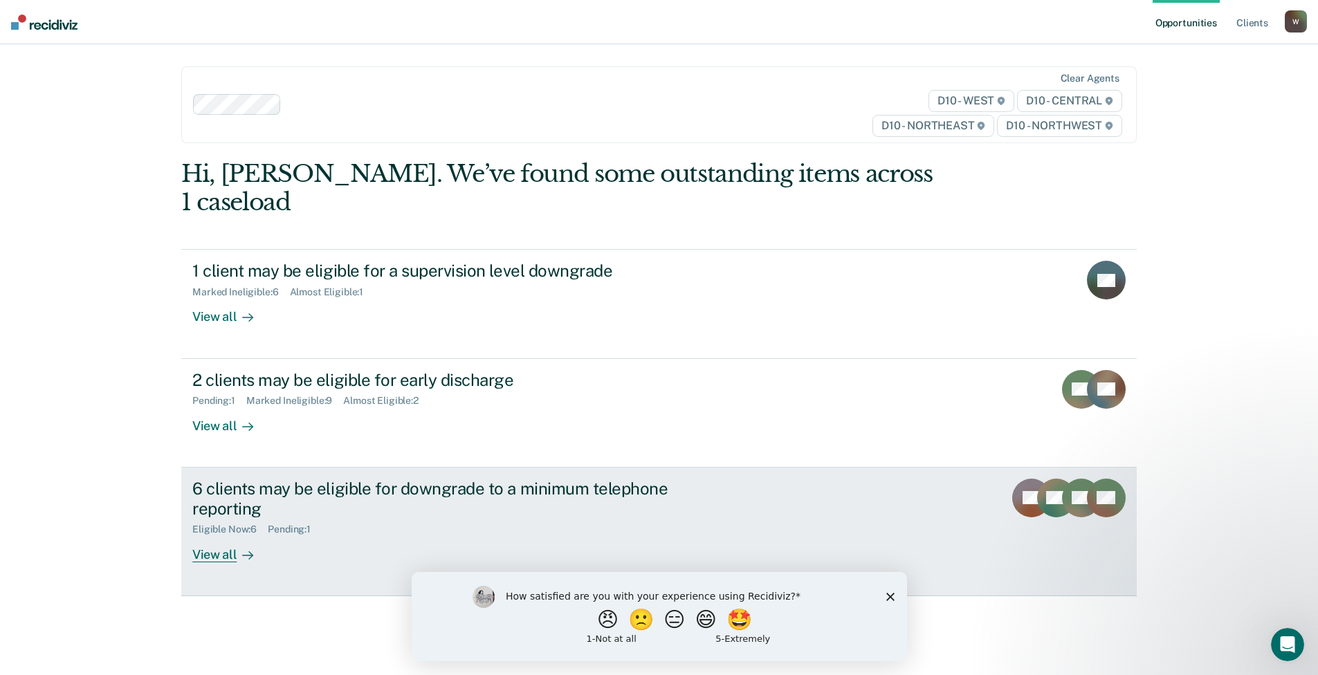
click at [212, 535] on div "View all" at bounding box center [230, 548] width 77 height 27
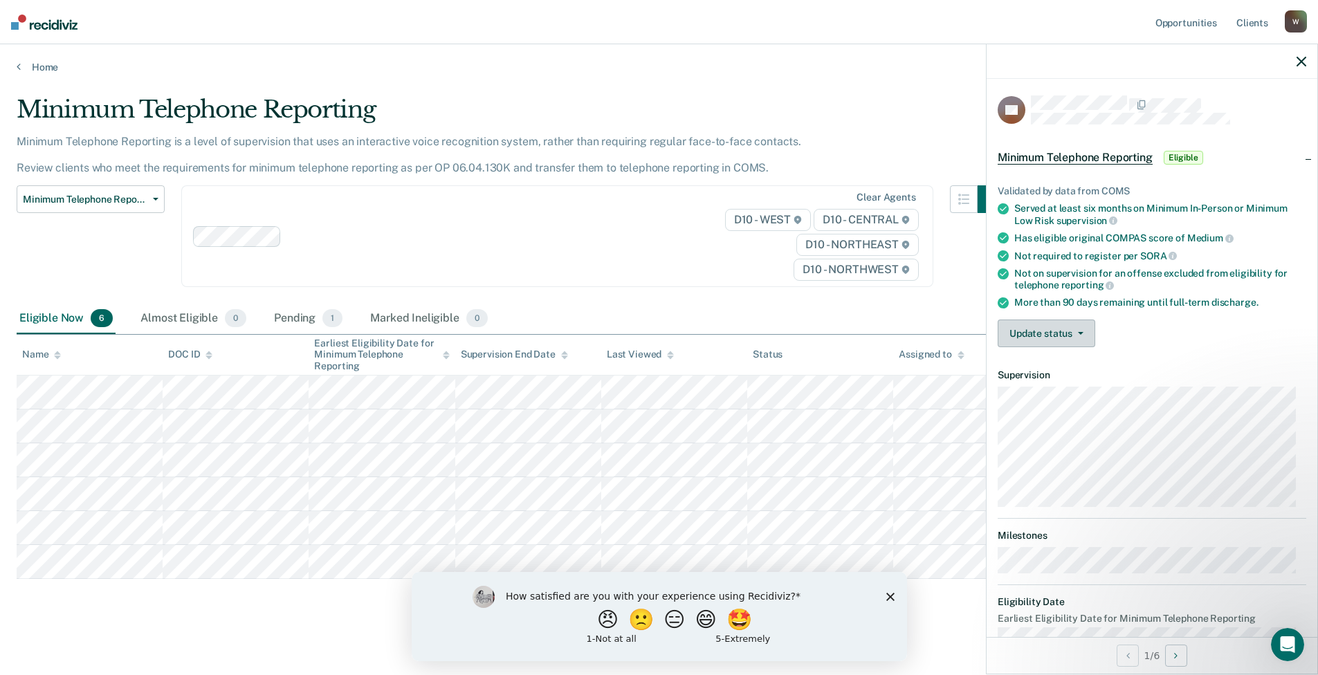
click at [1041, 327] on button "Update status" at bounding box center [1046, 334] width 98 height 28
click at [1045, 389] on button "Mark Ineligible" at bounding box center [1064, 389] width 134 height 22
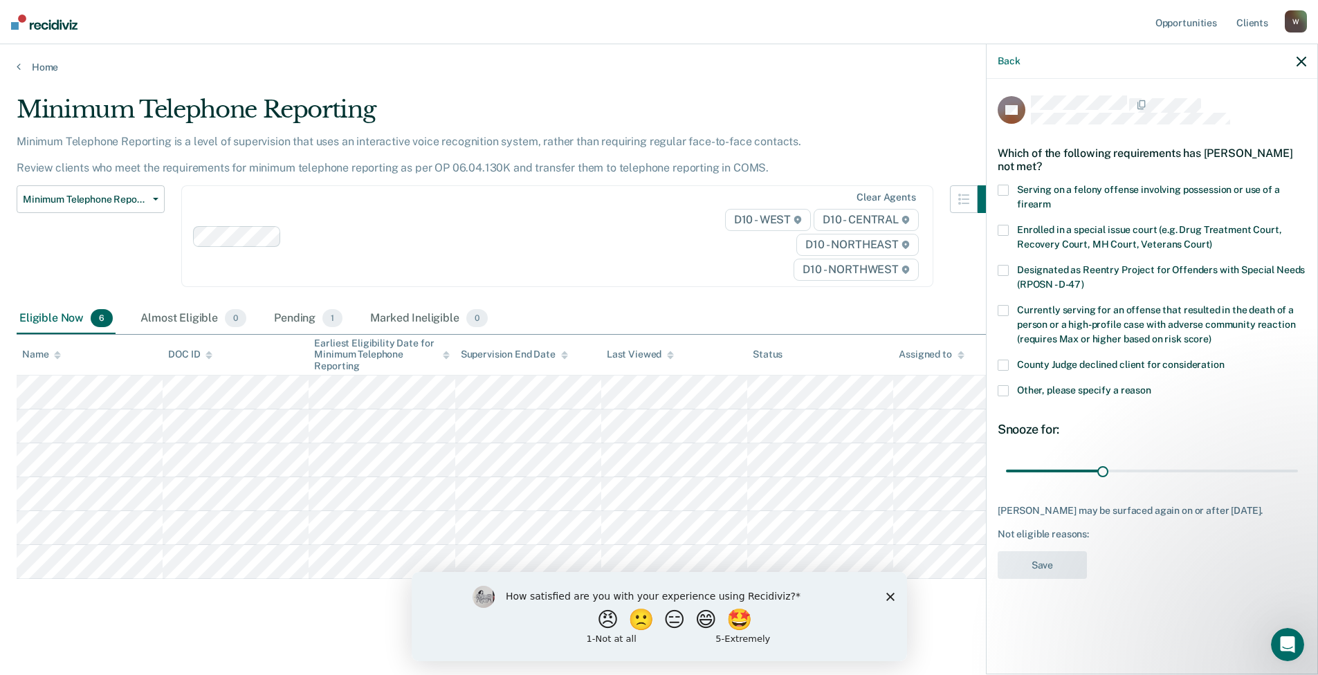
click at [1002, 392] on span at bounding box center [1002, 390] width 11 height 11
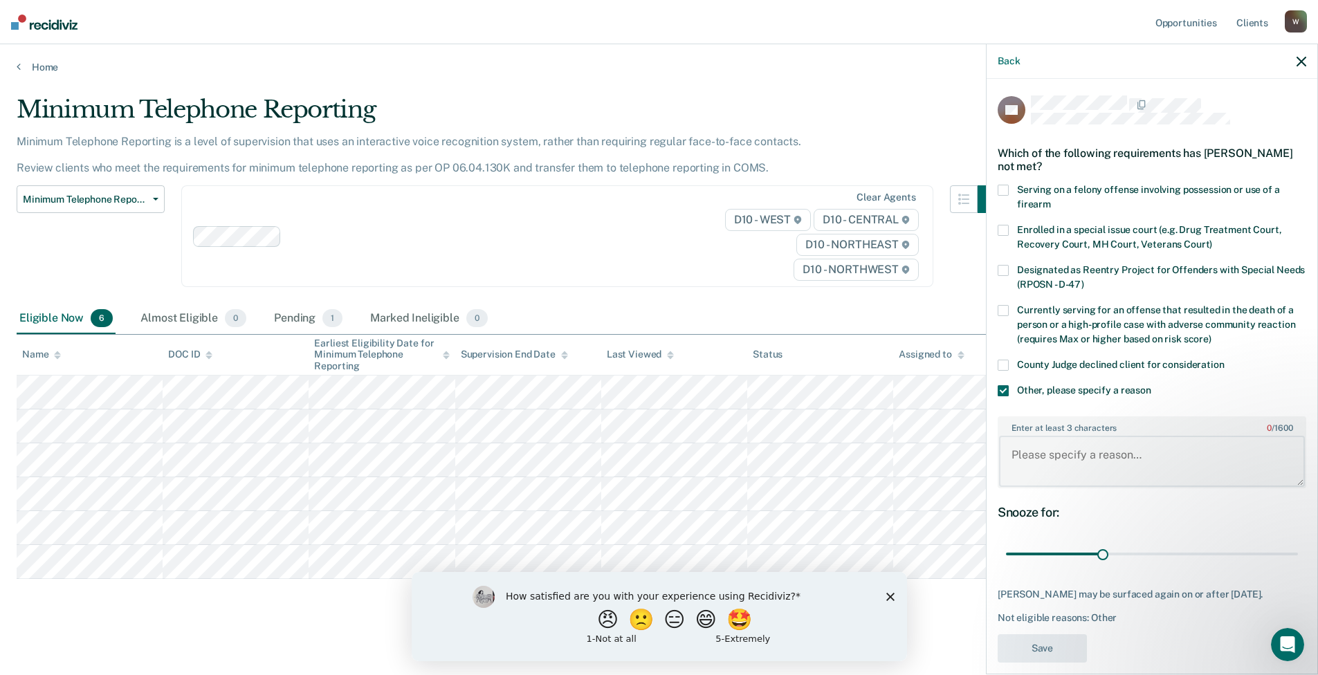
click at [1046, 456] on textarea "Enter at least 3 characters 0 / 1600" at bounding box center [1152, 461] width 306 height 51
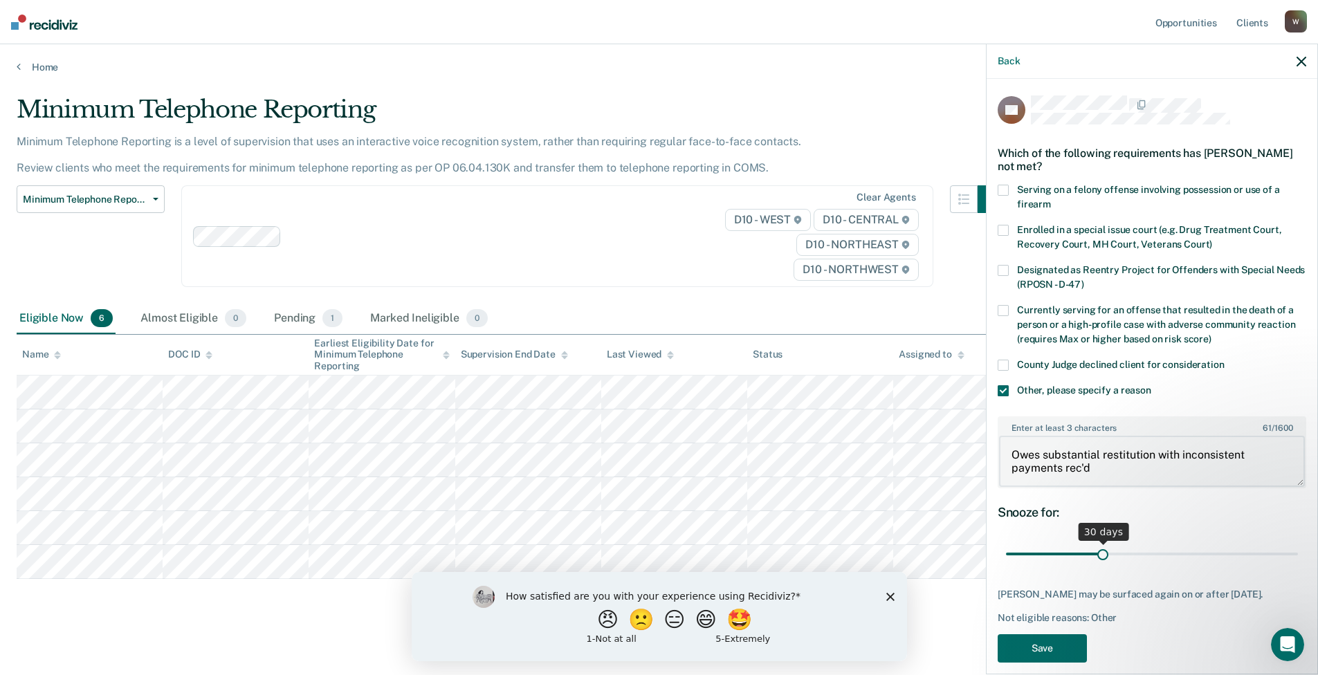
type textarea "Owes substantial restitution with inconsistent payments rec'd"
drag, startPoint x: 1105, startPoint y: 551, endPoint x: 1292, endPoint y: 552, distance: 187.5
type input "90"
click at [1292, 552] on input "range" at bounding box center [1152, 554] width 292 height 24
click at [1062, 656] on button "Save" at bounding box center [1041, 648] width 89 height 28
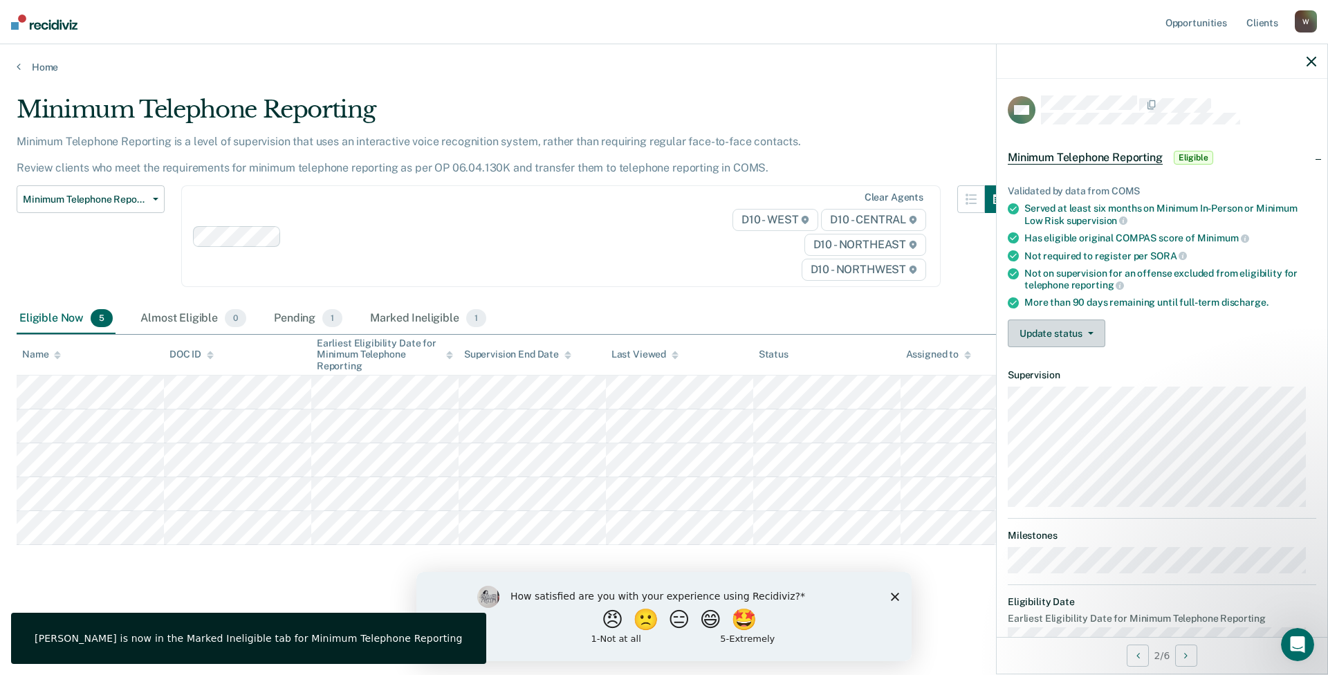
click at [1068, 331] on button "Update status" at bounding box center [1057, 334] width 98 height 28
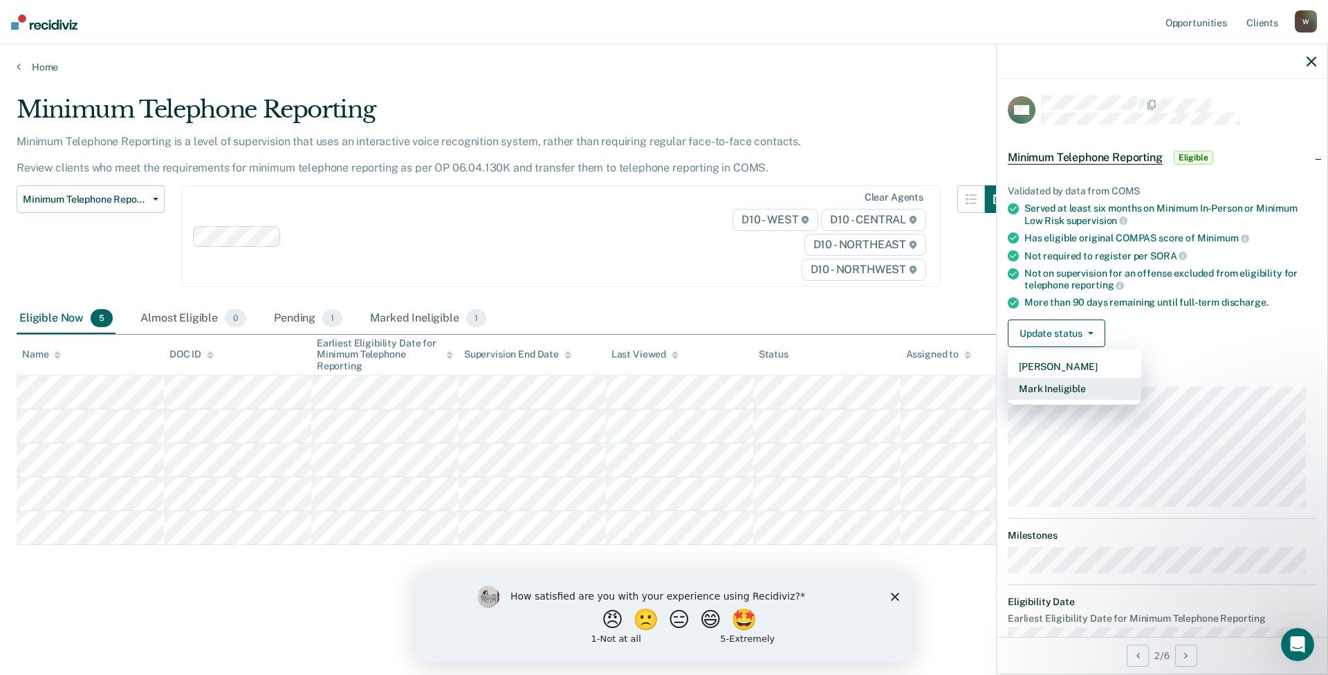
click at [1088, 389] on button "Mark Ineligible" at bounding box center [1075, 389] width 134 height 22
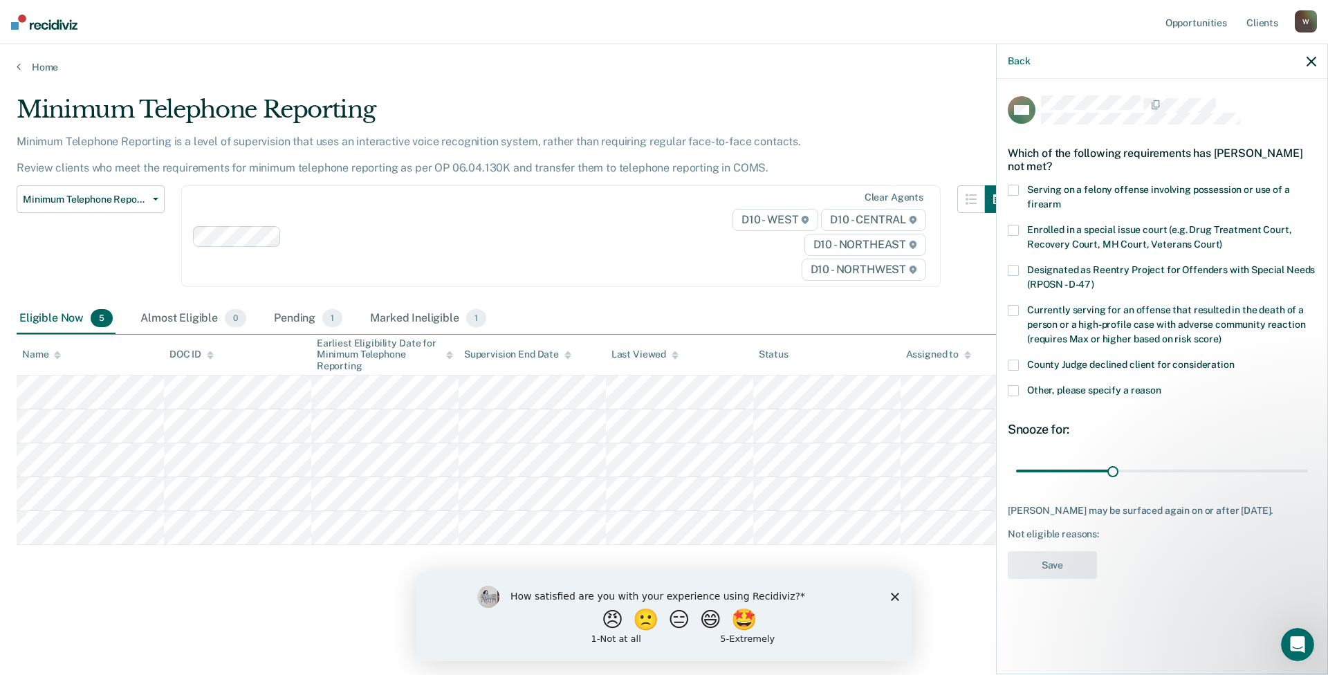
click at [1012, 390] on span at bounding box center [1013, 390] width 11 height 11
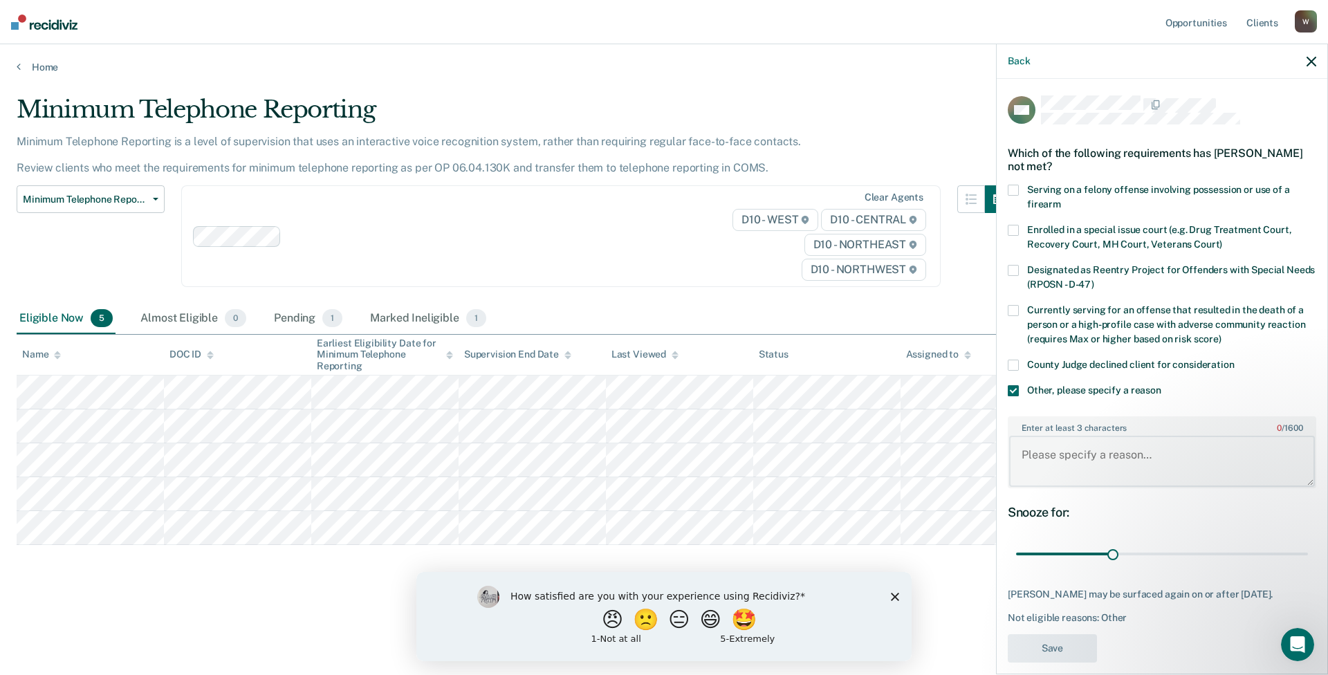
click at [1051, 454] on textarea "Enter at least 3 characters 0 / 1600" at bounding box center [1162, 461] width 306 height 51
type textarea "Owes' substantial restitution balance"
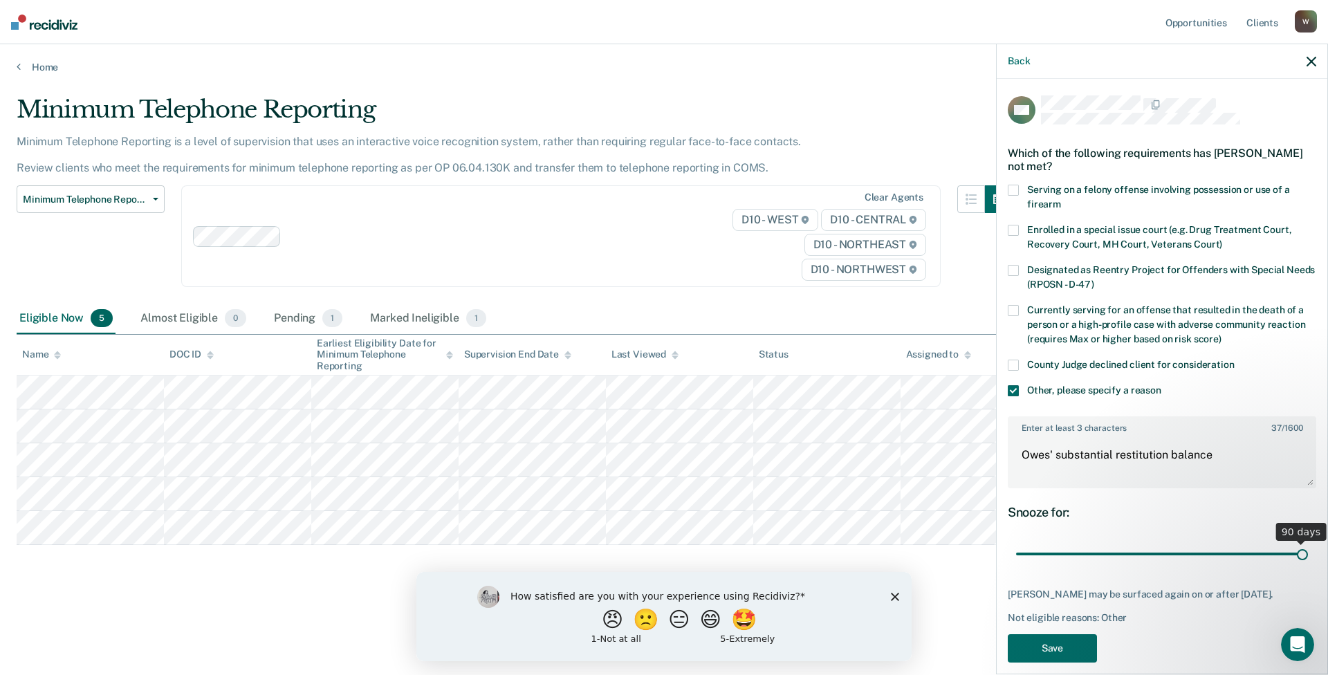
drag, startPoint x: 1108, startPoint y: 553, endPoint x: 1336, endPoint y: 569, distance: 228.8
type input "90"
click at [1308, 567] on input "range" at bounding box center [1162, 554] width 292 height 24
click at [1071, 656] on button "Save" at bounding box center [1052, 648] width 89 height 28
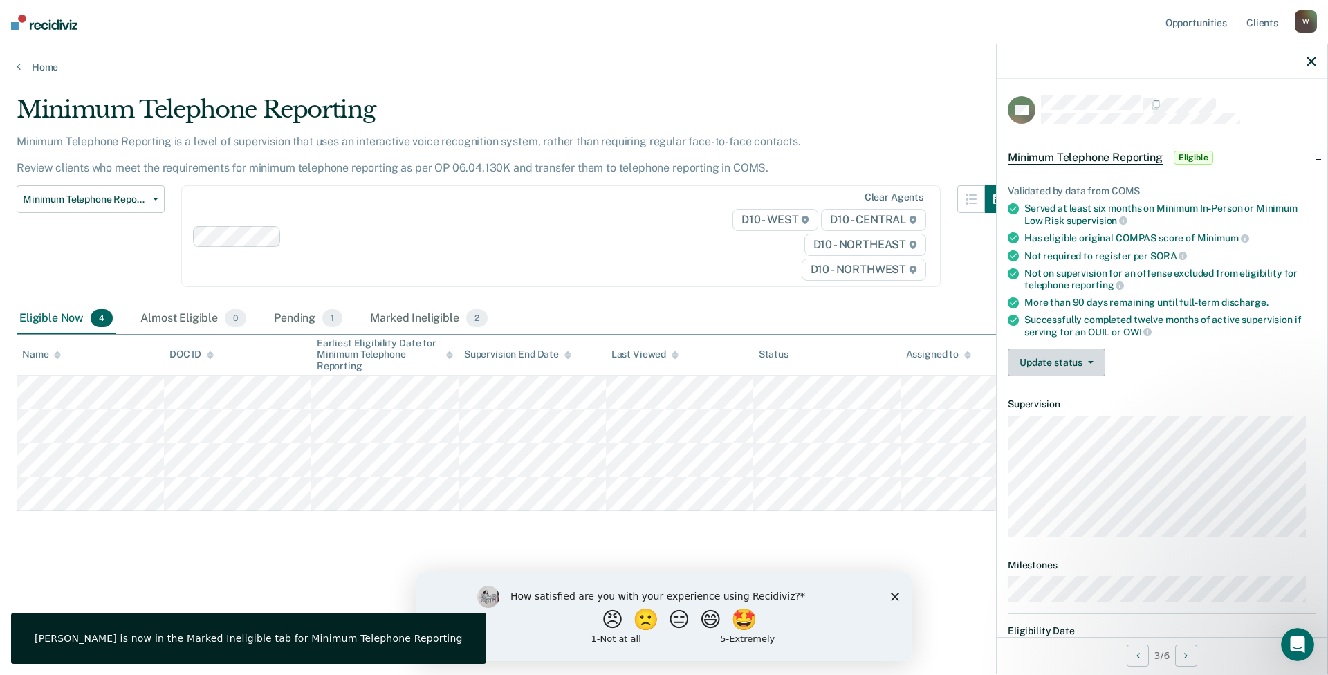
click at [1079, 360] on button "Update status" at bounding box center [1057, 363] width 98 height 28
click at [1087, 416] on button "Mark Ineligible" at bounding box center [1075, 418] width 134 height 22
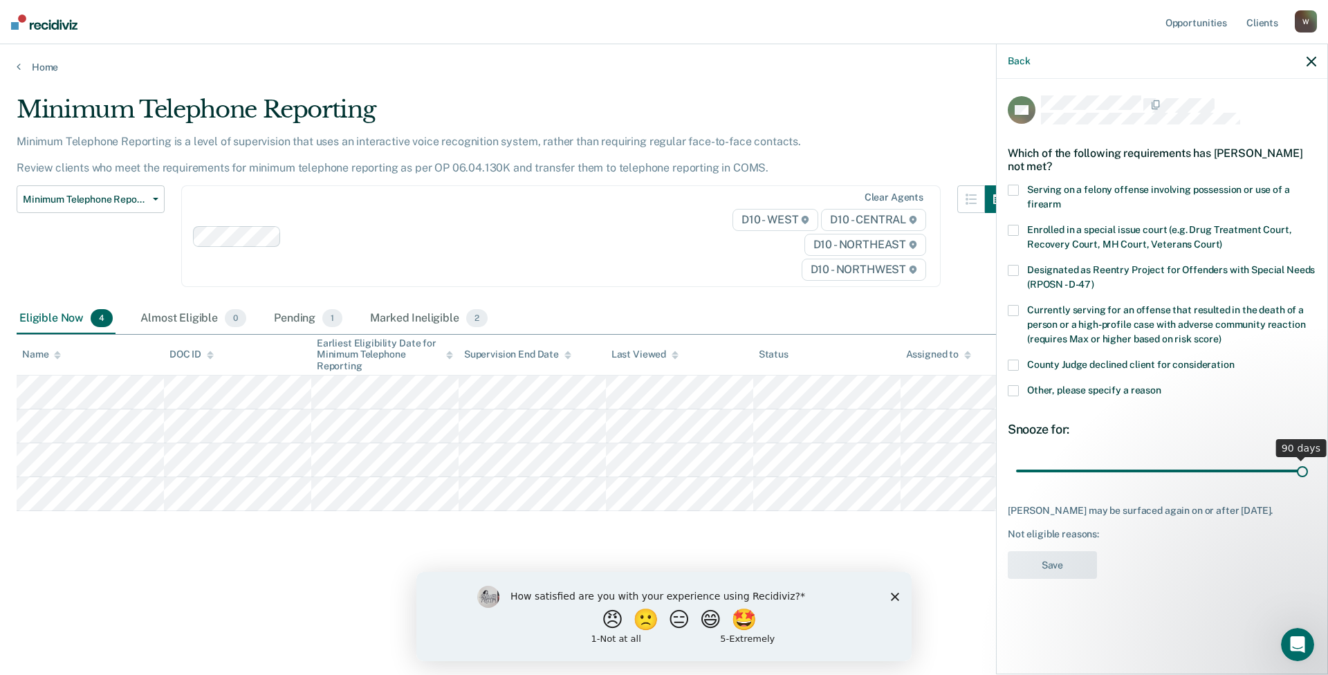
drag, startPoint x: 1116, startPoint y: 472, endPoint x: 1323, endPoint y: 466, distance: 206.9
type input "90"
click at [1308, 466] on input "range" at bounding box center [1162, 471] width 292 height 24
click at [1015, 386] on span at bounding box center [1013, 390] width 11 height 11
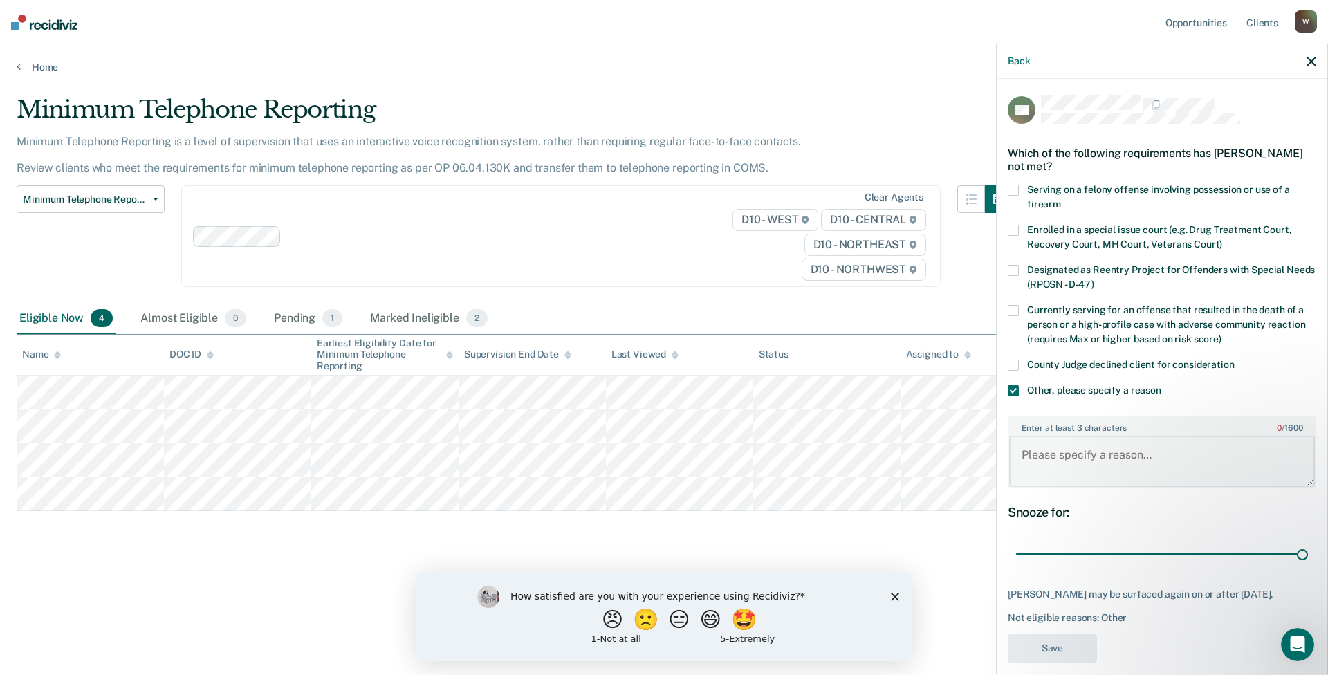
click at [1060, 456] on textarea "Enter at least 3 characters 0 / 1600" at bounding box center [1162, 461] width 306 height 51
type textarea "Pending approval of early discharge from sentencing county"
click at [1056, 646] on button "Save" at bounding box center [1052, 648] width 89 height 28
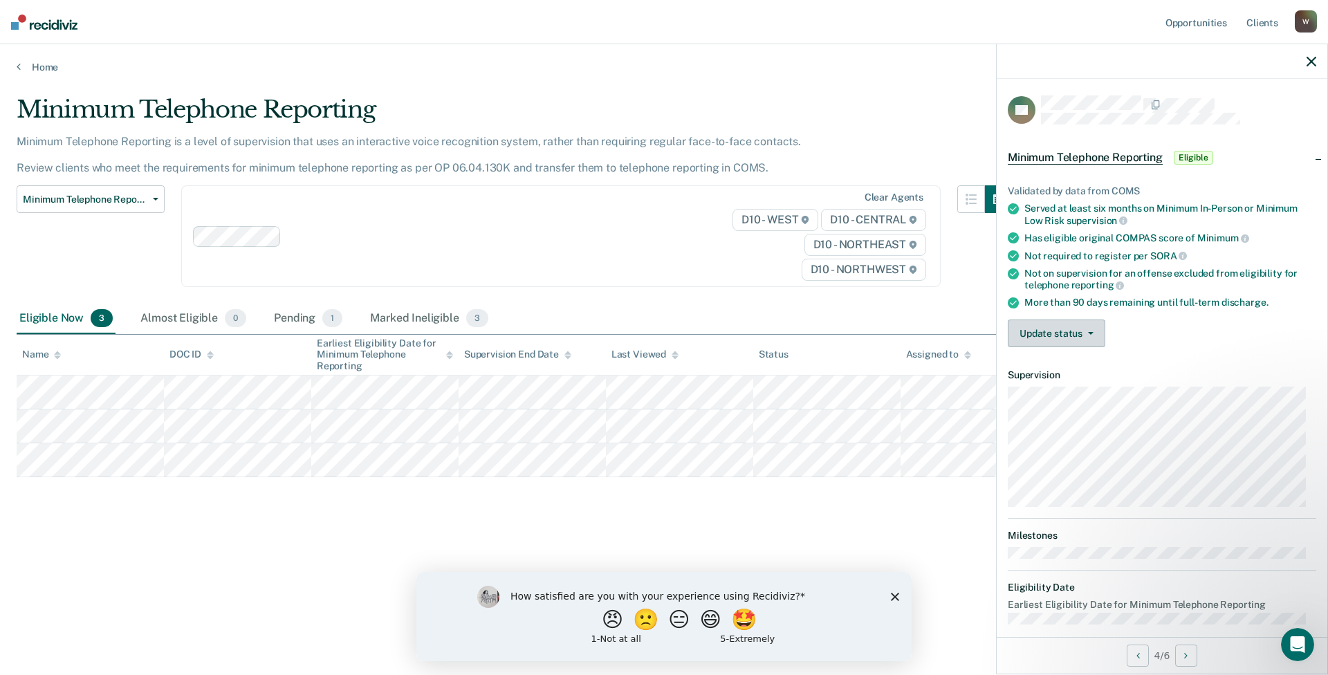
click at [1085, 338] on button "Update status" at bounding box center [1057, 334] width 98 height 28
click at [1060, 387] on button "Mark Ineligible" at bounding box center [1075, 389] width 134 height 22
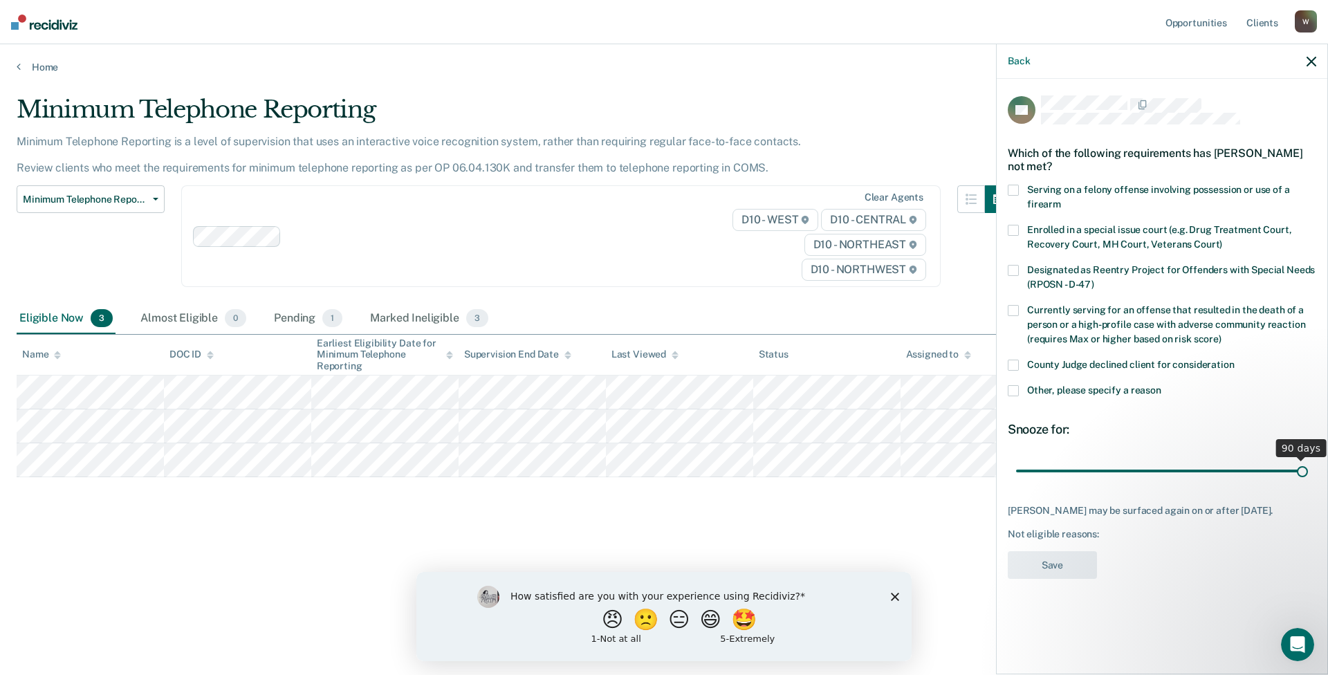
drag, startPoint x: 1115, startPoint y: 468, endPoint x: 1383, endPoint y: 483, distance: 268.1
type input "90"
click at [1308, 483] on input "range" at bounding box center [1162, 471] width 292 height 24
click at [1020, 389] on label "Other, please specify a reason" at bounding box center [1162, 392] width 309 height 15
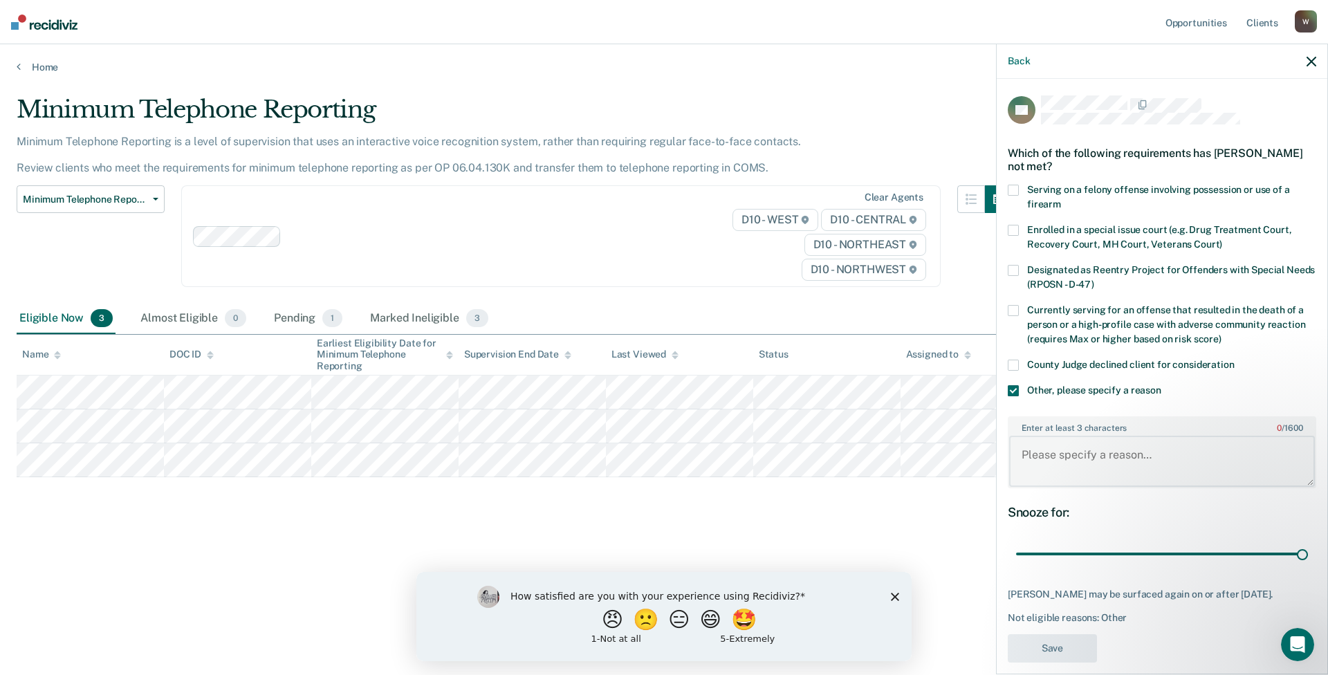
click at [1039, 451] on textarea "Enter at least 3 characters 0 / 1600" at bounding box center [1162, 461] width 306 height 51
type textarea "Needs to complete required csw hours"
click at [1063, 659] on button "Save" at bounding box center [1052, 648] width 89 height 28
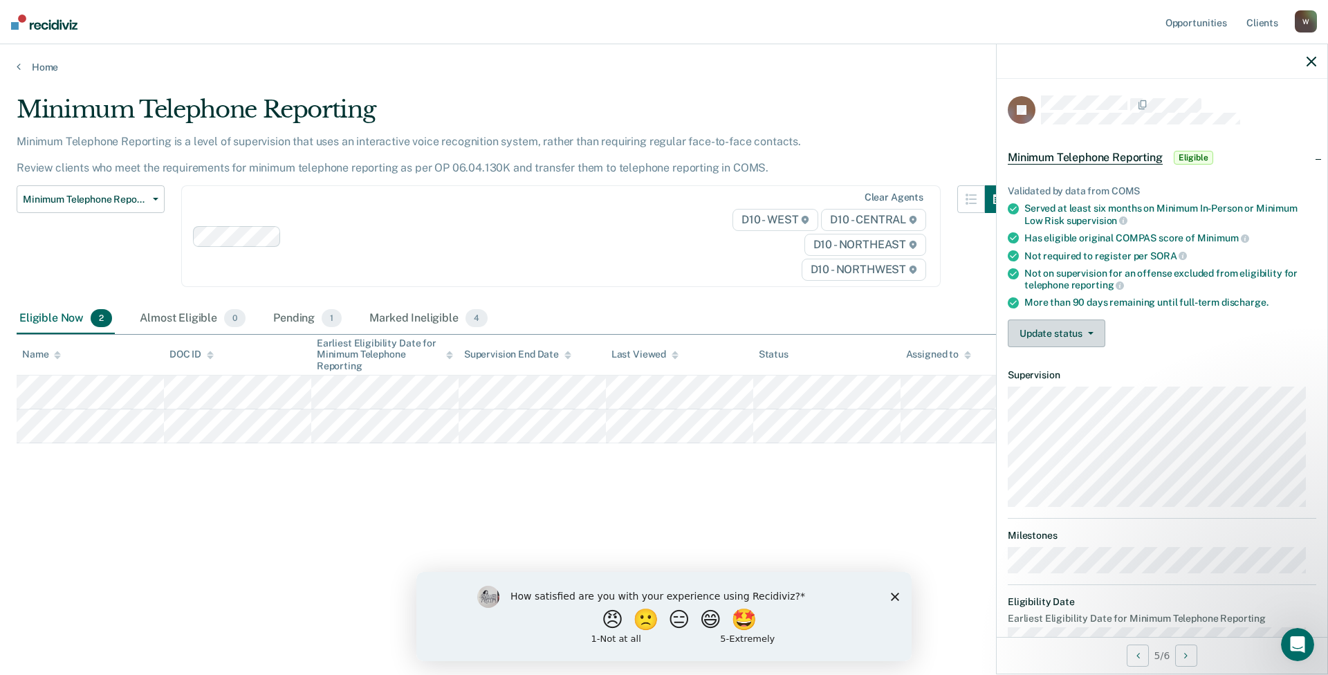
click at [1056, 330] on button "Update status" at bounding box center [1057, 334] width 98 height 28
click at [1051, 387] on button "Mark Ineligible" at bounding box center [1075, 389] width 134 height 22
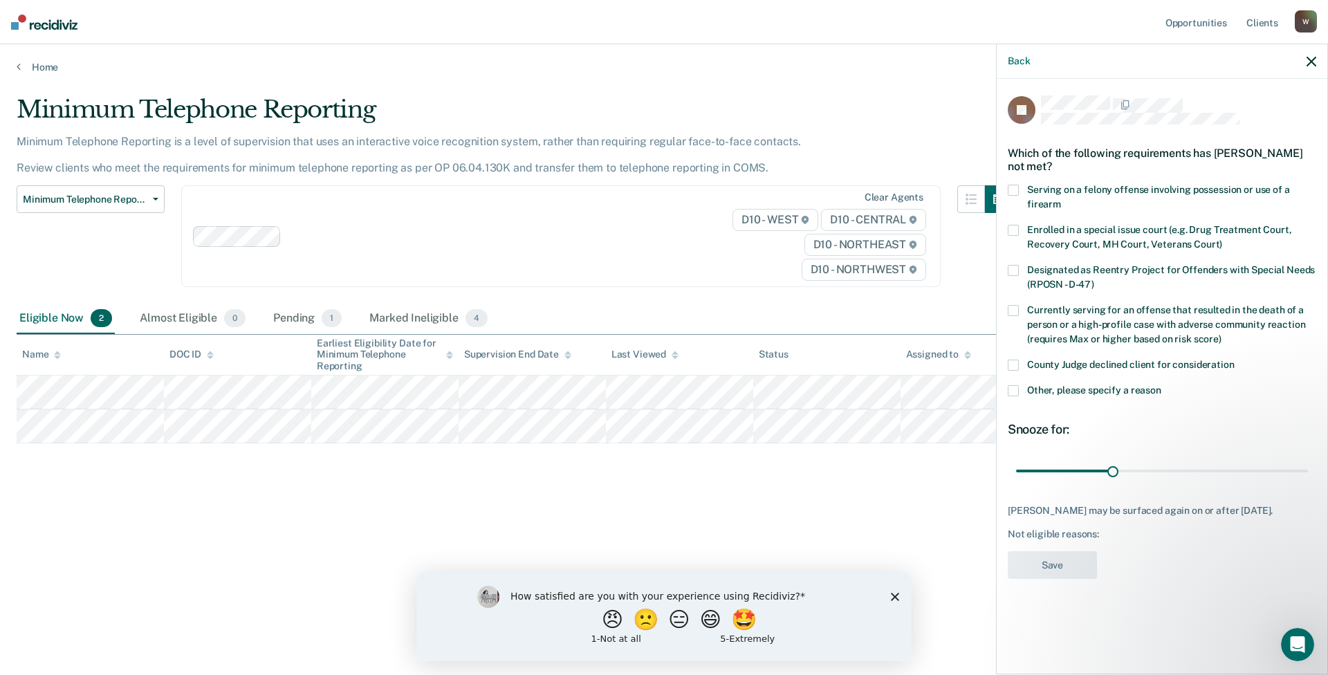
click at [1015, 391] on span at bounding box center [1013, 390] width 11 height 11
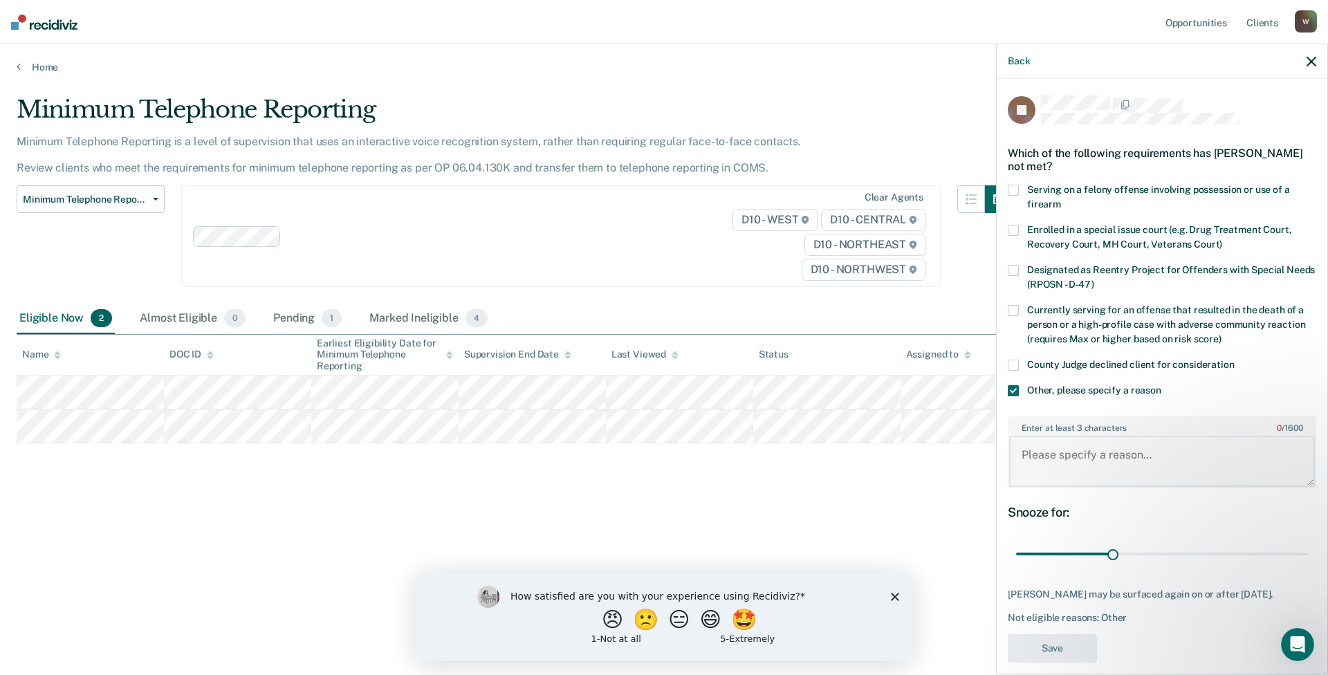
click at [1040, 457] on textarea "Enter at least 3 characters 0 / 1600" at bounding box center [1162, 461] width 306 height 51
click at [1081, 454] on textarea "Def is on Dely of Sentence so ineligible for TRS" at bounding box center [1162, 461] width 306 height 51
click at [1085, 454] on textarea "Def is on Dely of Sentence so ineligible for TRS" at bounding box center [1162, 461] width 306 height 51
type textarea "Def is on Delay of Sentence so ineligible for TRS"
click at [1076, 659] on button "Save" at bounding box center [1052, 648] width 89 height 28
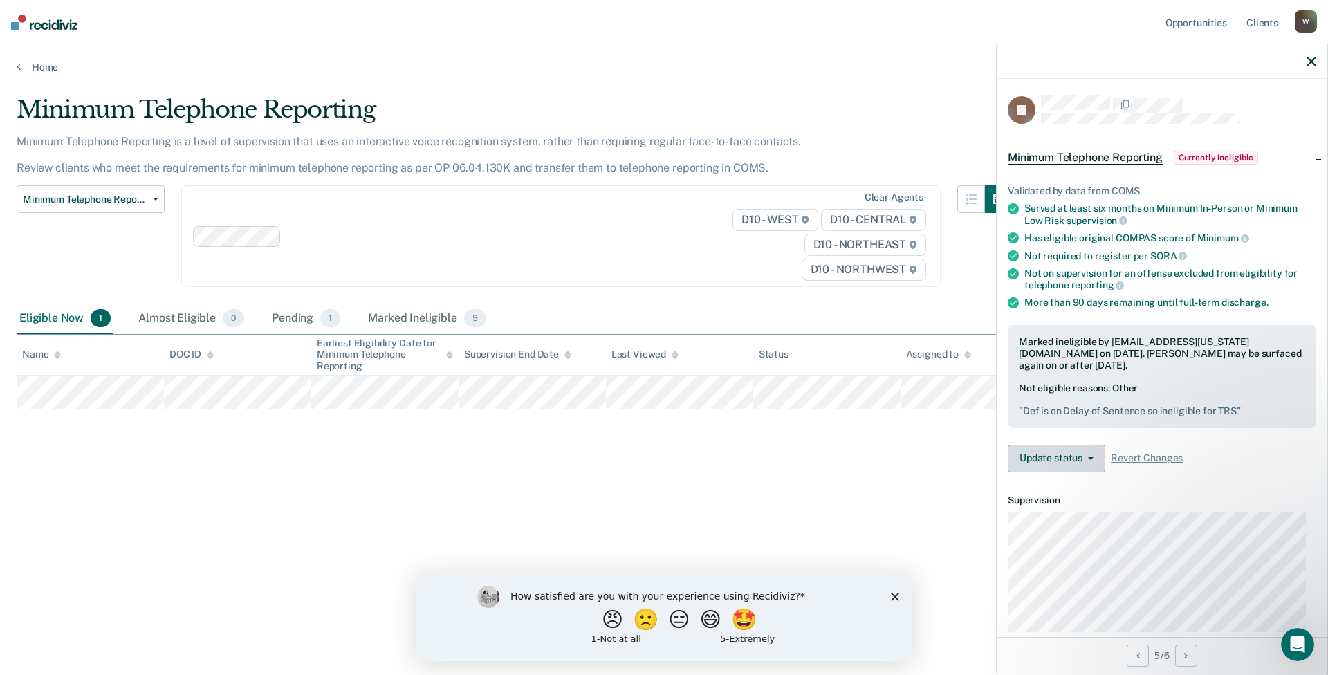
click at [1042, 453] on button "Update status" at bounding box center [1057, 459] width 98 height 28
click at [1069, 510] on button "Update Ineligibility" at bounding box center [1075, 514] width 134 height 22
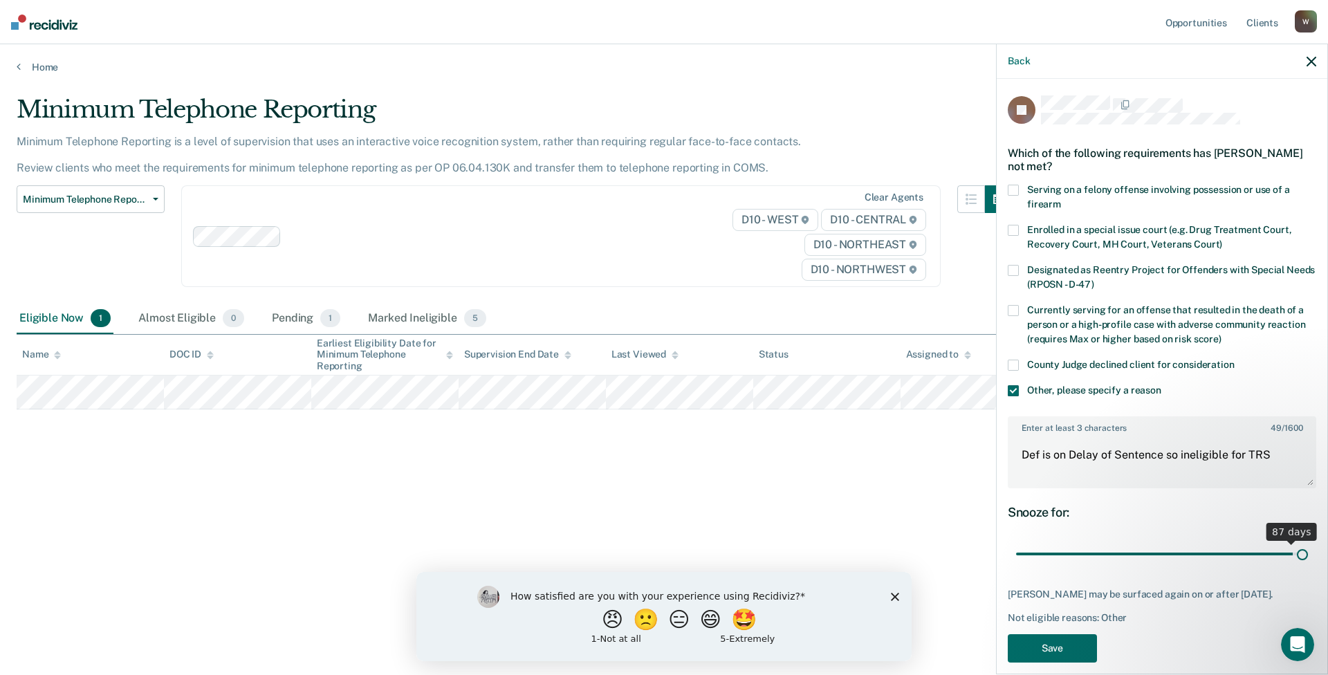
drag, startPoint x: 1108, startPoint y: 555, endPoint x: 1325, endPoint y: 554, distance: 217.2
type input "90"
click at [1308, 554] on input "range" at bounding box center [1162, 554] width 292 height 24
click at [1076, 642] on button "Save" at bounding box center [1052, 648] width 89 height 28
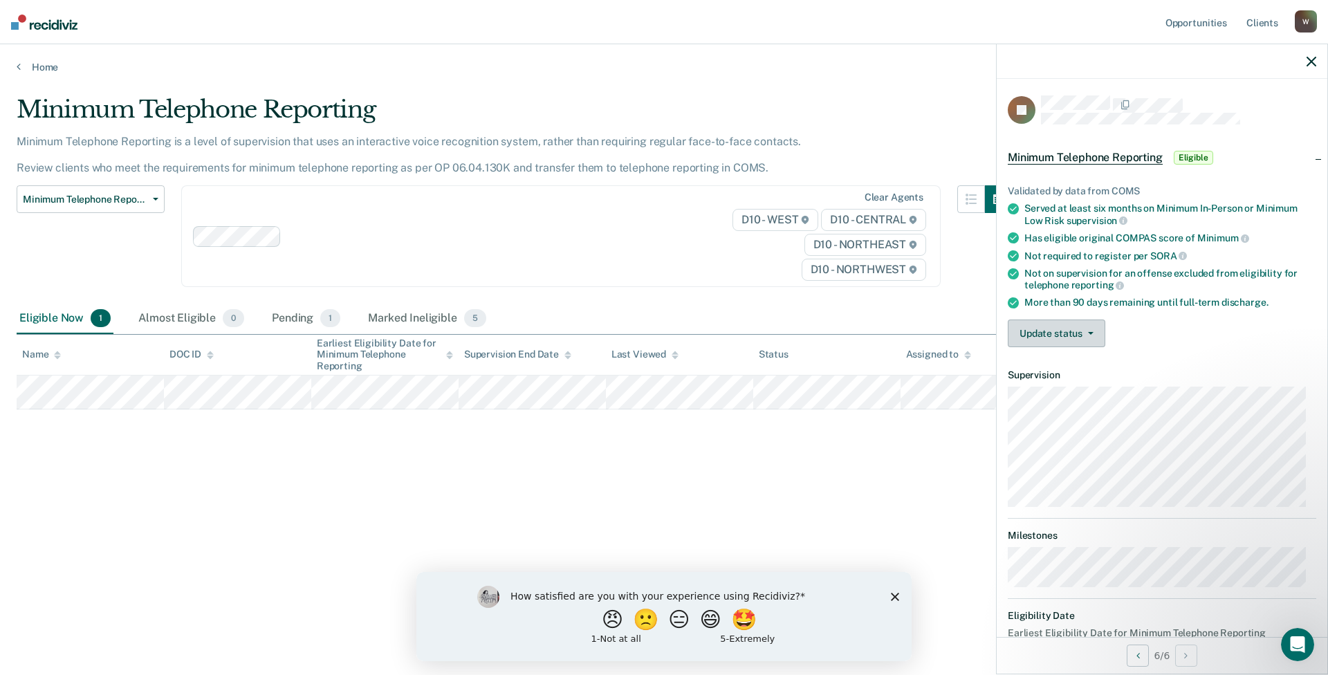
click at [1049, 325] on button "Update status" at bounding box center [1057, 334] width 98 height 28
click at [1056, 389] on button "Mark Ineligible" at bounding box center [1075, 389] width 134 height 22
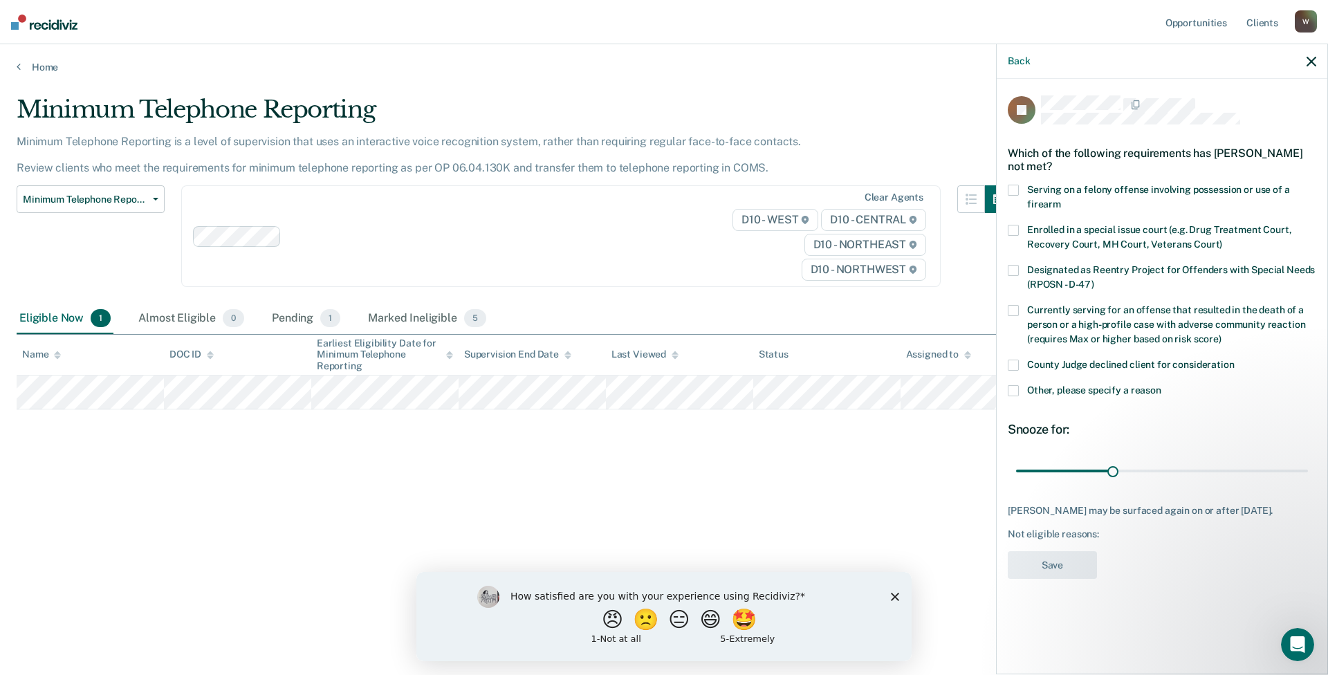
click at [1004, 355] on div "JK Which of the following requirements has [PERSON_NAME] not met? Serving on a …" at bounding box center [1162, 375] width 331 height 593
click at [1009, 362] on span at bounding box center [1013, 365] width 11 height 11
click at [1031, 579] on button "Save" at bounding box center [1052, 565] width 89 height 28
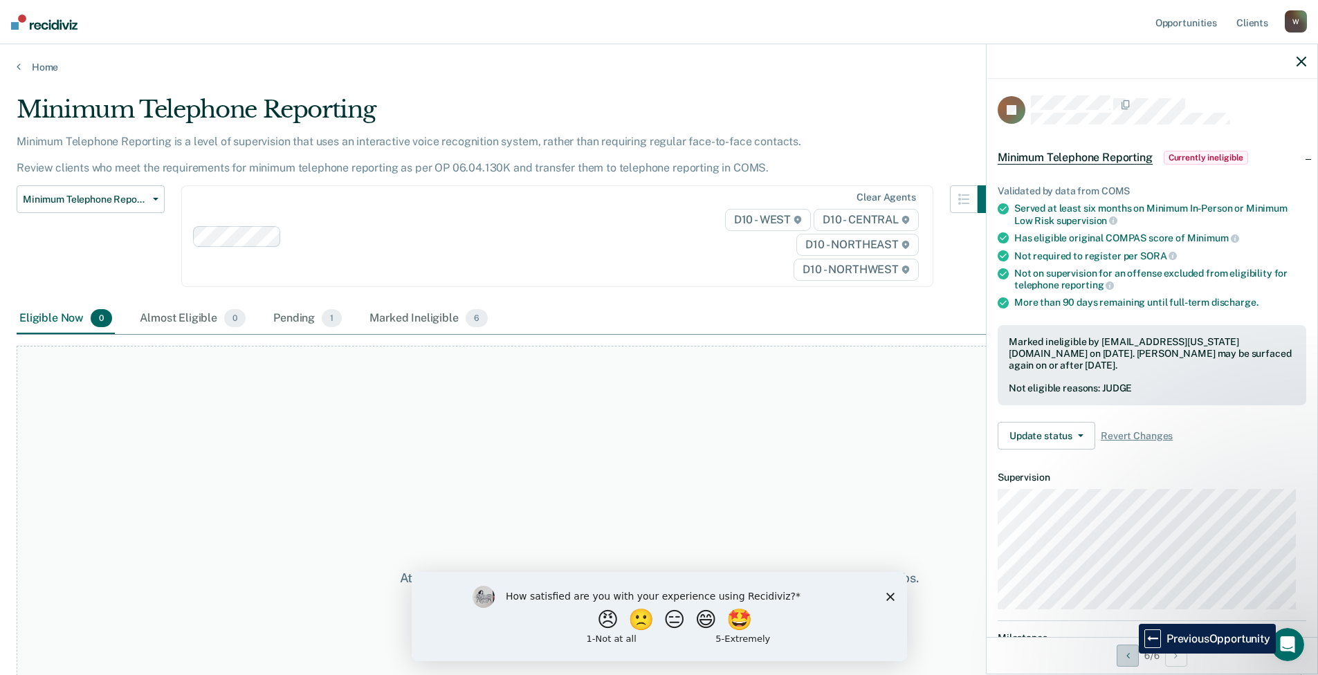
click at [1128, 654] on button "Previous Opportunity" at bounding box center [1127, 656] width 22 height 22
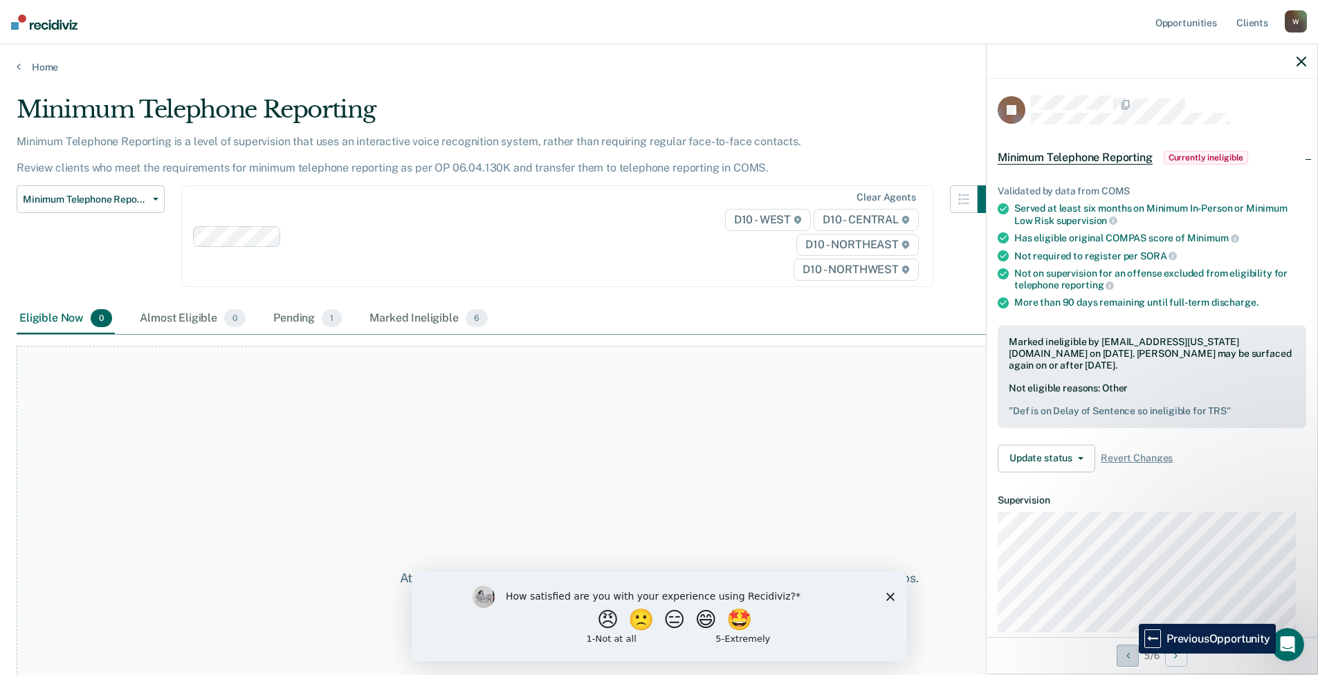
click at [1128, 654] on button "Previous Opportunity" at bounding box center [1127, 656] width 22 height 22
click at [1129, 654] on button "Previous Opportunity" at bounding box center [1127, 656] width 22 height 22
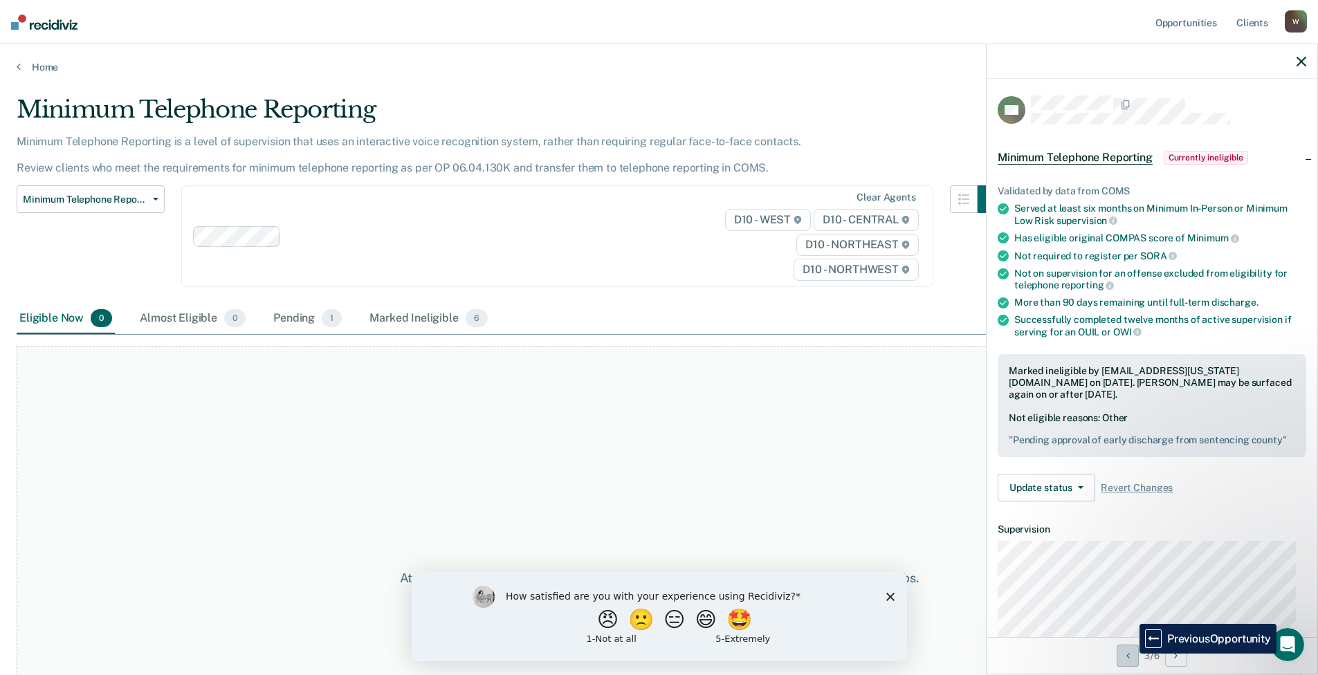
click at [1129, 654] on button "Previous Opportunity" at bounding box center [1127, 656] width 22 height 22
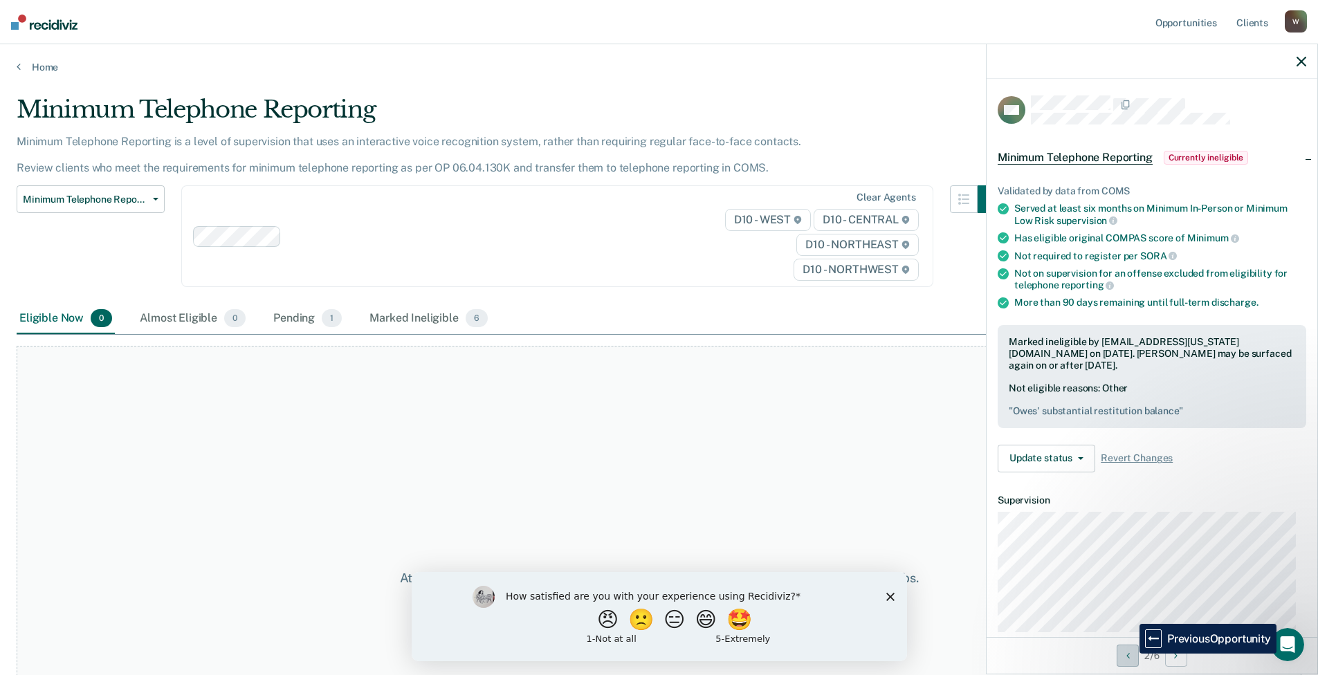
click at [1129, 654] on button "Previous Opportunity" at bounding box center [1127, 656] width 22 height 22
click at [44, 64] on link "Home" at bounding box center [659, 67] width 1285 height 12
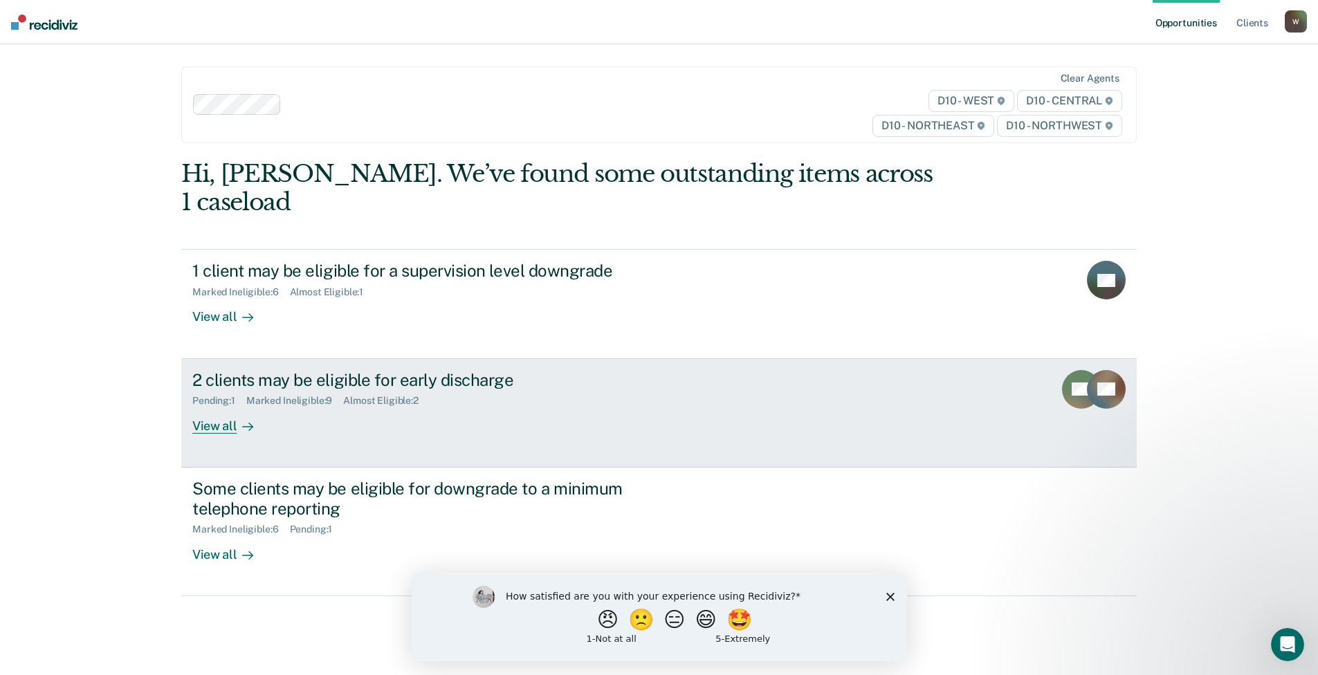
scroll to position [5, 0]
